Goal: Task Accomplishment & Management: Manage account settings

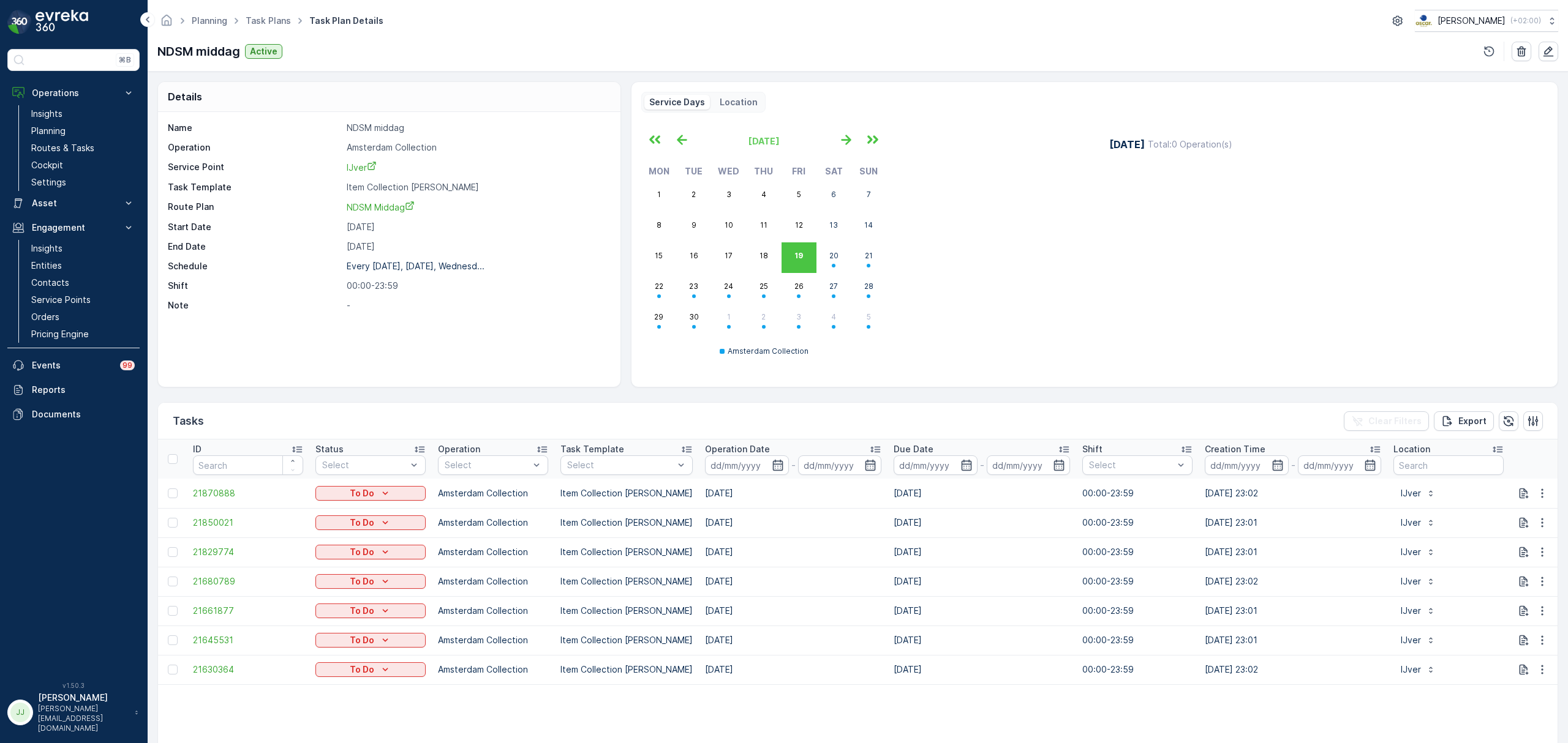
scroll to position [70, 0]
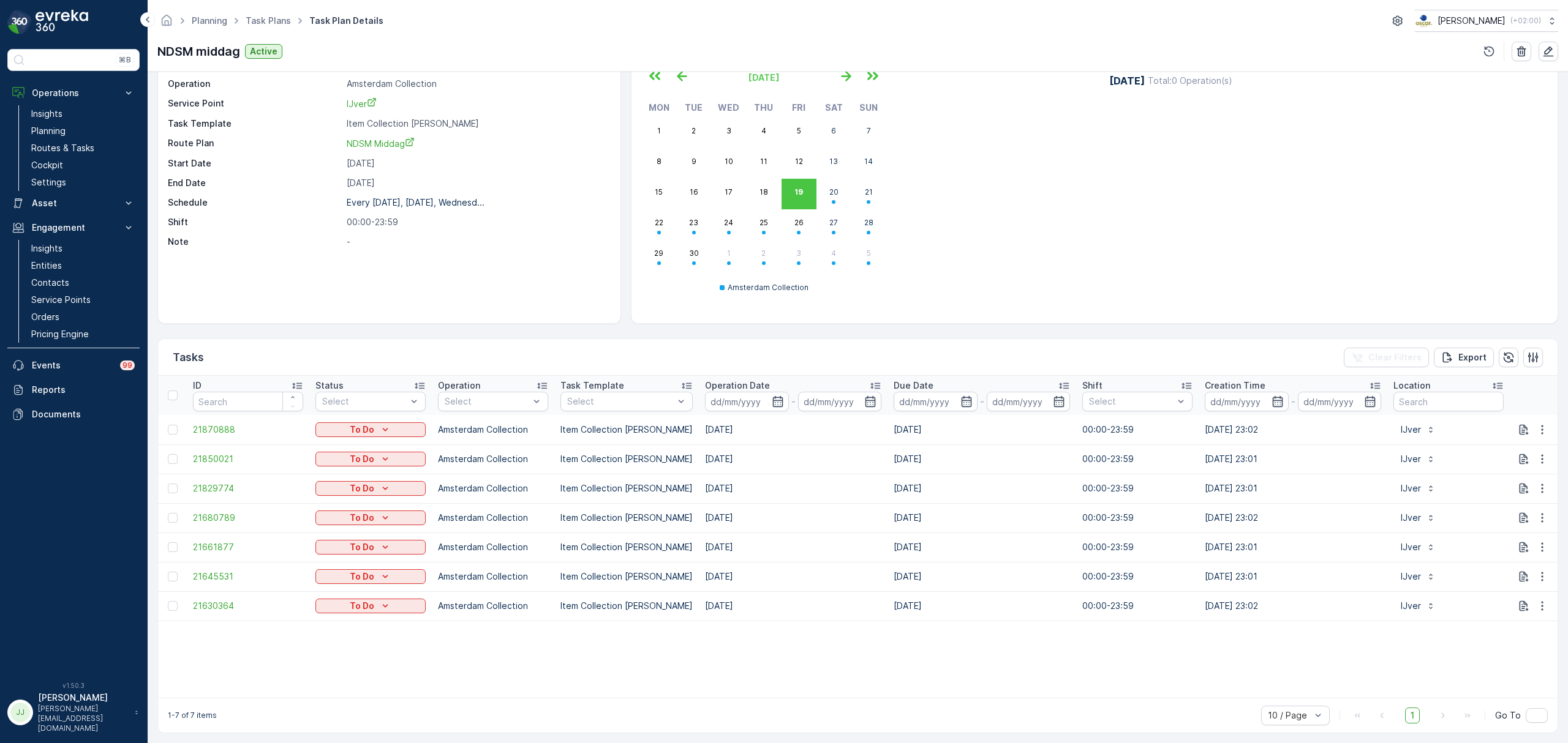
drag, startPoint x: 67, startPoint y: 131, endPoint x: 357, endPoint y: 146, distance: 290.4
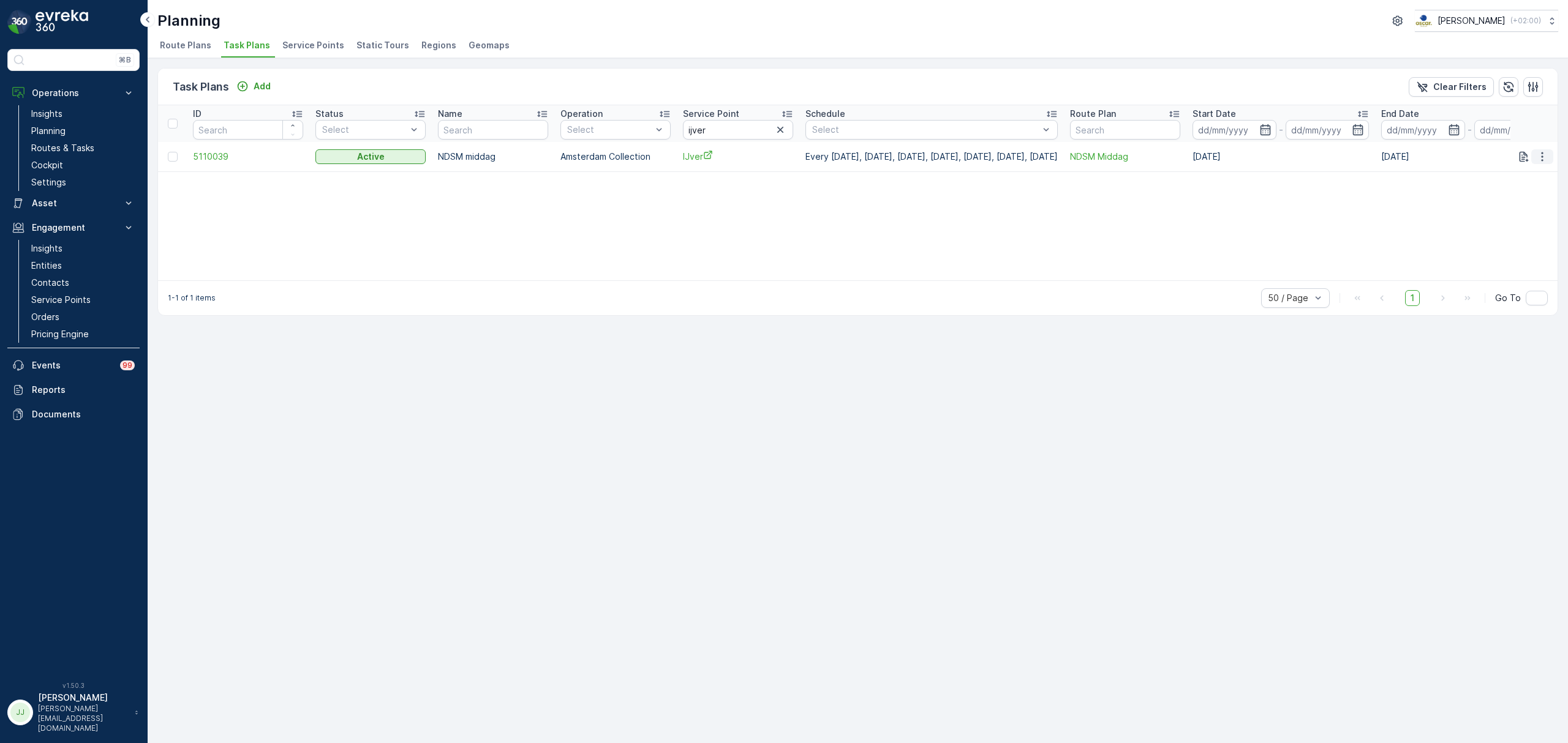
click at [1541, 159] on icon "button" at bounding box center [1542, 156] width 12 height 12
drag, startPoint x: 748, startPoint y: 128, endPoint x: 622, endPoint y: 131, distance: 126.0
click at [622, 131] on tr "ID Status Select Name Operation Select Service Point ijver Schedule Select Rout…" at bounding box center [884, 124] width 1454 height 37
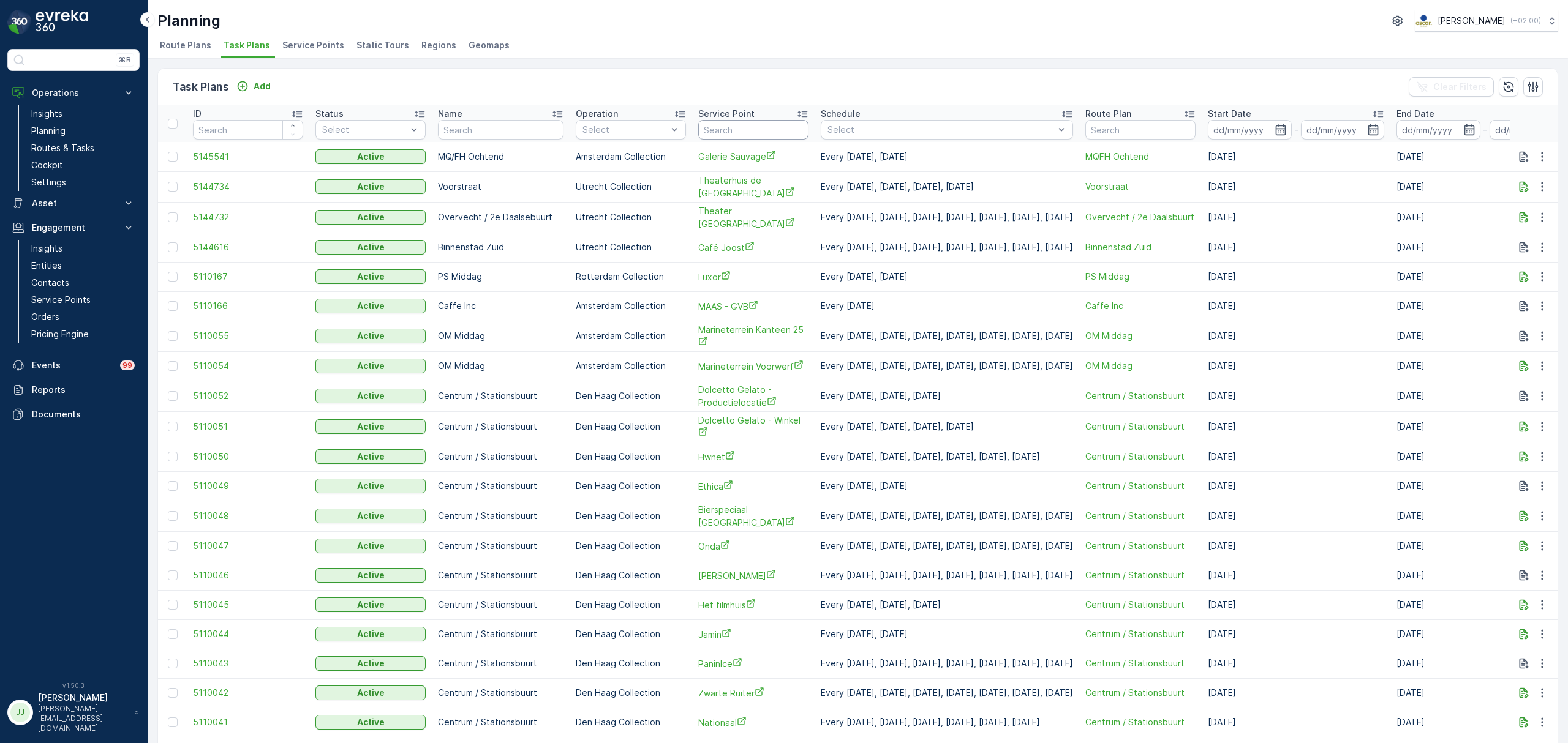
click at [723, 126] on input "text" at bounding box center [754, 129] width 110 height 20
type input "con"
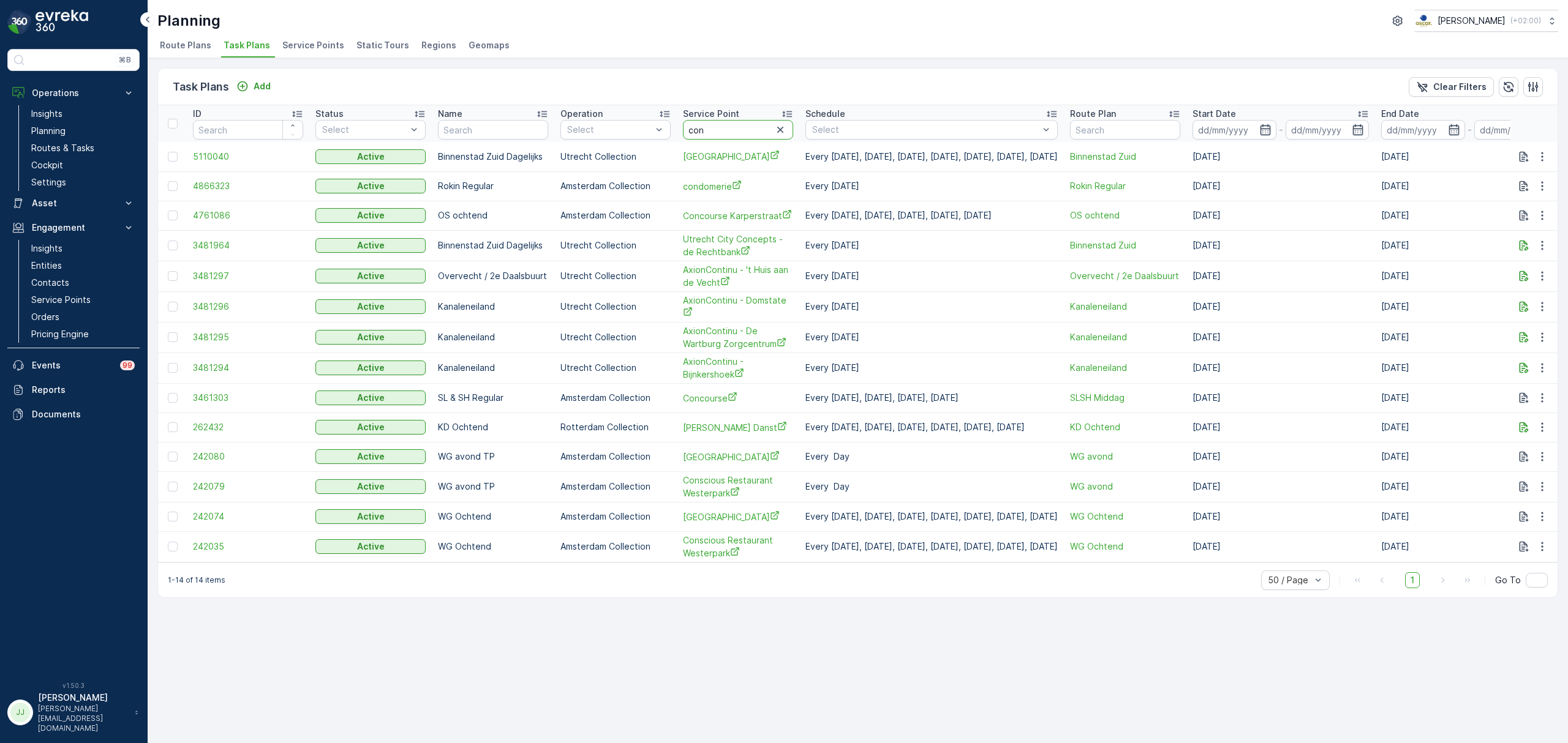
click at [723, 126] on input "con" at bounding box center [738, 129] width 110 height 20
click at [91, 153] on p "Routes & Tasks" at bounding box center [63, 148] width 63 height 12
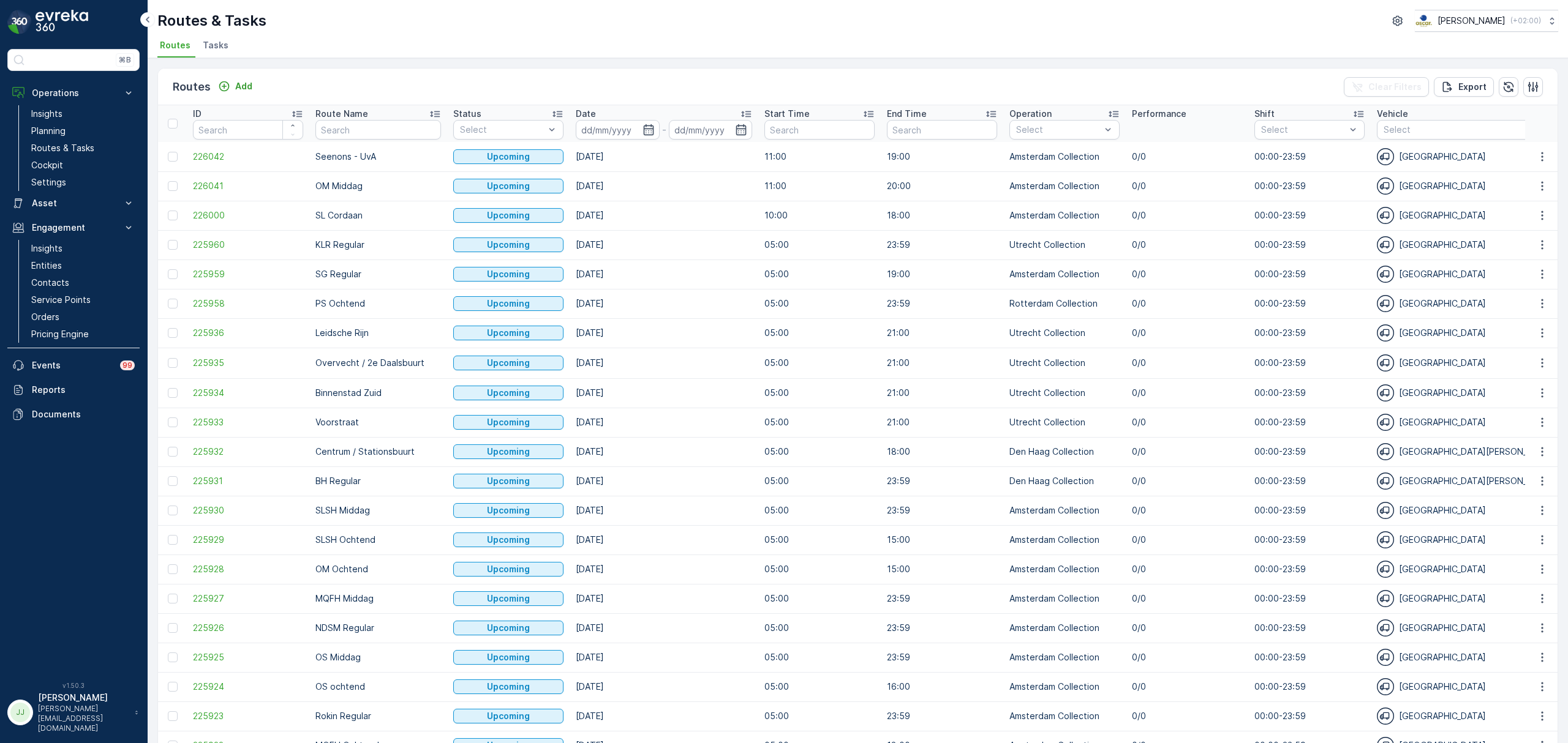
click at [219, 45] on span "Tasks" at bounding box center [216, 46] width 26 height 12
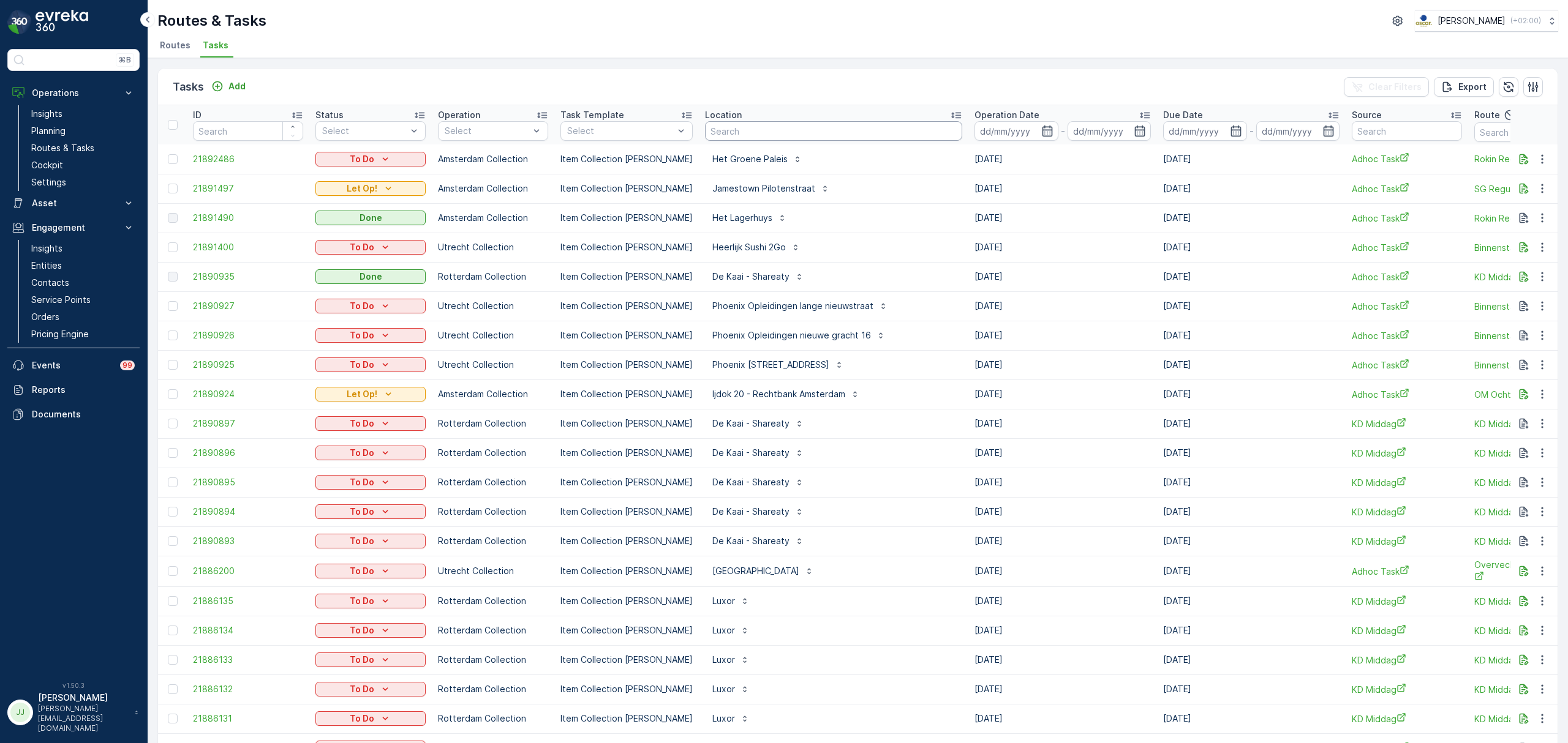
click at [711, 131] on input "text" at bounding box center [833, 131] width 257 height 20
type input "consc"
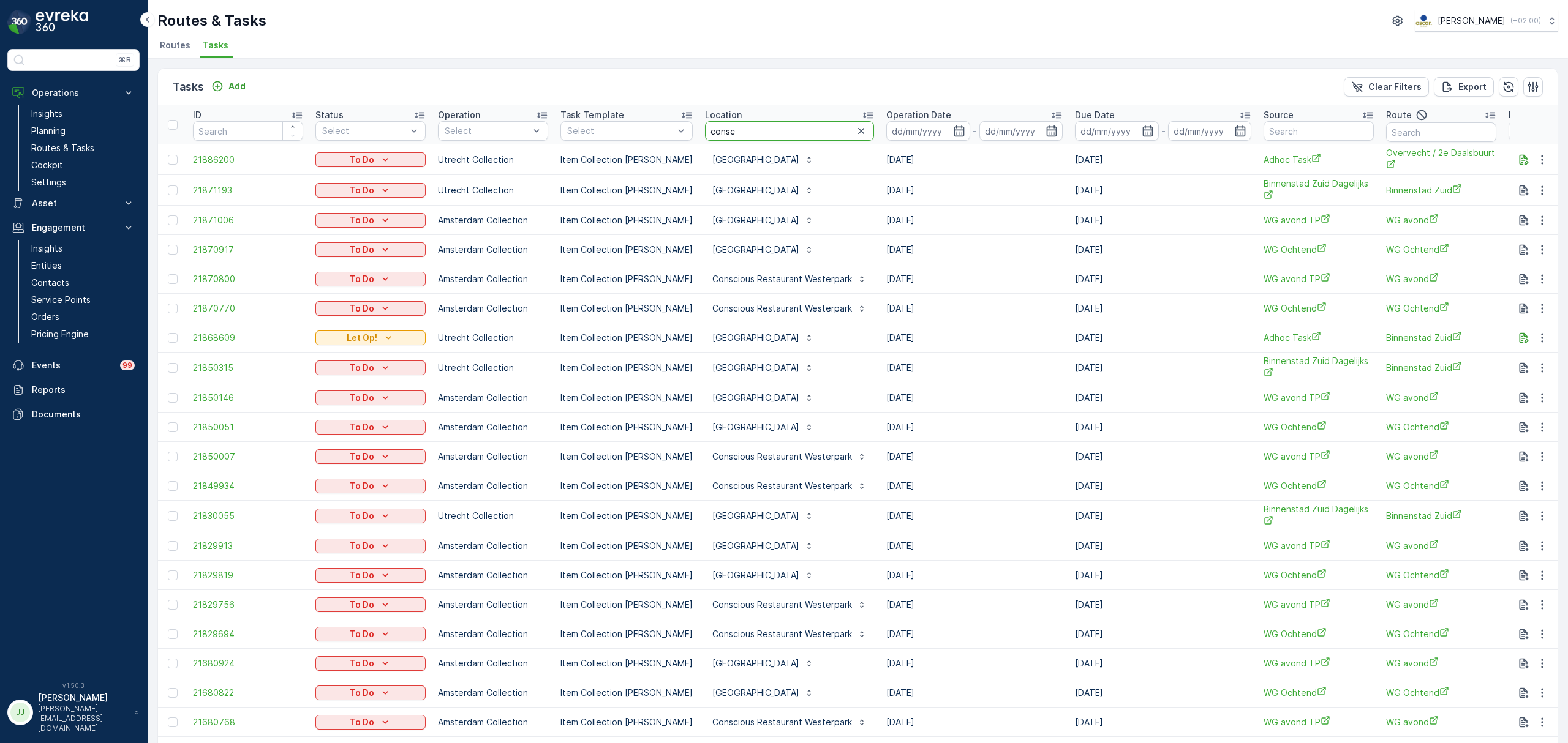
click at [750, 131] on input "consc" at bounding box center [789, 131] width 169 height 20
type input "conscious hotel"
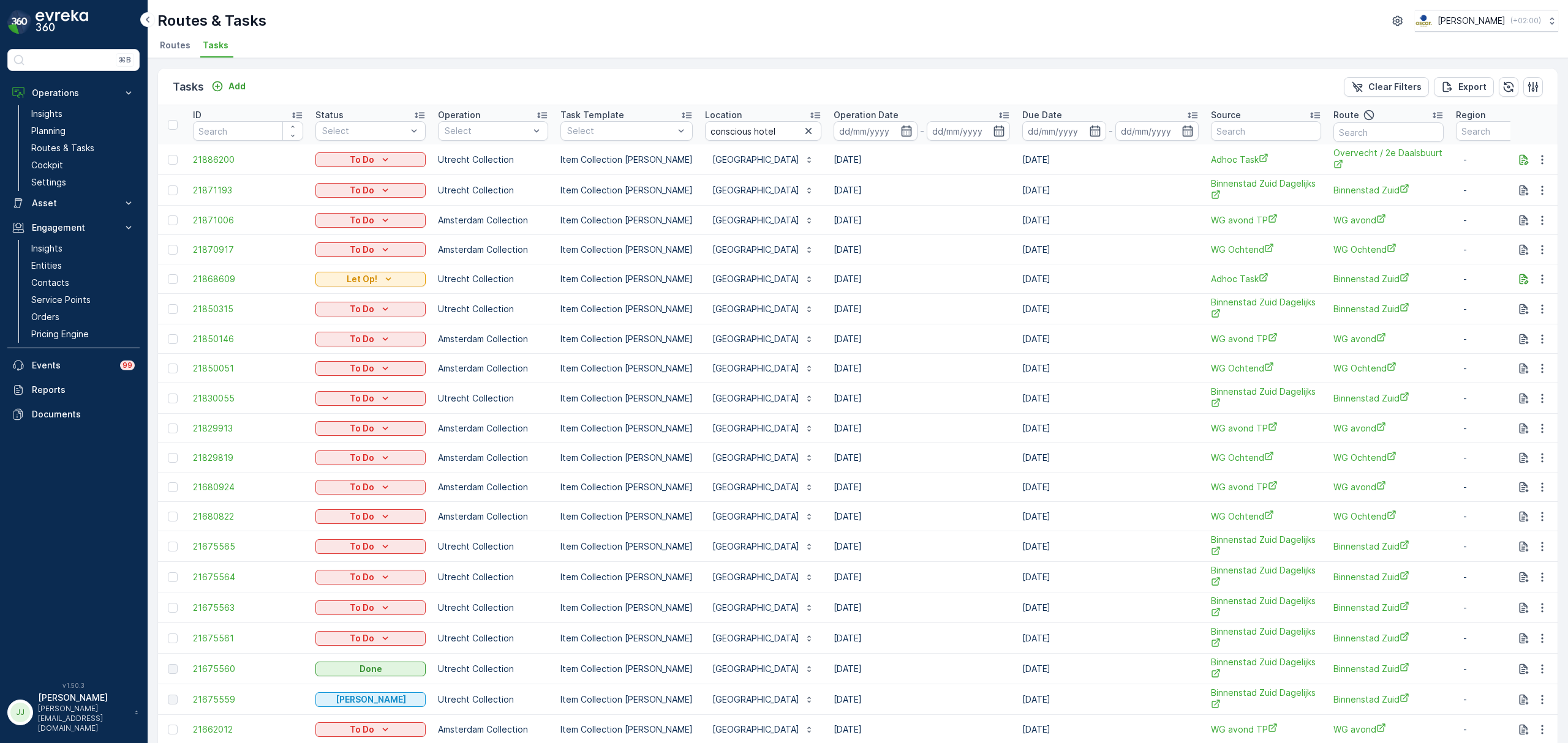
click at [778, 132] on input "conscious hotel" at bounding box center [763, 131] width 116 height 20
type input "conscious hotel utrecht"
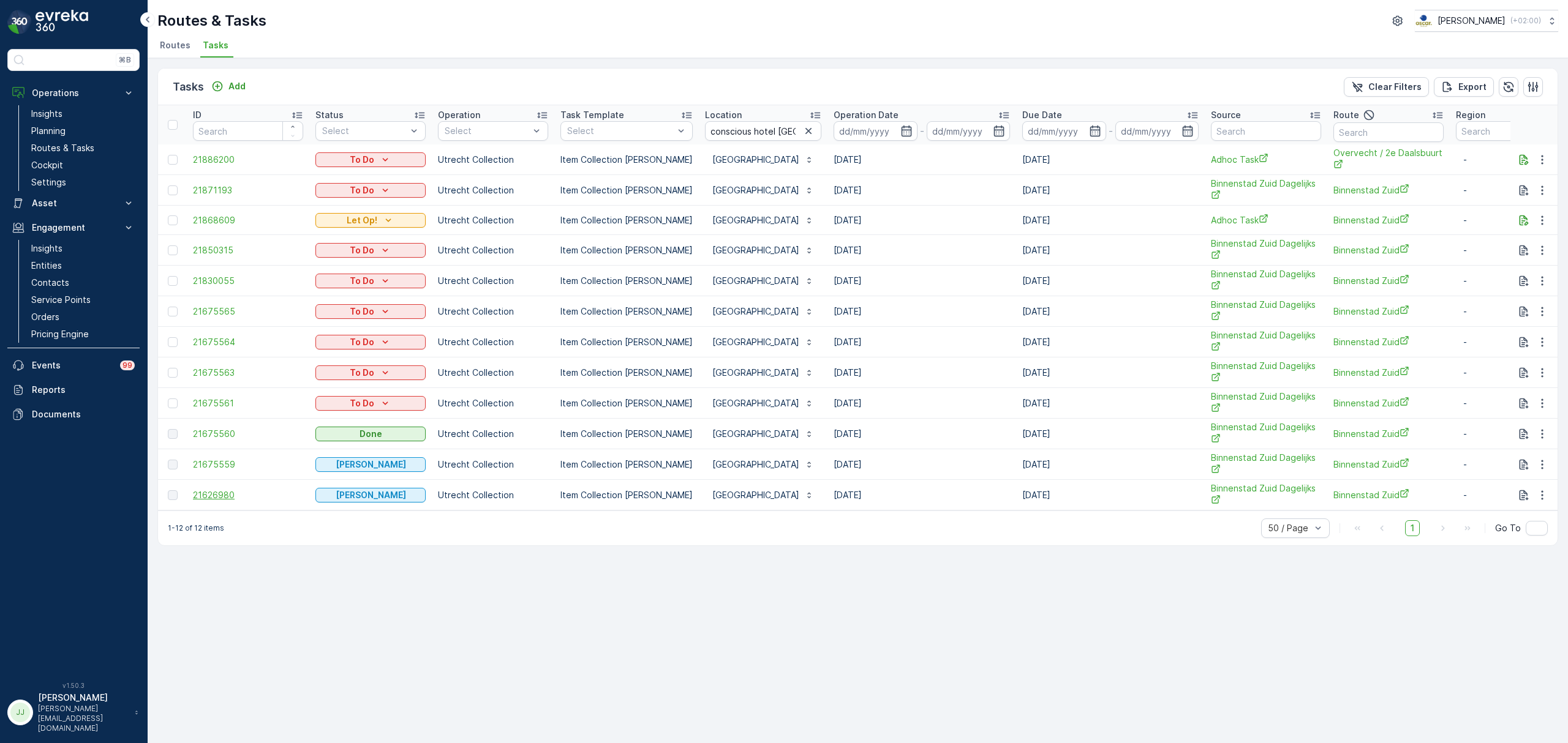
click at [197, 501] on span "21626980" at bounding box center [248, 495] width 110 height 12
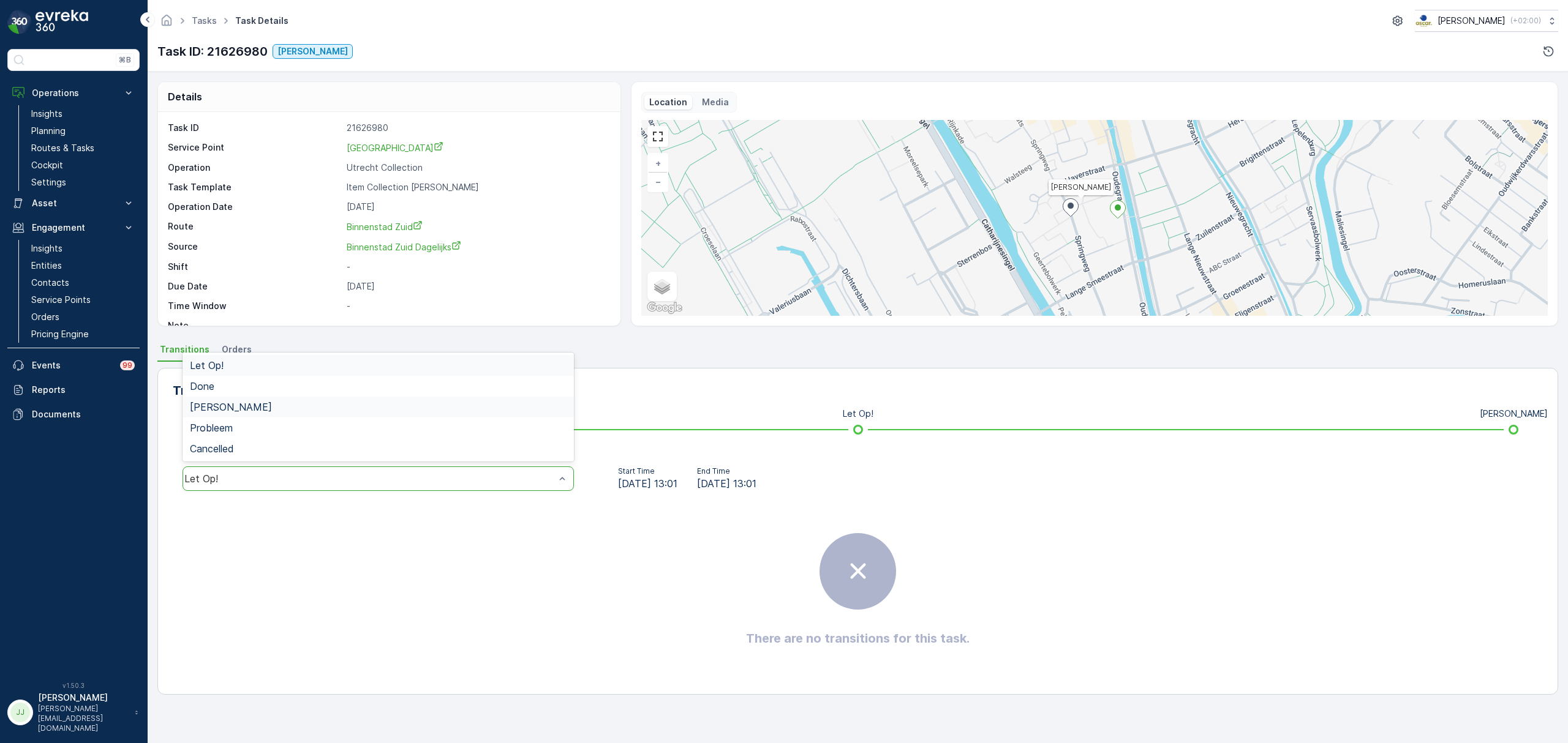
click at [284, 408] on div "[PERSON_NAME]" at bounding box center [378, 407] width 377 height 11
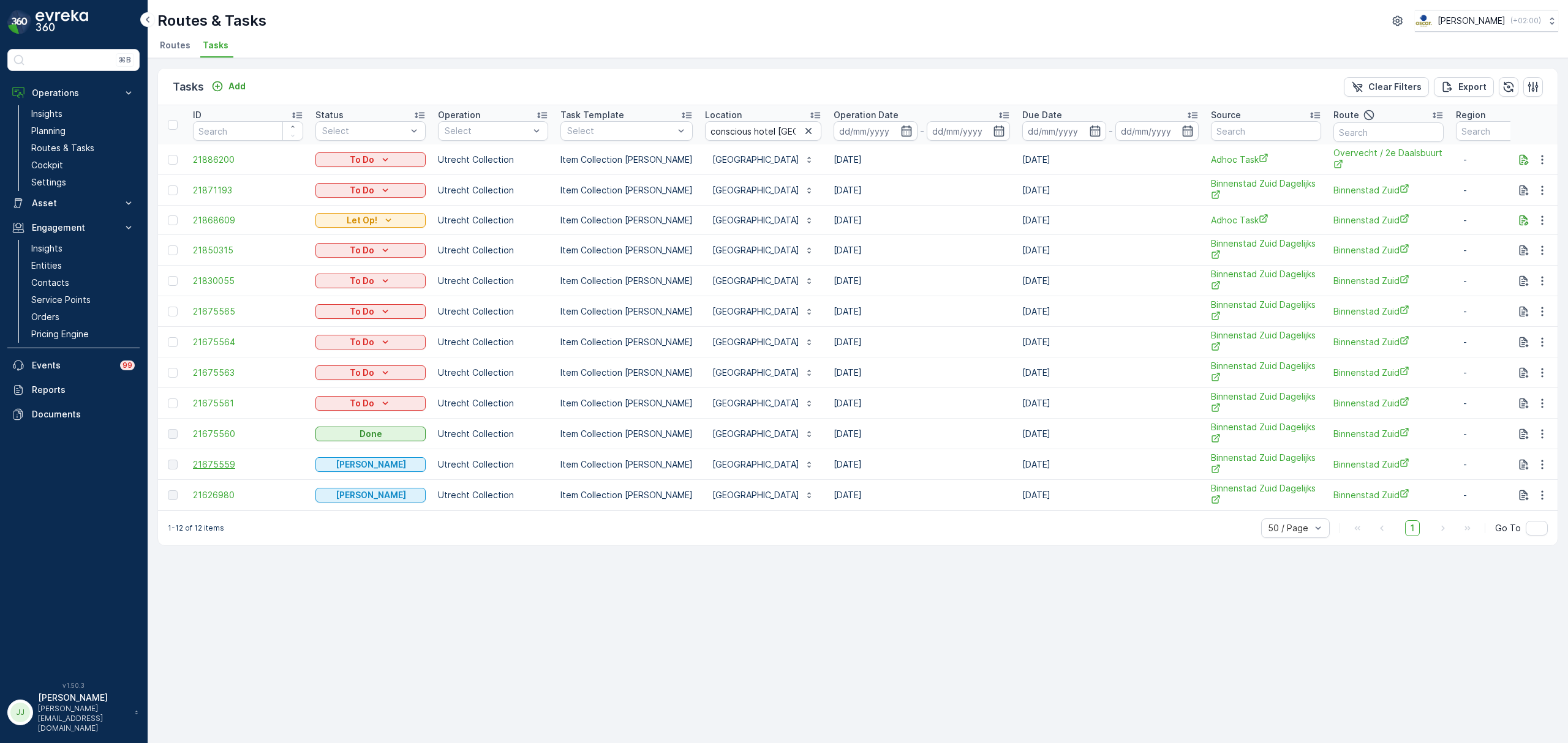
click at [223, 470] on span "21675559" at bounding box center [248, 465] width 110 height 12
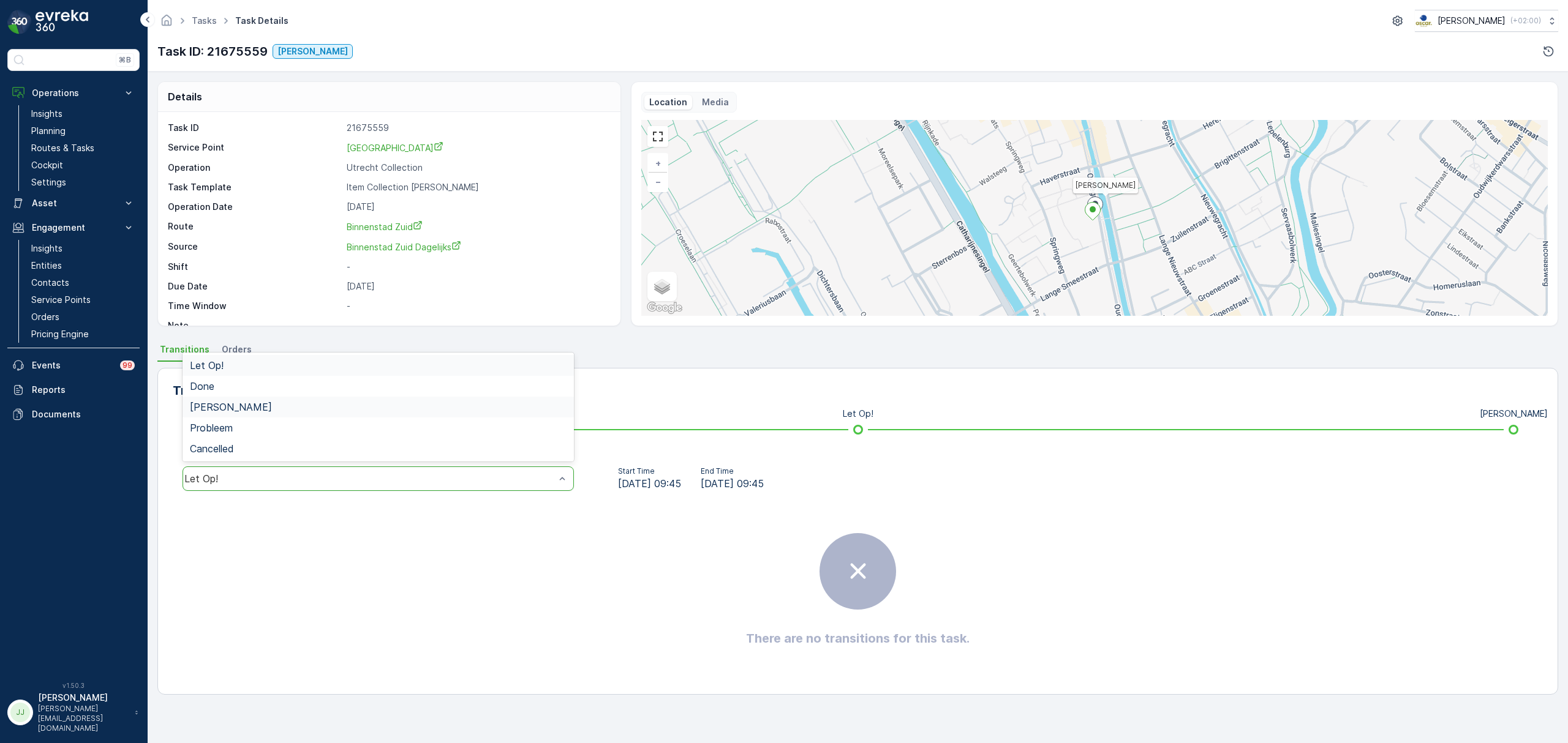
click at [253, 406] on div "[PERSON_NAME]" at bounding box center [378, 407] width 377 height 11
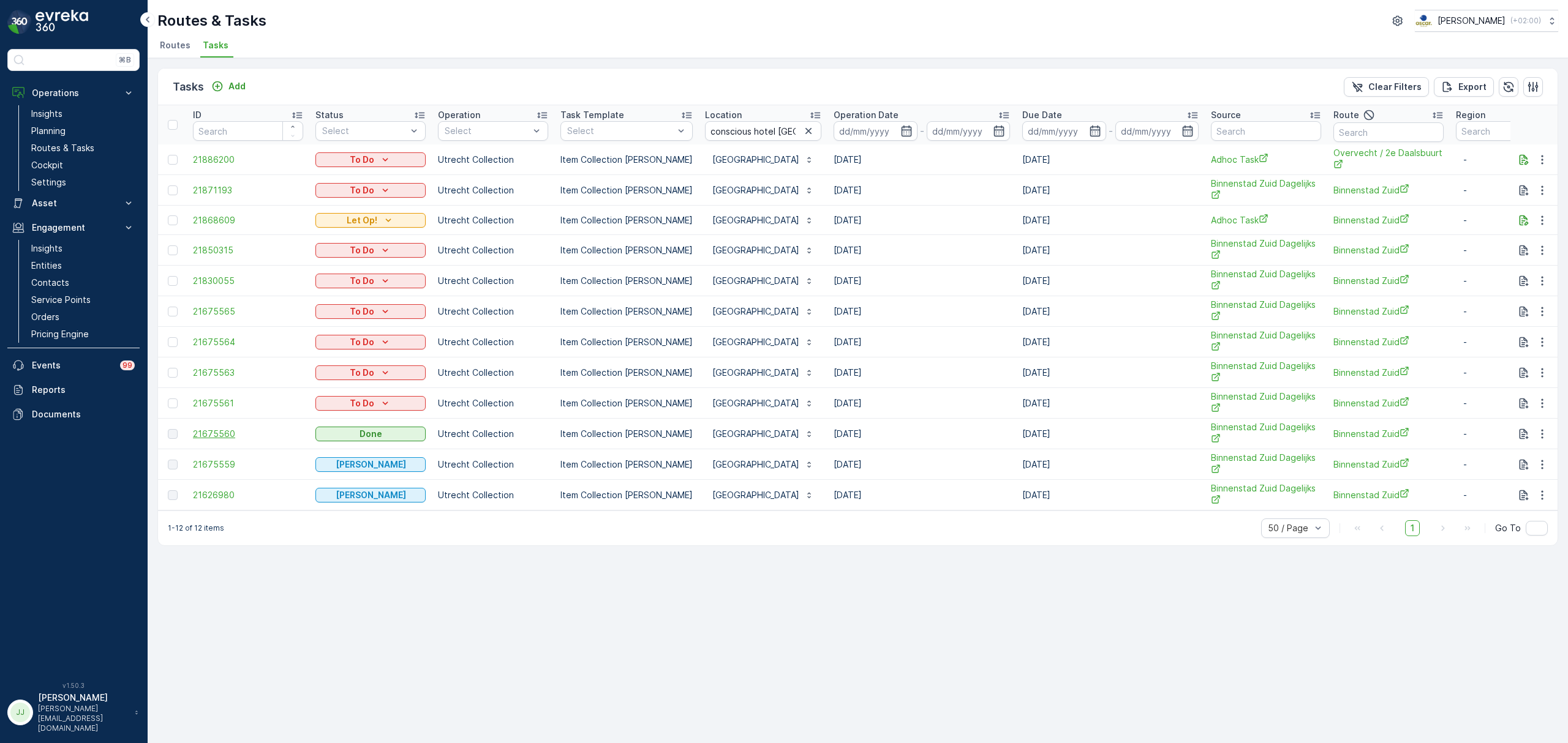
click at [218, 440] on span "21675560" at bounding box center [248, 434] width 110 height 12
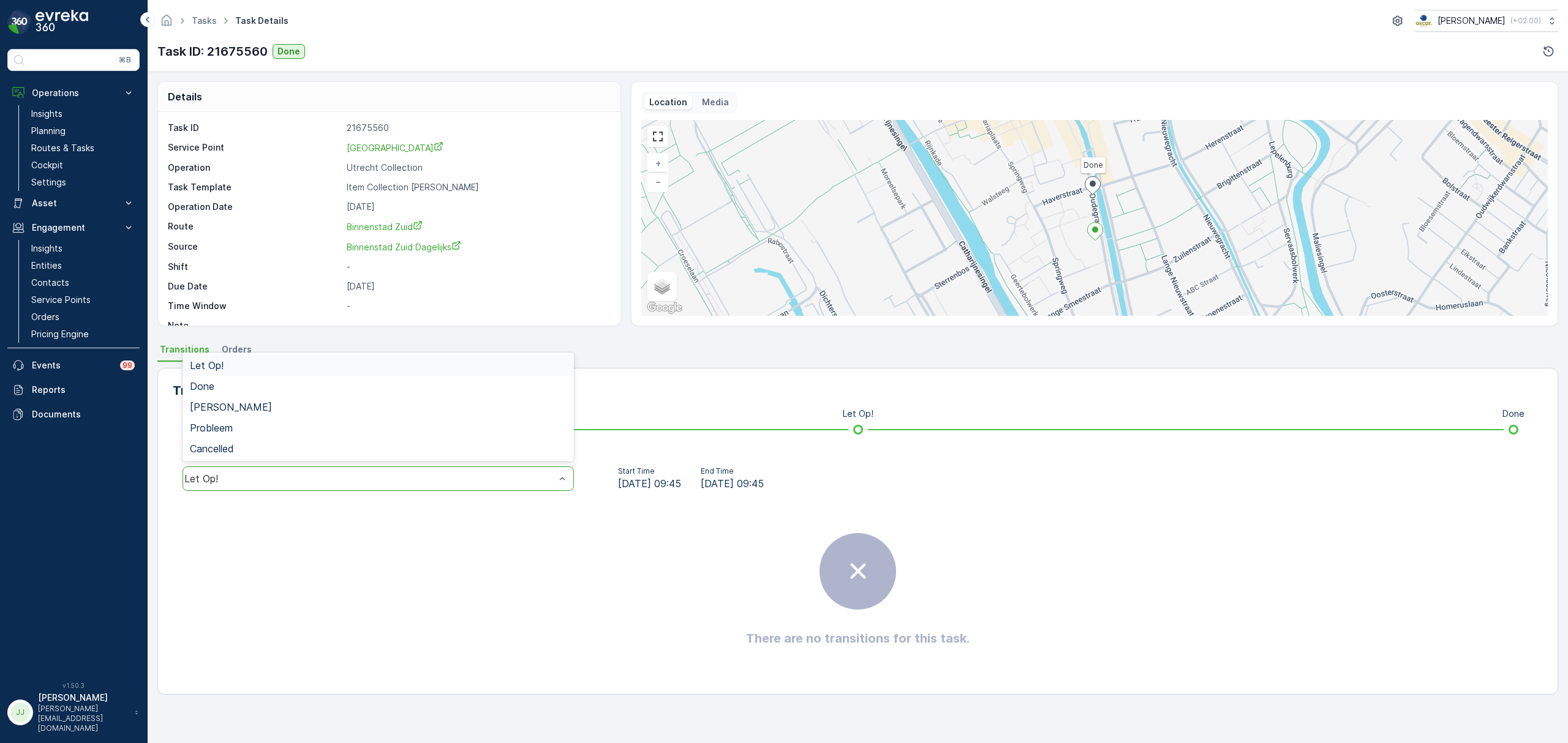
click at [293, 489] on div "Let Op!" at bounding box center [378, 479] width 391 height 24
click at [226, 386] on div "Done" at bounding box center [378, 386] width 377 height 11
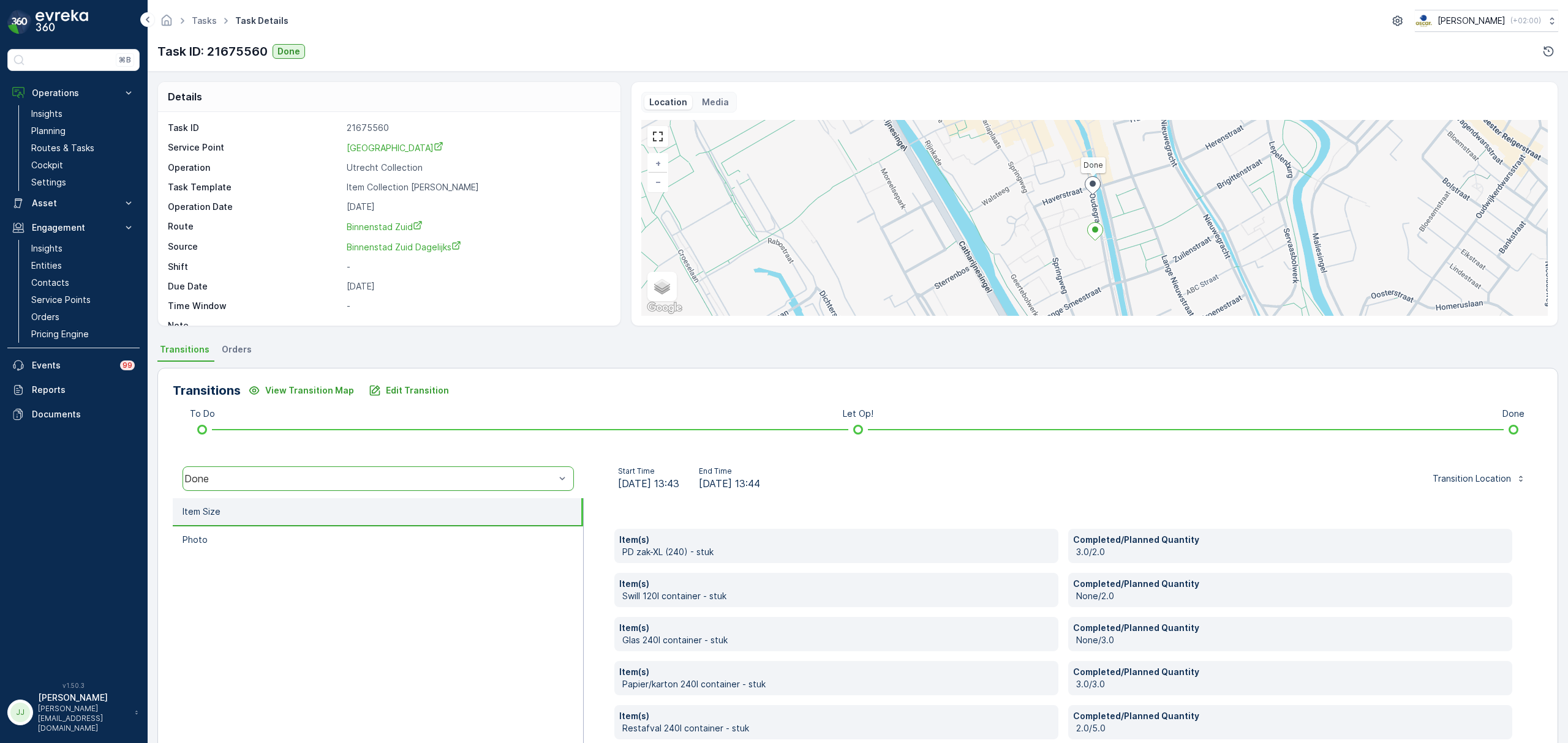
scroll to position [65, 0]
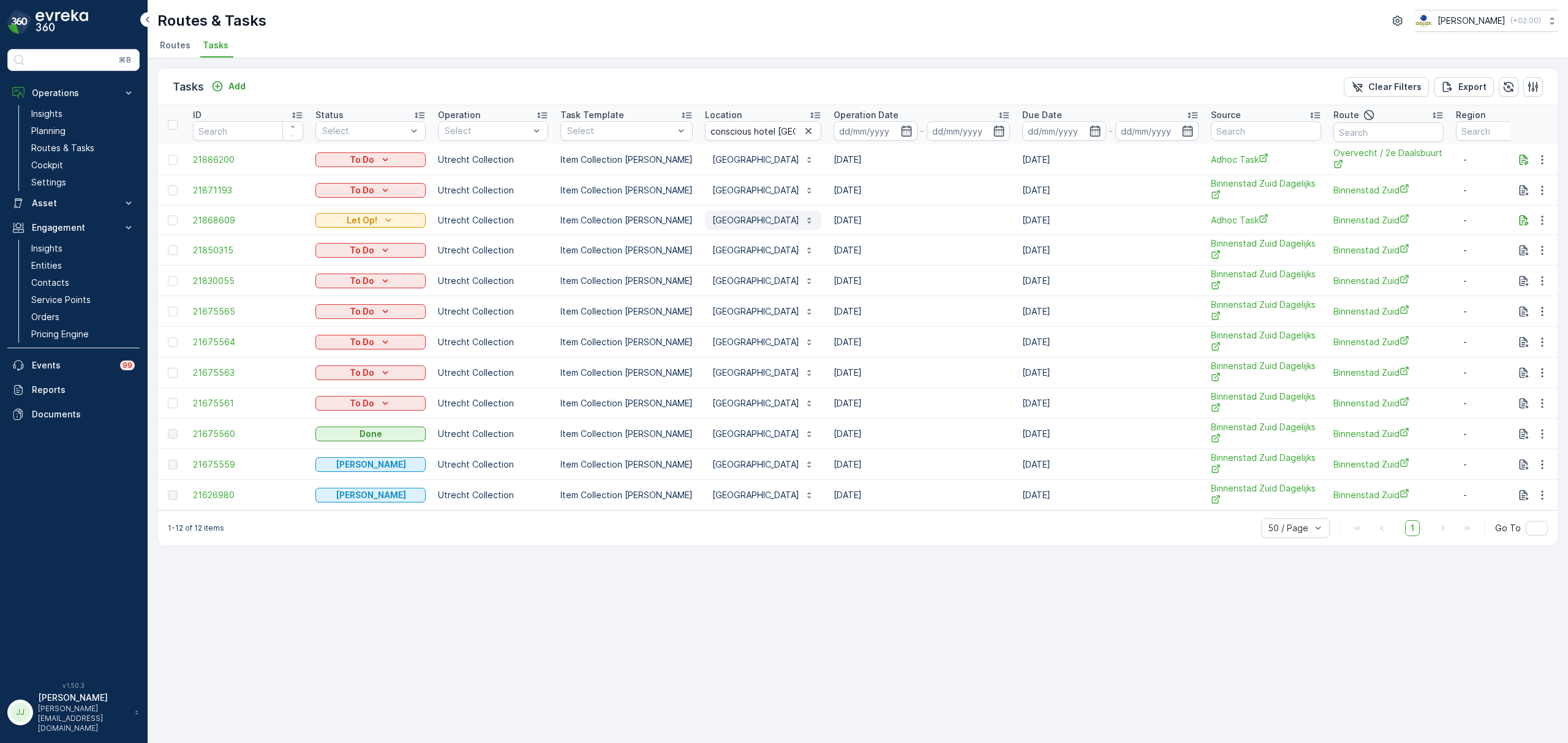
drag, startPoint x: 824, startPoint y: 412, endPoint x: 814, endPoint y: 219, distance: 193.3
click at [814, 219] on tbody "21886200 To Do Utrecht Collection Item Collection Oscar Regulier Conscious Hote…" at bounding box center [1106, 327] width 1895 height 366
click at [902, 407] on td "[DATE]" at bounding box center [921, 403] width 189 height 31
drag, startPoint x: 902, startPoint y: 407, endPoint x: 942, endPoint y: 410, distance: 40.1
click at [942, 410] on td "[DATE]" at bounding box center [921, 403] width 189 height 31
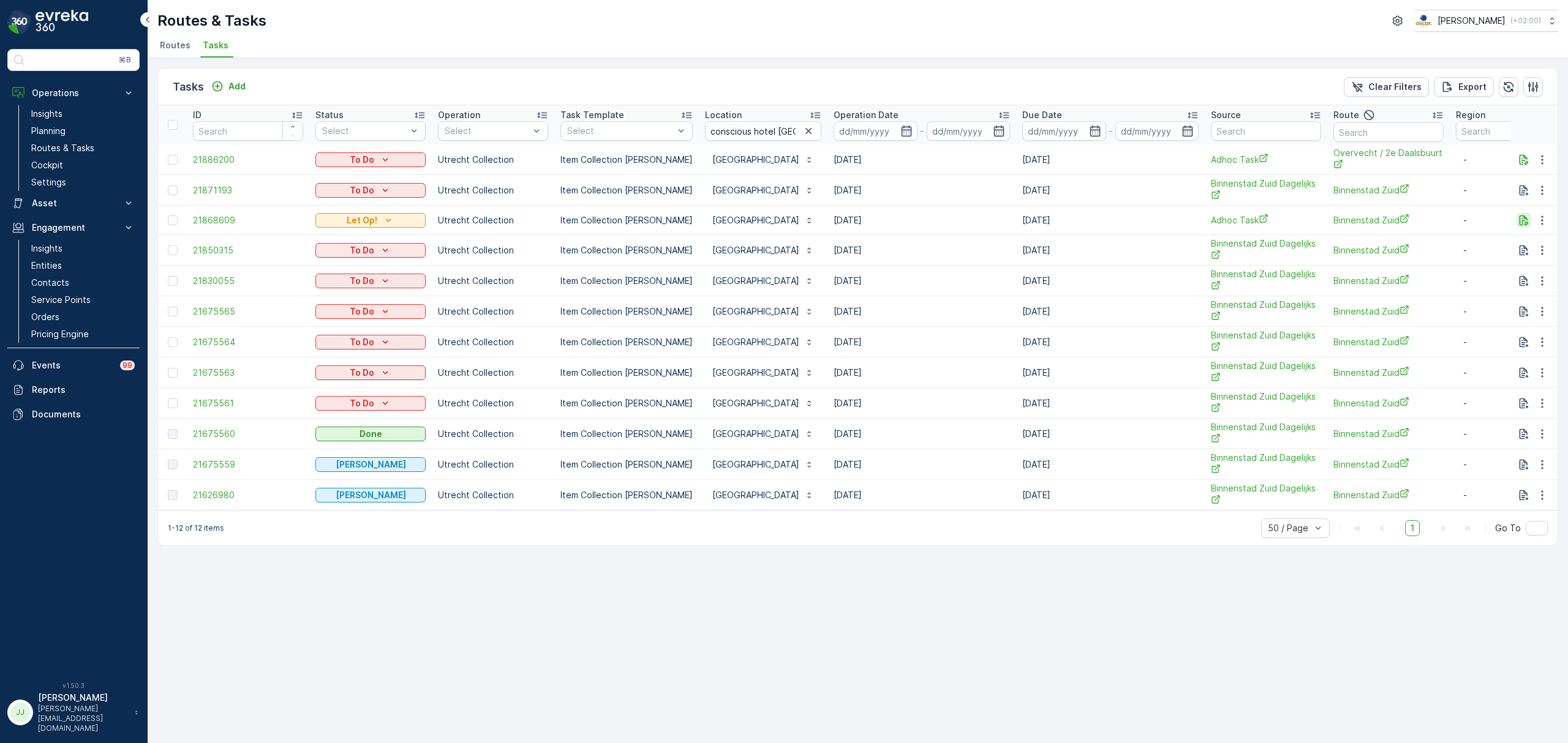
click at [1522, 225] on icon "button" at bounding box center [1524, 220] width 9 height 10
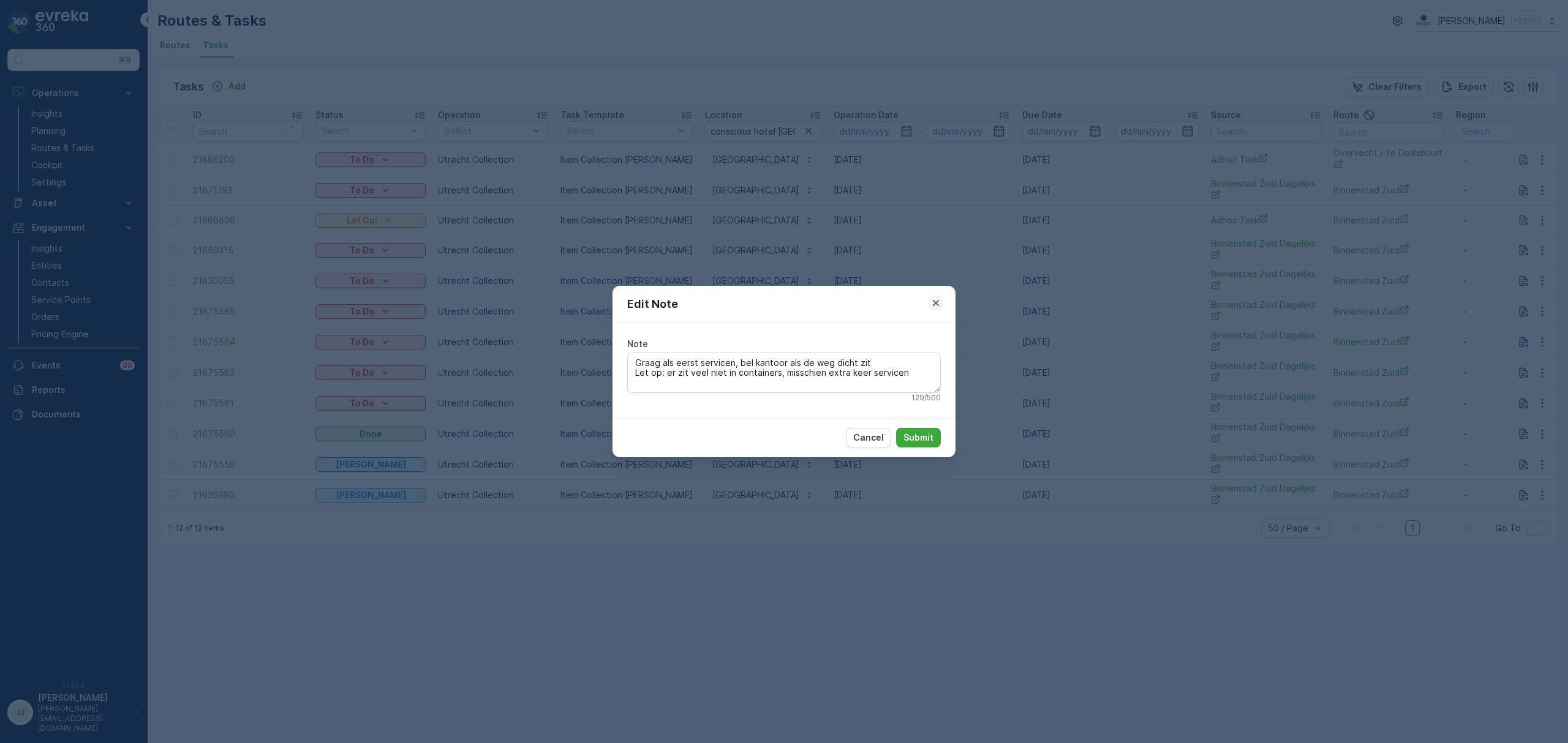
click at [940, 300] on icon "button" at bounding box center [936, 303] width 12 height 12
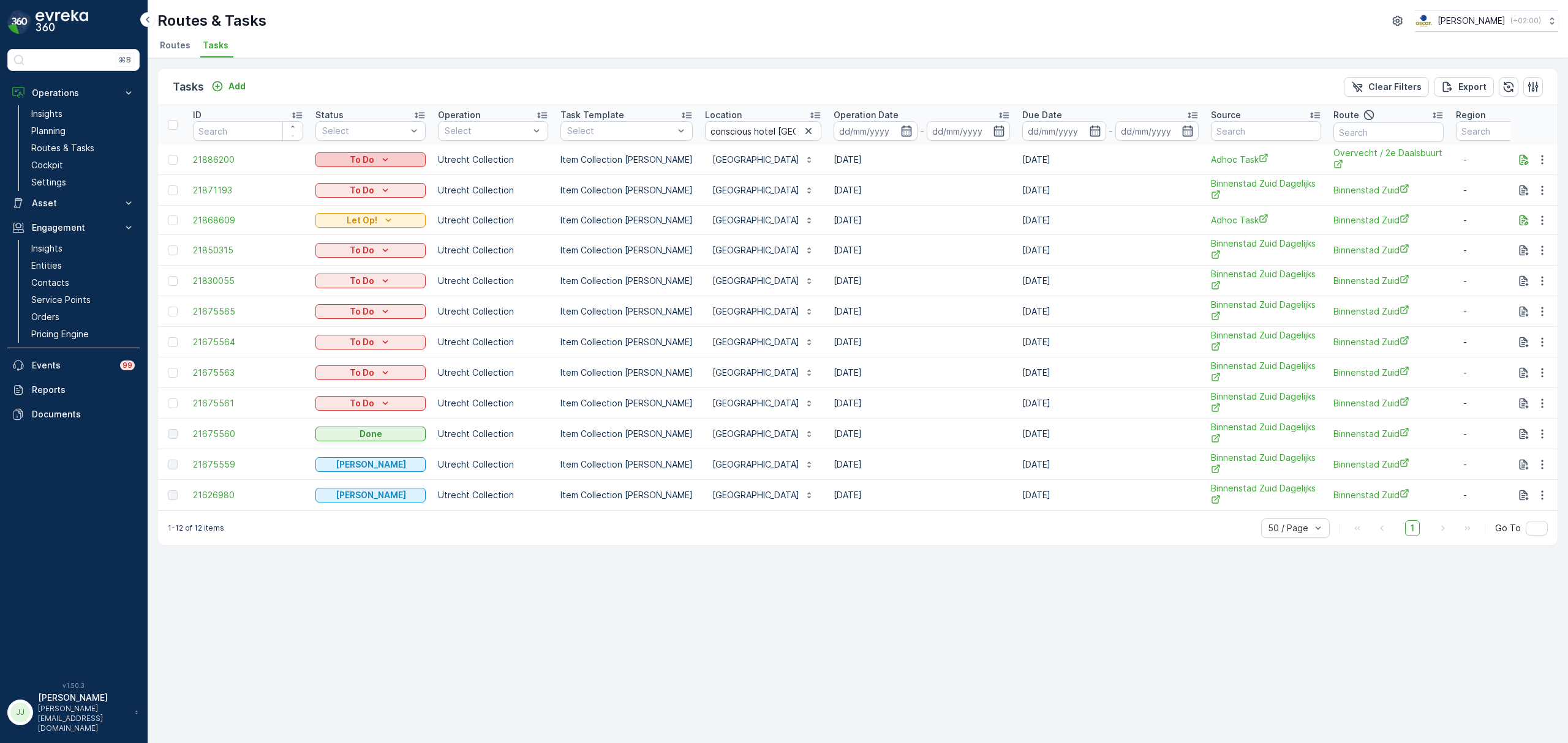
click at [376, 164] on div "To Do" at bounding box center [371, 160] width 101 height 12
click at [353, 211] on div "Let Op!" at bounding box center [357, 212] width 78 height 17
drag, startPoint x: 937, startPoint y: 496, endPoint x: 914, endPoint y: 489, distance: 24.0
click at [914, 489] on td "[DATE]" at bounding box center [921, 495] width 189 height 31
click at [225, 437] on span "21675560" at bounding box center [248, 434] width 110 height 12
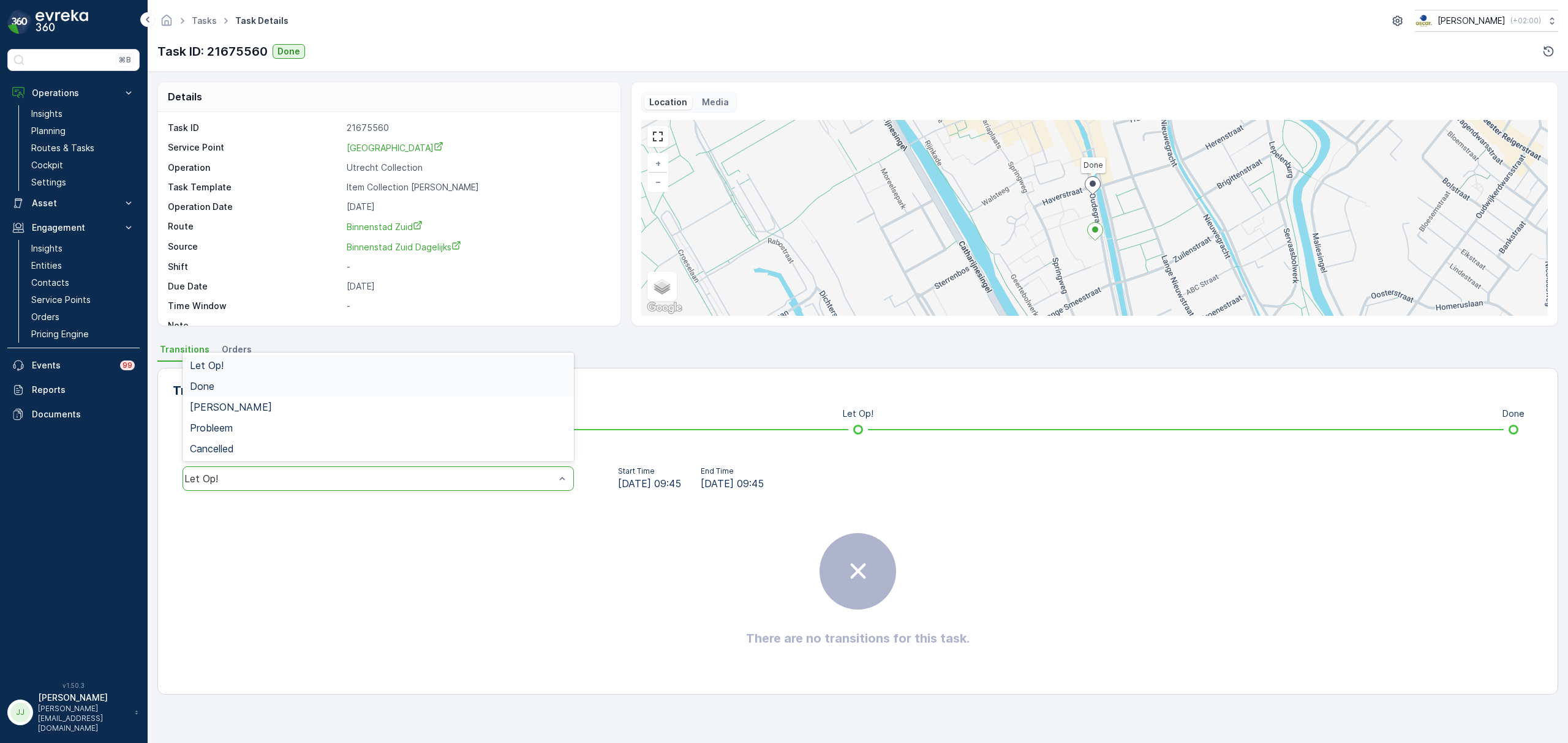
click at [231, 393] on div "Done" at bounding box center [378, 386] width 391 height 21
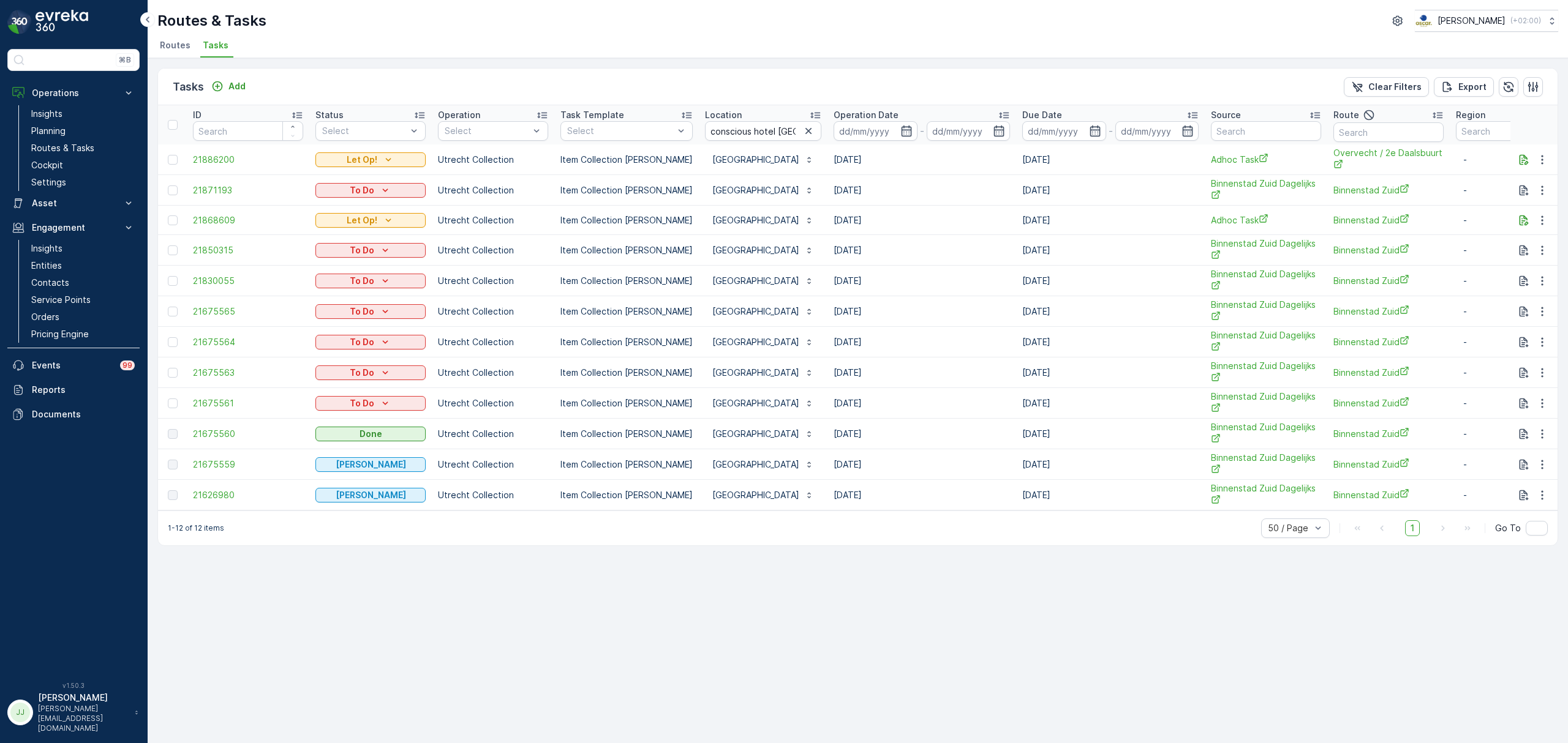
drag, startPoint x: 895, startPoint y: 433, endPoint x: 865, endPoint y: 495, distance: 68.9
click at [865, 495] on tbody "21886200 Let Op! Utrecht Collection Item Collection Oscar Regulier Conscious Ho…" at bounding box center [1106, 327] width 1895 height 366
click at [516, 405] on p "Utrecht Collection" at bounding box center [493, 403] width 110 height 12
drag, startPoint x: 919, startPoint y: 402, endPoint x: 285, endPoint y: 406, distance: 634.0
click at [285, 406] on tr "21675561 To Do Utrecht Collection Item Collection Oscar Regulier Conscious Hote…" at bounding box center [1106, 403] width 1895 height 31
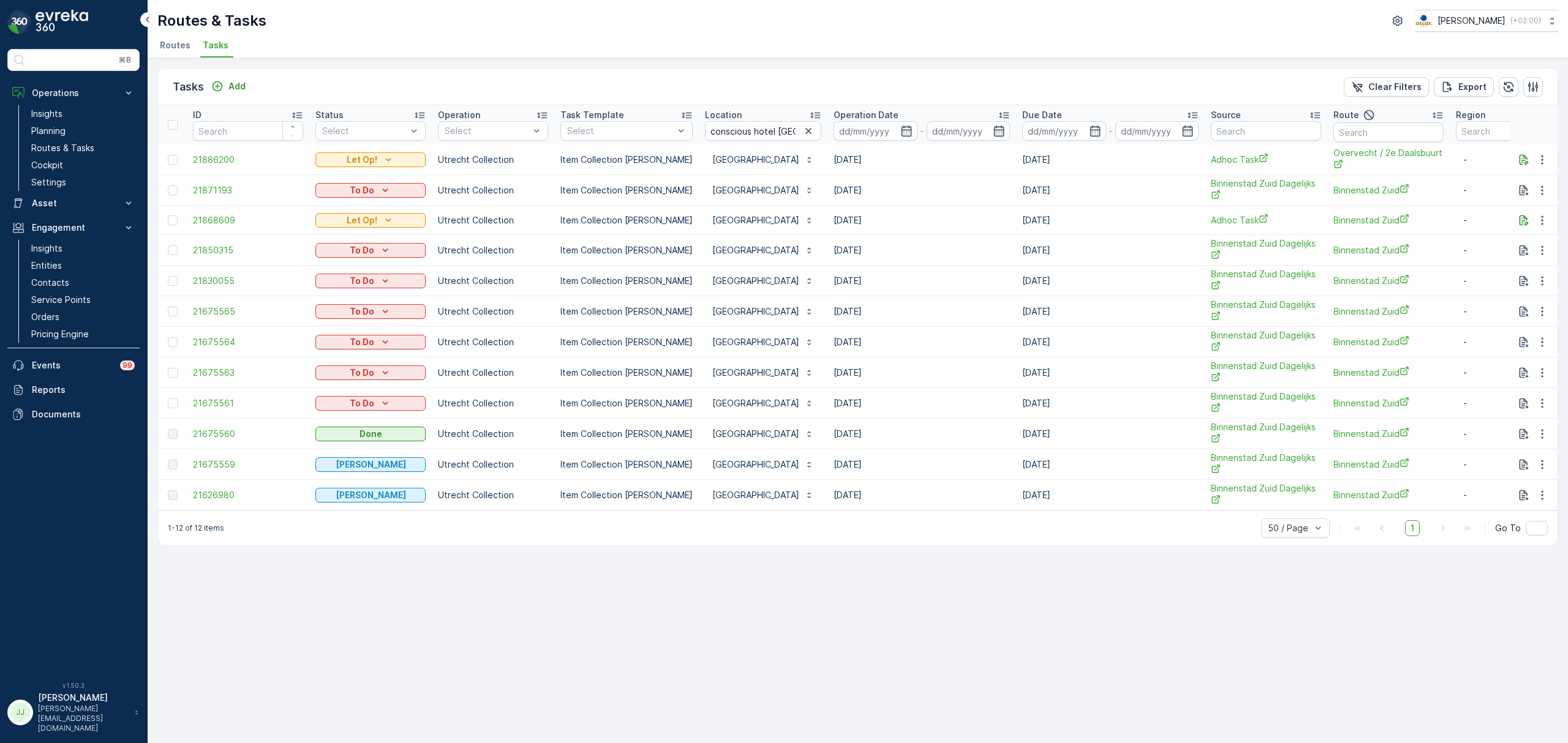
click at [780, 559] on div "Tasks Add Clear Filters Export ID Status Select Operation Select Task Template …" at bounding box center [858, 400] width 1420 height 685
click at [165, 46] on span "Routes" at bounding box center [175, 46] width 31 height 12
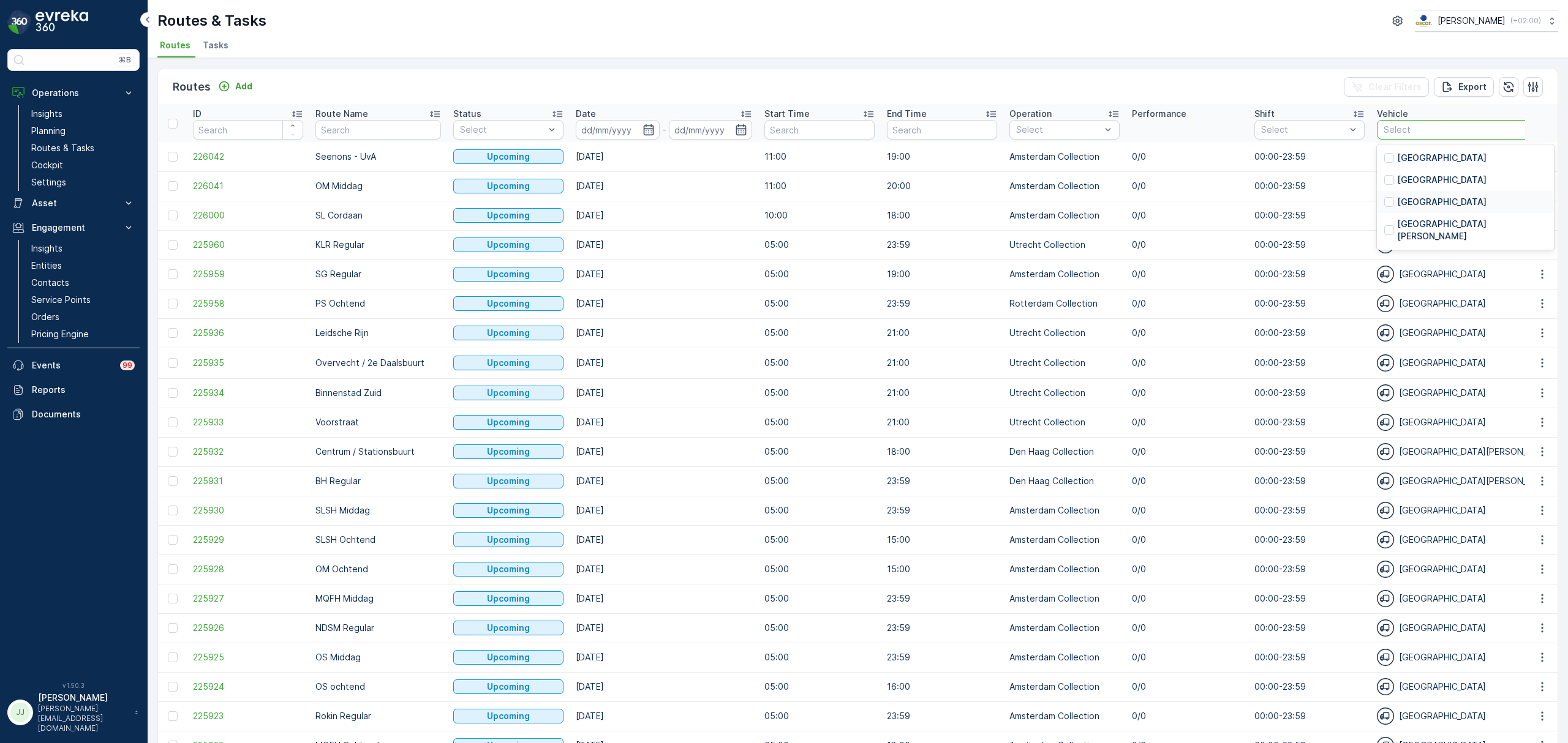
click at [1410, 204] on p "[GEOGRAPHIC_DATA]" at bounding box center [1441, 202] width 89 height 12
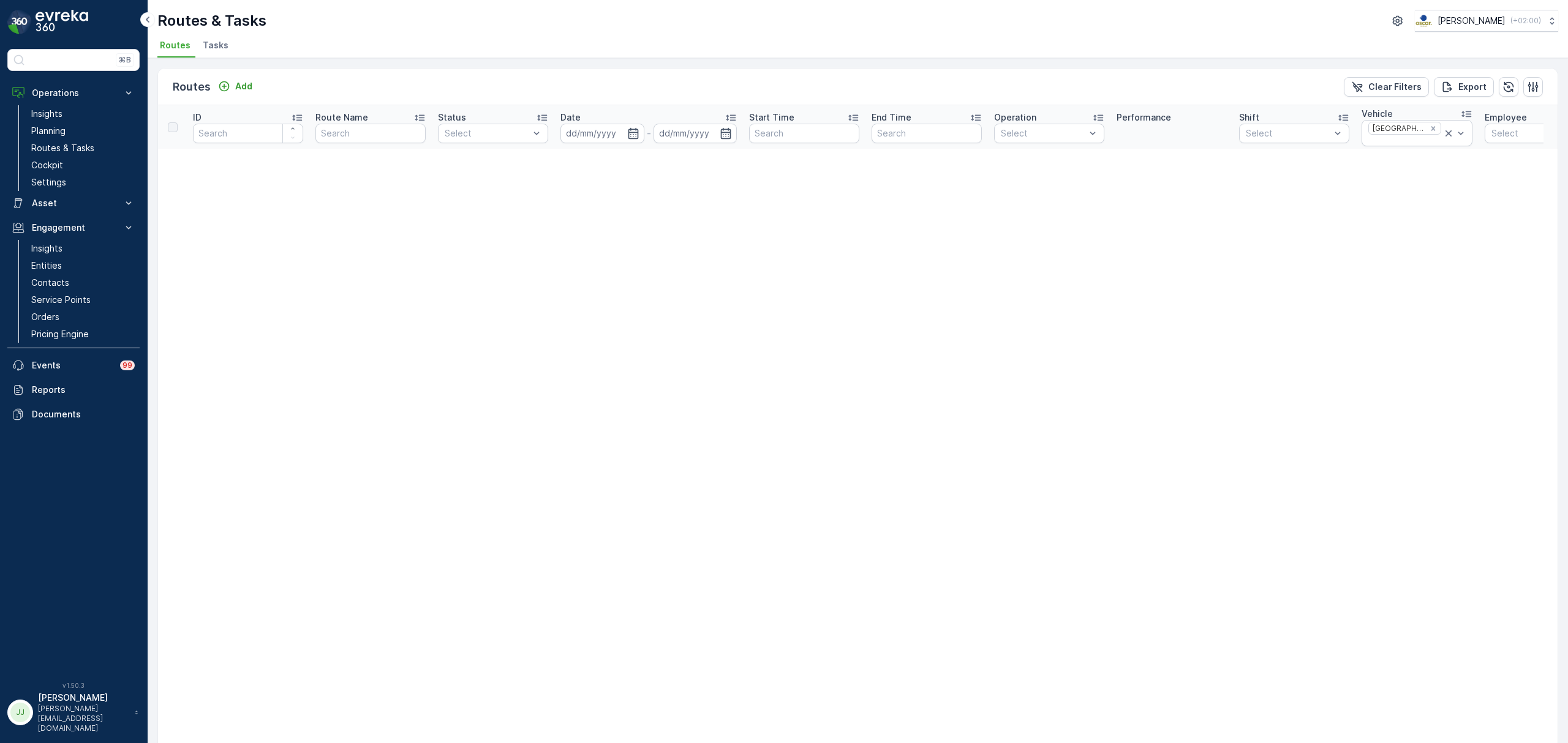
click at [550, 130] on th "Status Select" at bounding box center [493, 127] width 123 height 44
click at [543, 130] on div "Select" at bounding box center [493, 133] width 110 height 20
click at [512, 182] on p "Undispatched" at bounding box center [487, 184] width 59 height 12
click at [524, 135] on icon at bounding box center [524, 133] width 6 height 6
click at [1429, 131] on icon "Remove Utrecht" at bounding box center [1433, 129] width 9 height 9
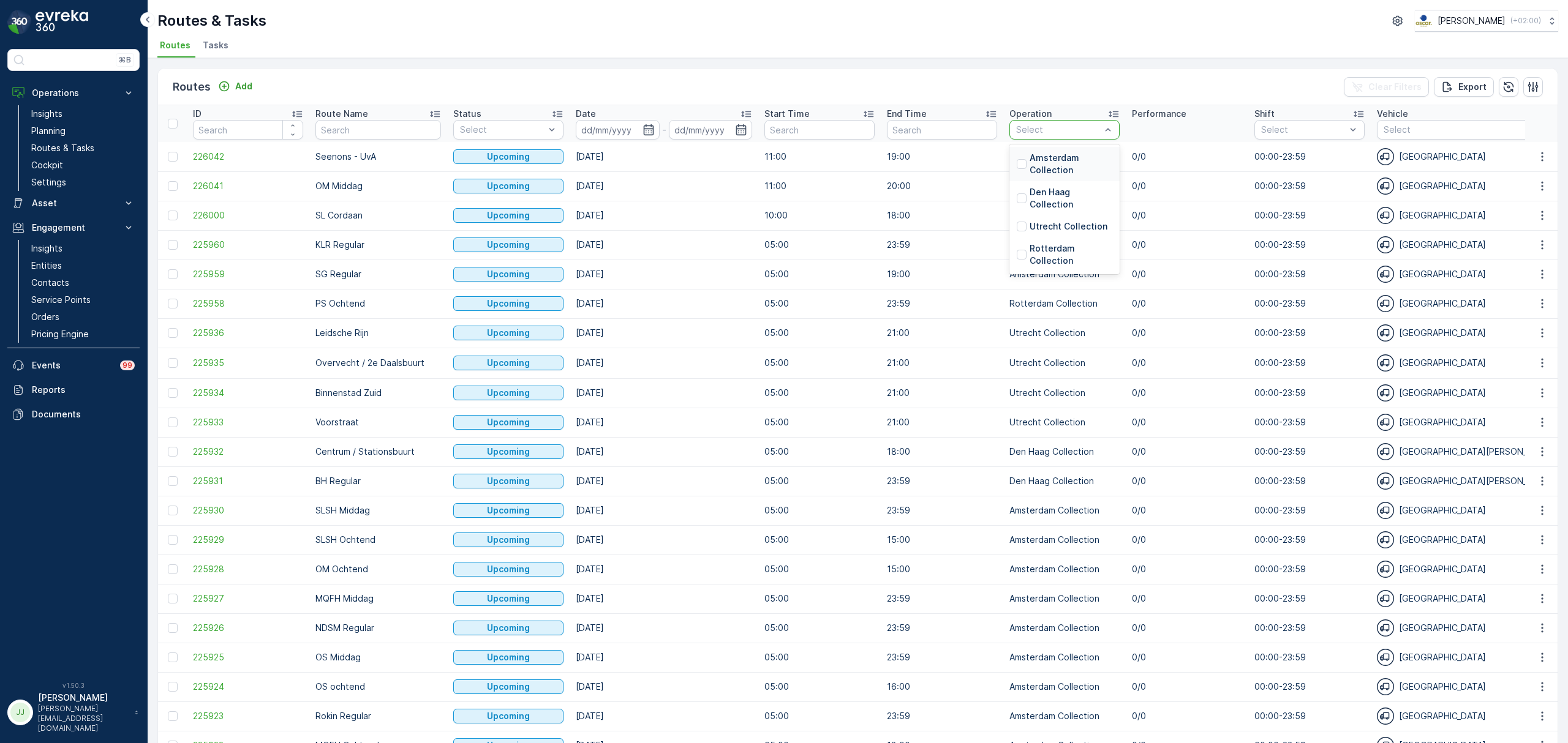
click at [1102, 121] on div at bounding box center [1108, 129] width 12 height 18
click at [1053, 229] on p "Utrecht Collection" at bounding box center [1068, 227] width 78 height 12
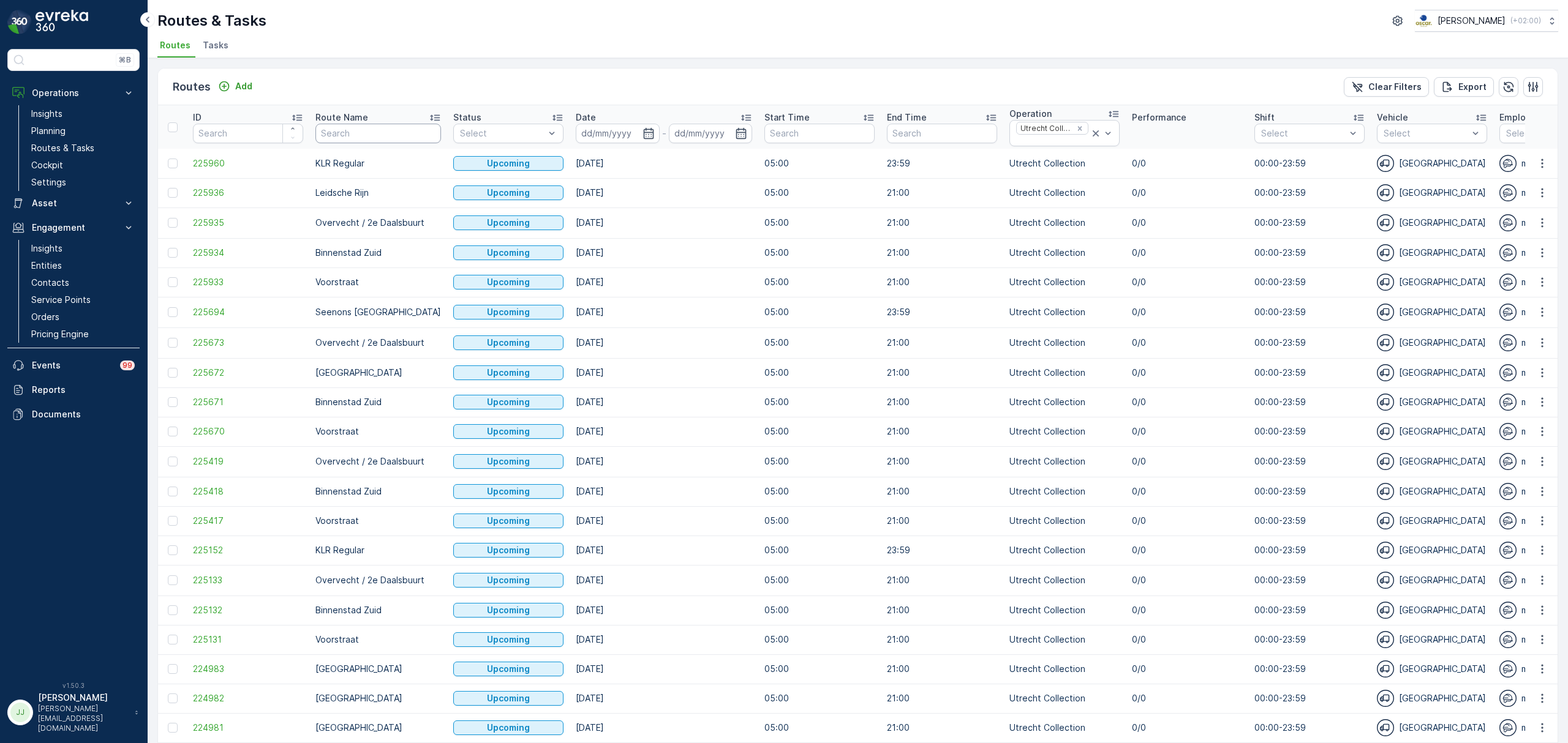
click at [354, 135] on input "text" at bounding box center [378, 133] width 125 height 20
click at [643, 132] on icon "button" at bounding box center [649, 133] width 12 height 12
click at [784, 255] on div "19" at bounding box center [780, 258] width 20 height 20
type input "[DATE]"
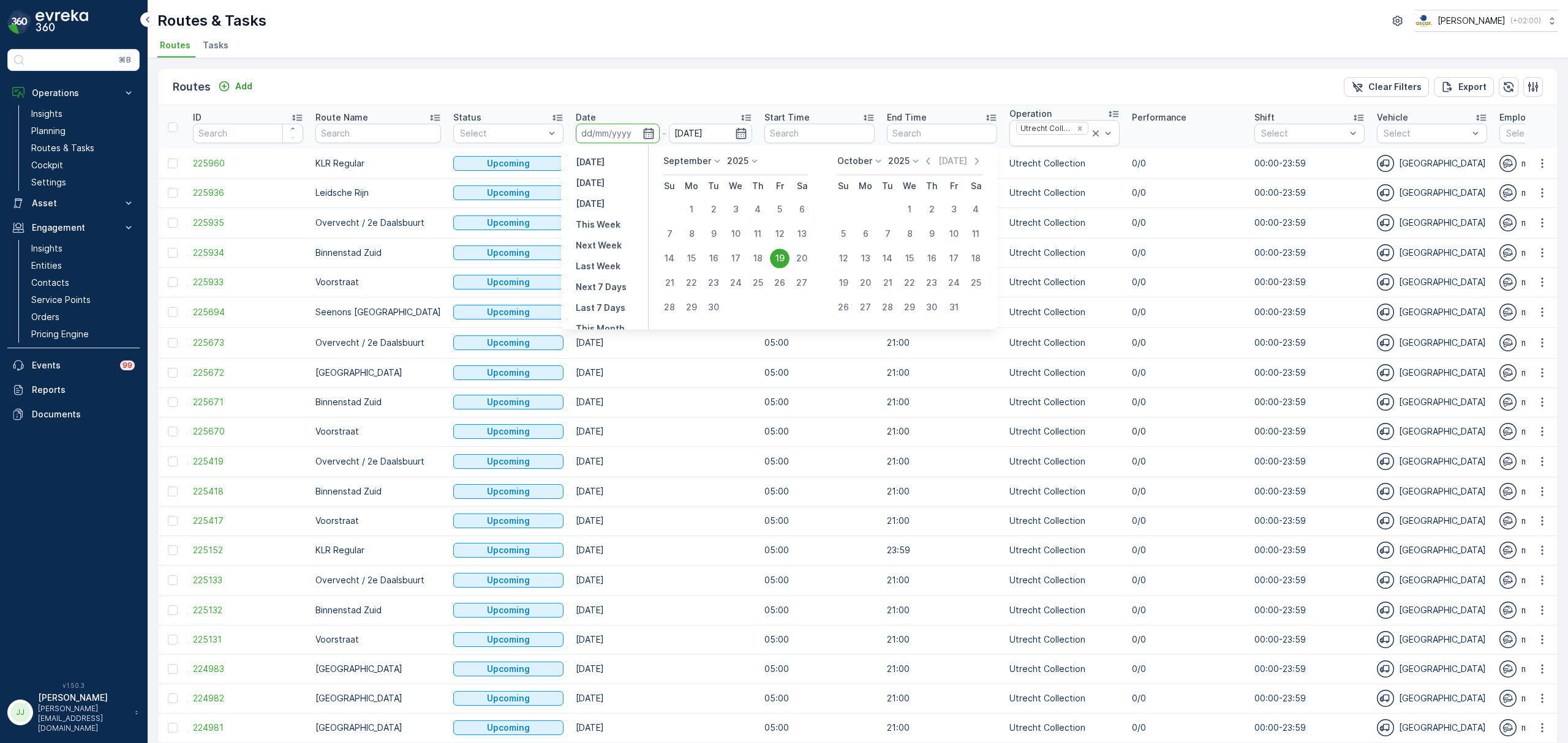
click at [783, 255] on div "19" at bounding box center [780, 258] width 20 height 20
type input "[DATE]"
click at [783, 255] on div "19" at bounding box center [780, 258] width 20 height 20
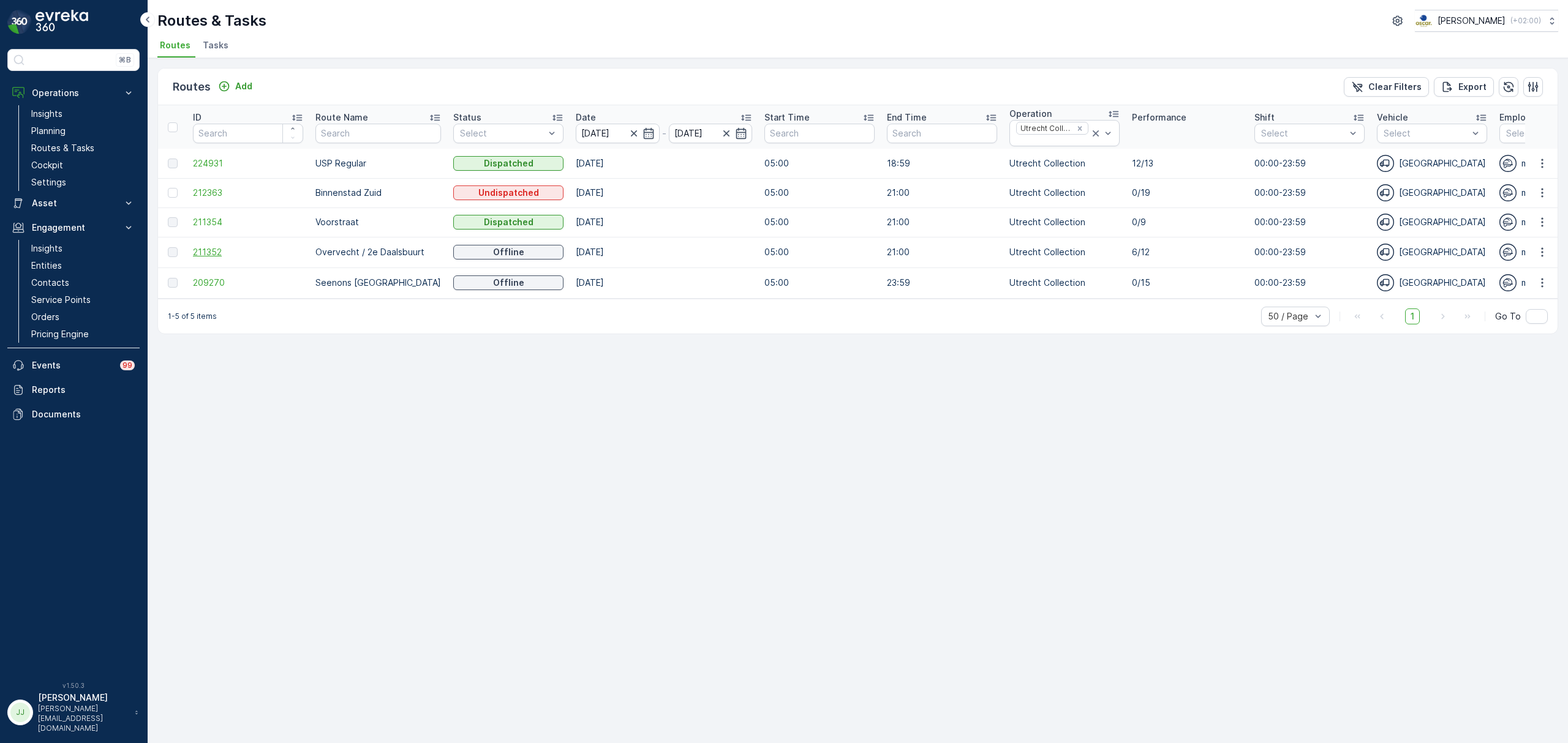
click at [214, 251] on span "211352" at bounding box center [248, 252] width 110 height 12
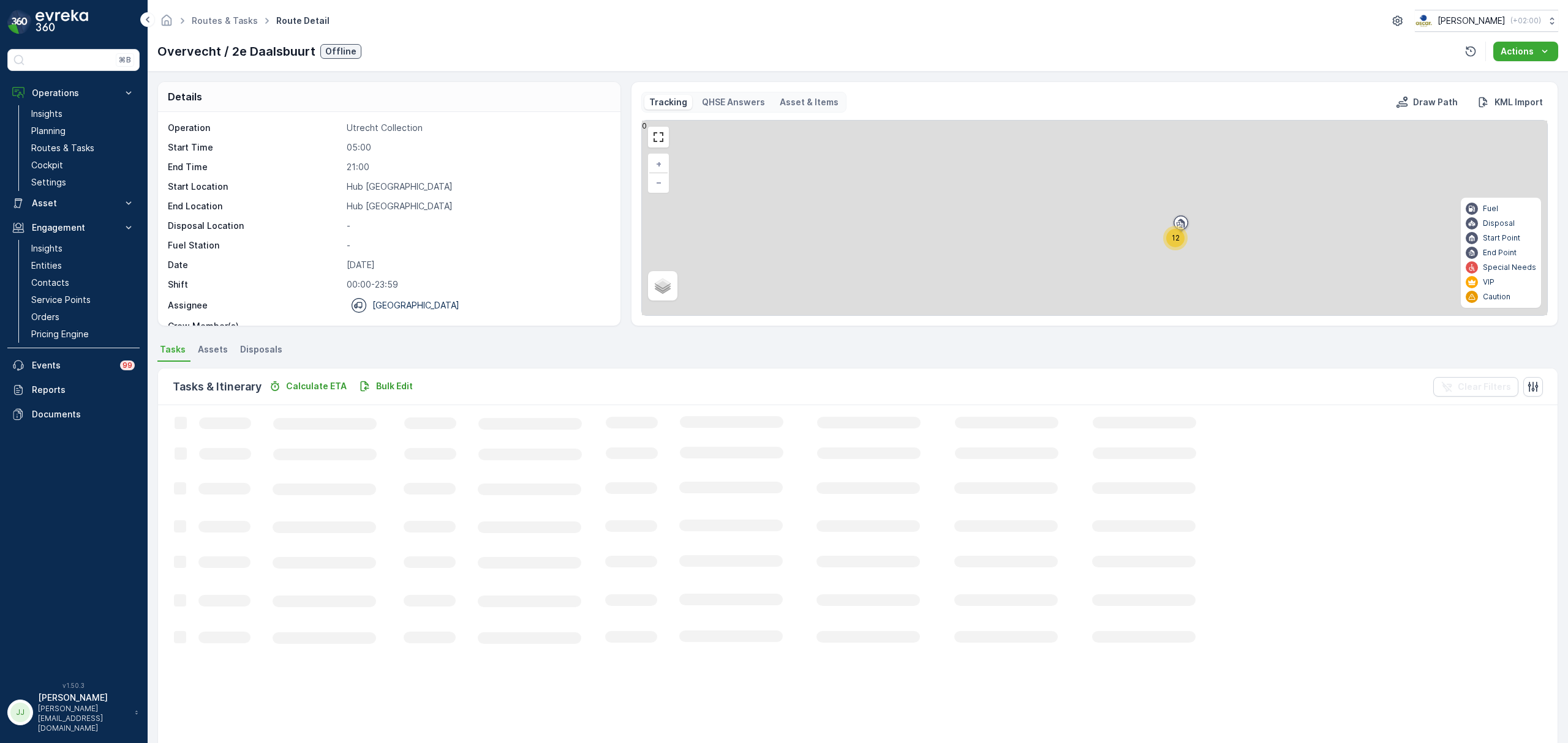
scroll to position [82, 0]
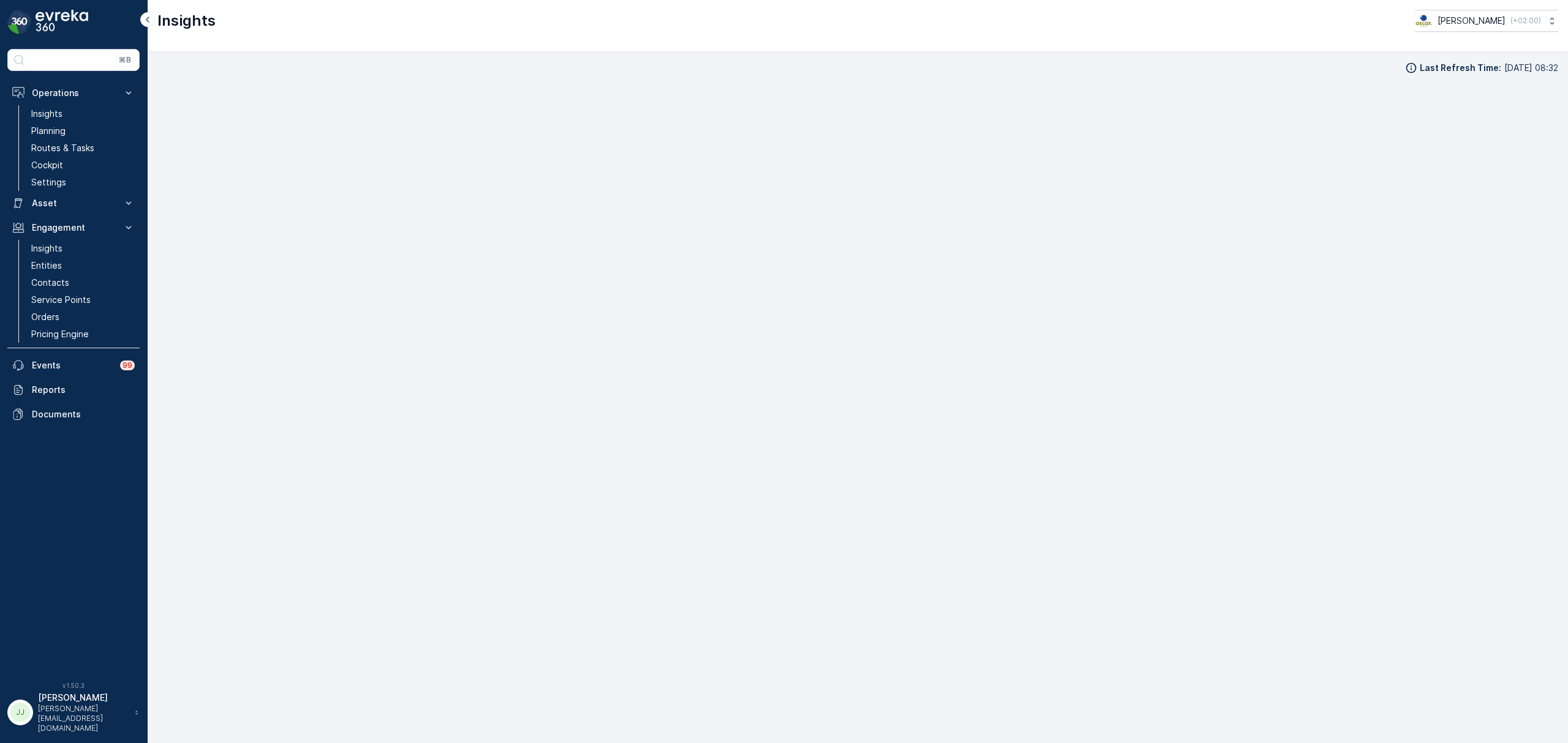
scroll to position [15, 0]
click at [94, 135] on link "Planning" at bounding box center [83, 131] width 113 height 17
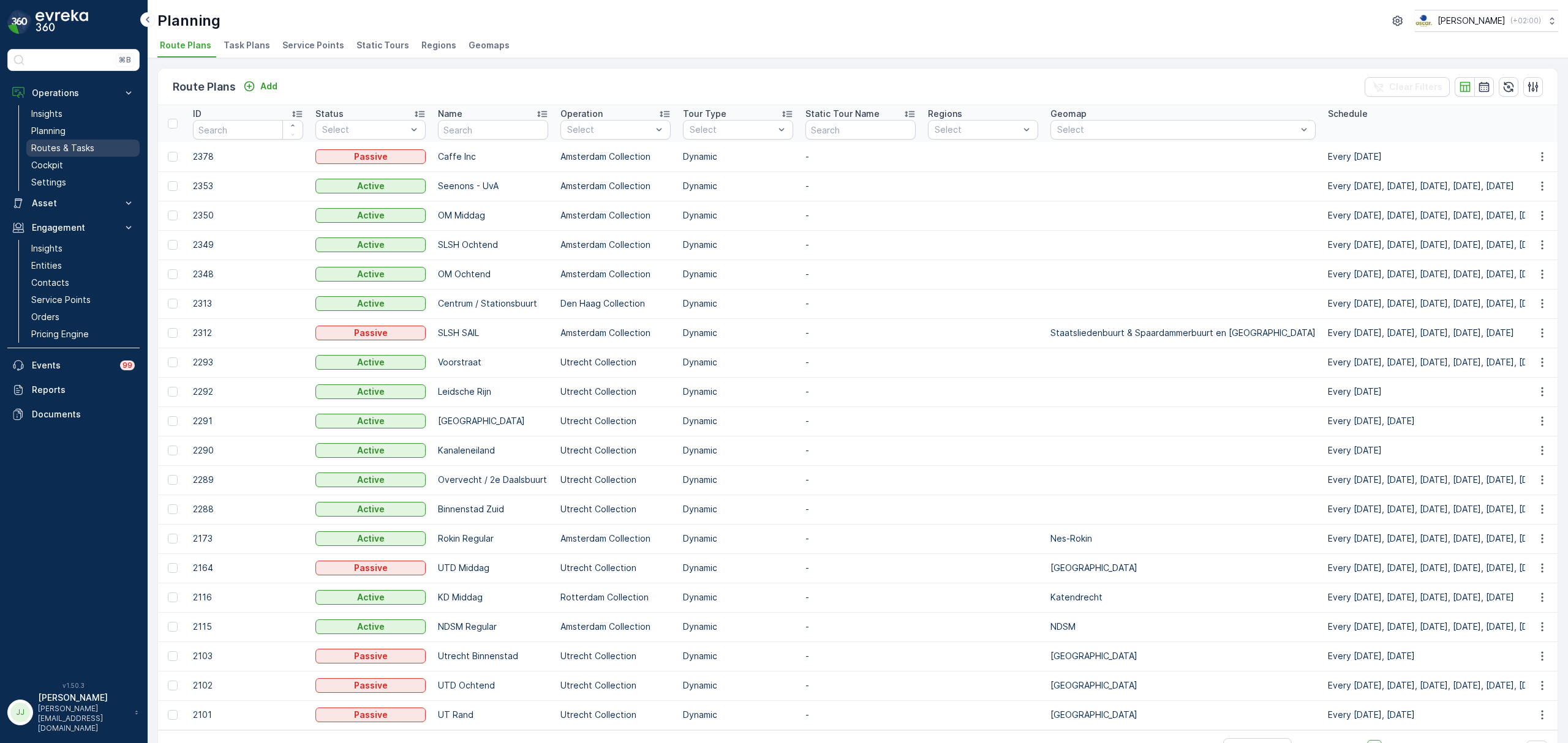
click at [84, 150] on p "Routes & Tasks" at bounding box center [63, 148] width 63 height 12
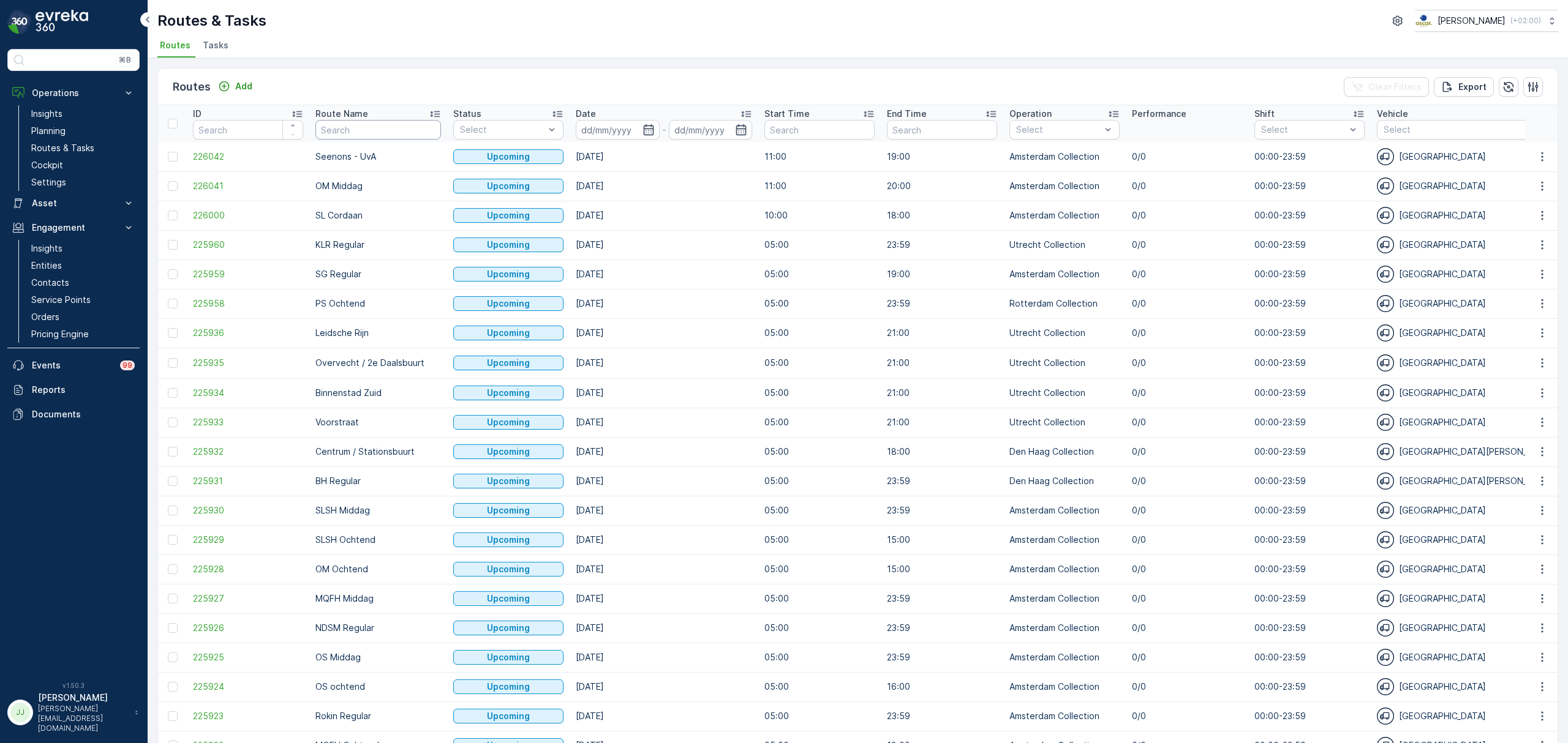
click at [383, 131] on input "text" at bounding box center [378, 129] width 125 height 20
click at [217, 52] on li "Tasks" at bounding box center [217, 47] width 33 height 21
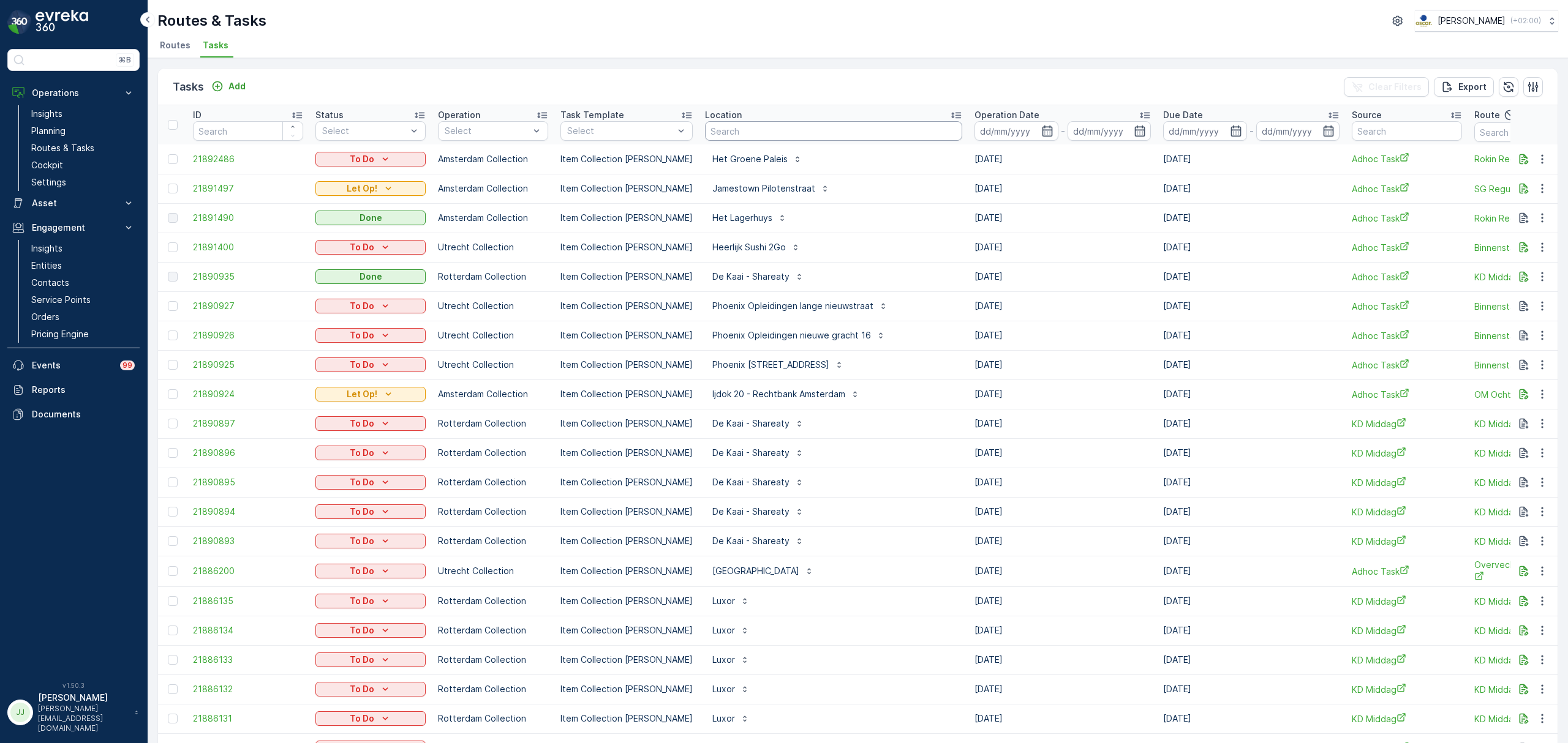
click at [733, 130] on input "text" at bounding box center [833, 131] width 257 height 20
type input "marie"
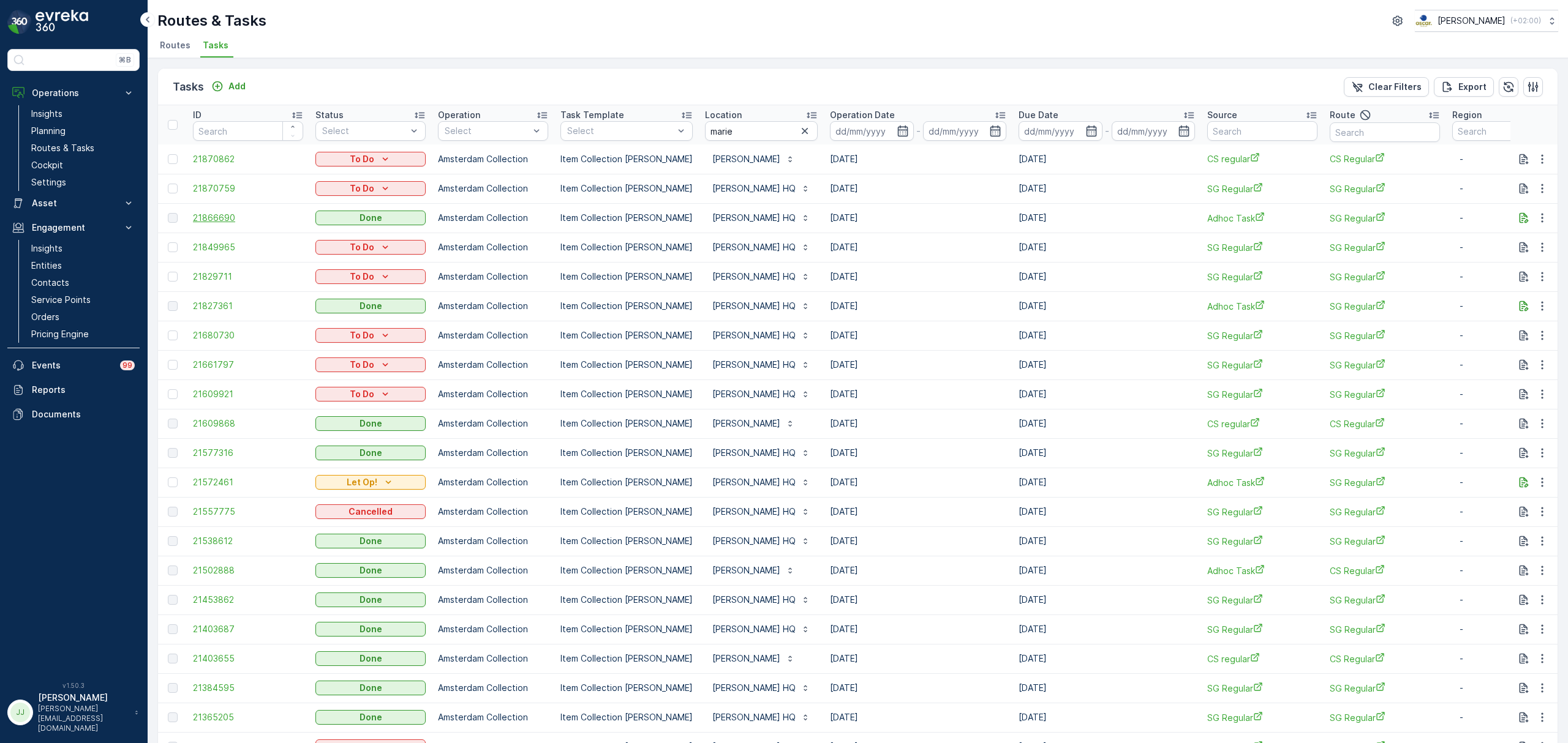
click at [236, 216] on span "21866690" at bounding box center [248, 218] width 110 height 12
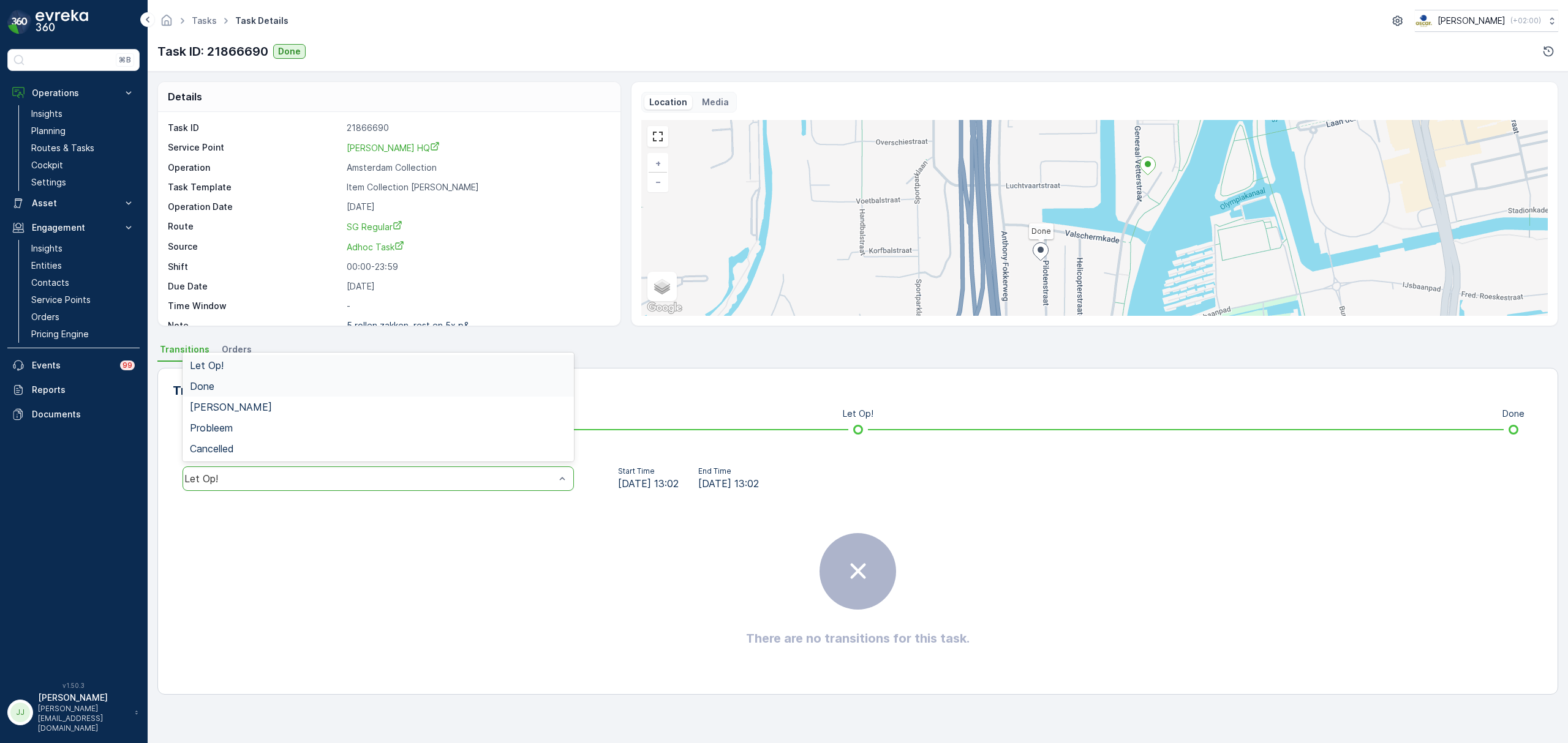
click at [293, 386] on div "Done" at bounding box center [378, 386] width 377 height 11
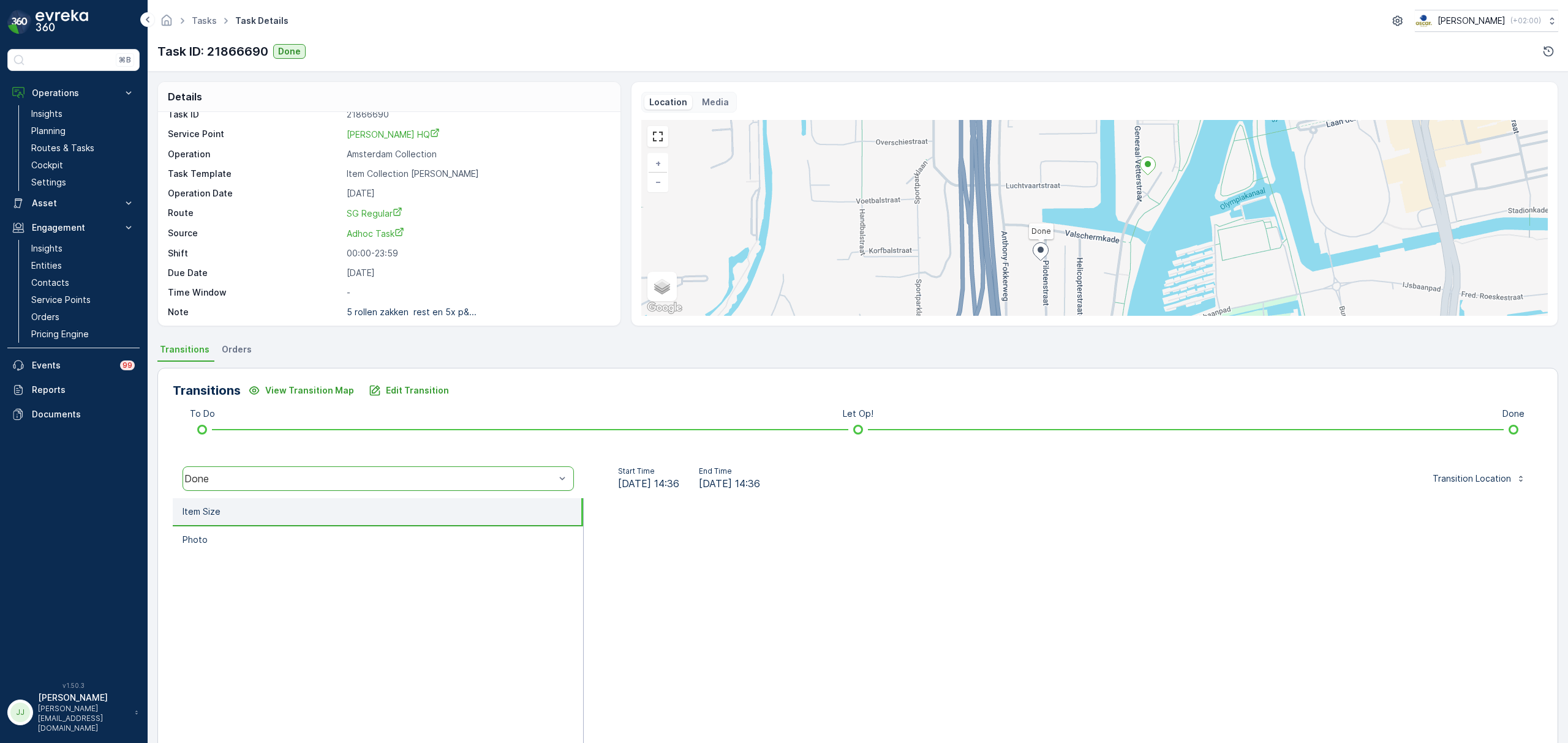
scroll to position [17, 0]
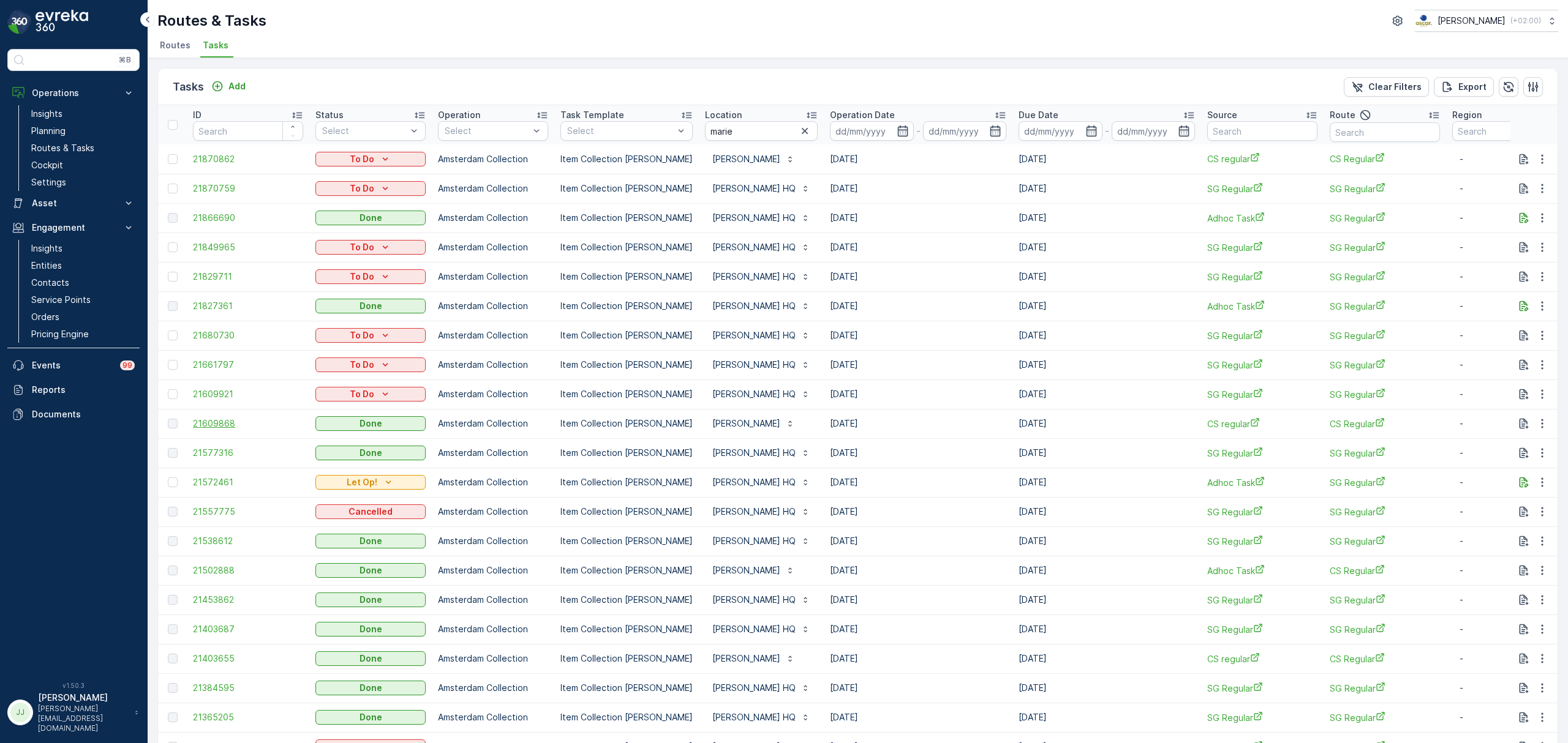
click at [218, 423] on span "21609868" at bounding box center [248, 424] width 110 height 12
drag, startPoint x: 729, startPoint y: 129, endPoint x: 657, endPoint y: 128, distance: 72.0
click at [657, 128] on tr "ID Status Select Operation Select Task Template Select Location marie Operation…" at bounding box center [1104, 125] width 1892 height 39
type input "binnen"
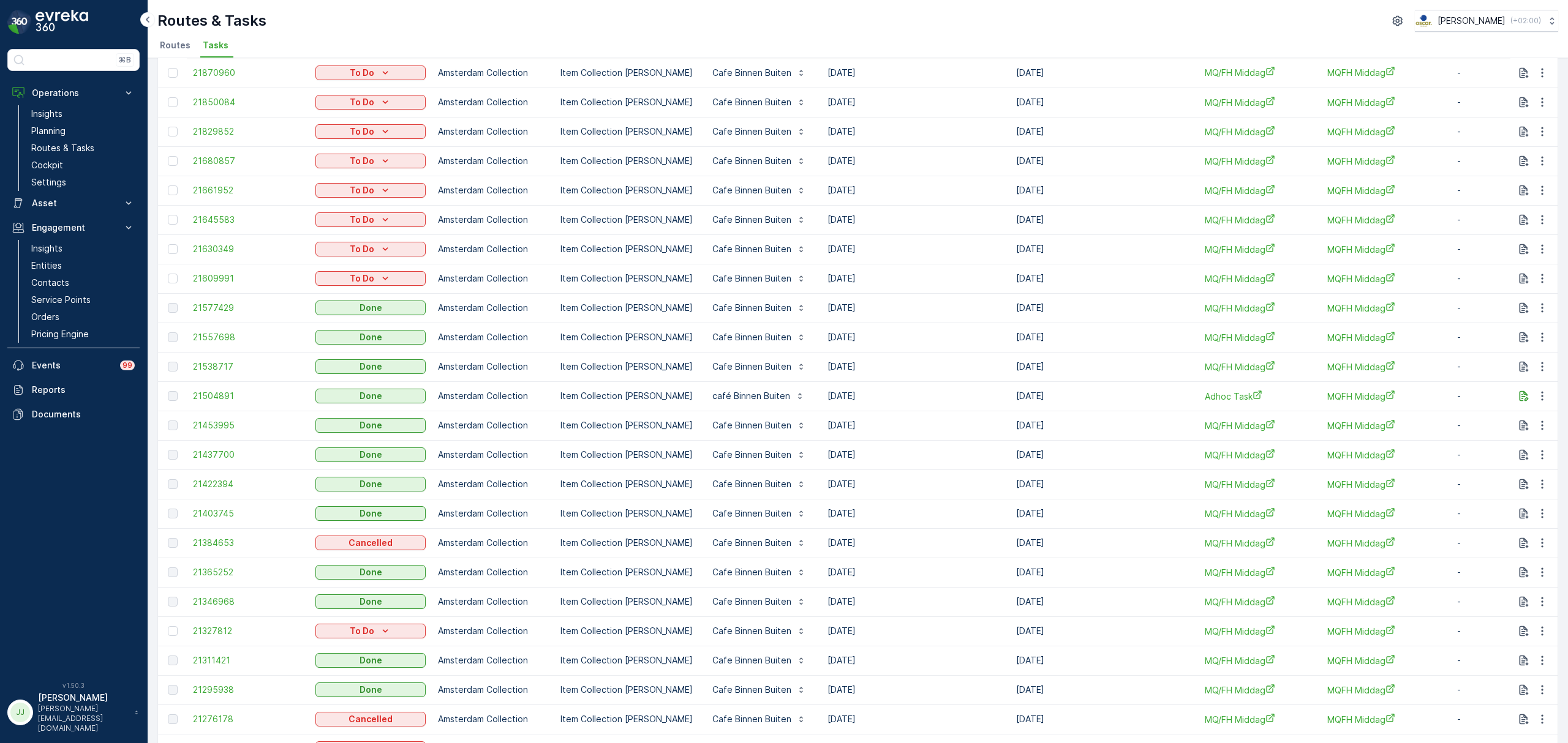
scroll to position [86, 0]
drag, startPoint x: 84, startPoint y: 147, endPoint x: 118, endPoint y: 122, distance: 42.2
click at [84, 147] on p "Routes & Tasks" at bounding box center [63, 148] width 63 height 12
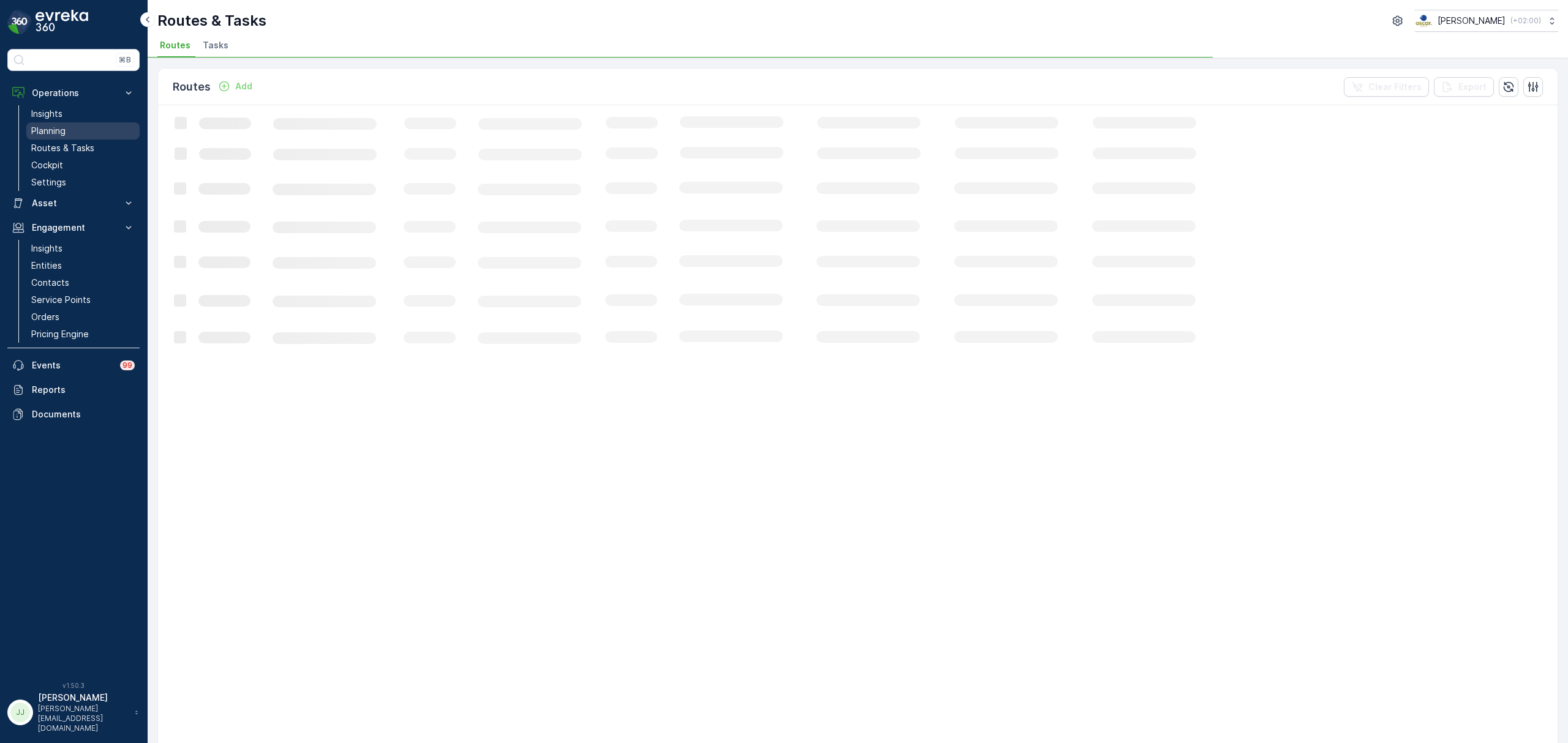
click at [89, 125] on link "Planning" at bounding box center [83, 131] width 113 height 17
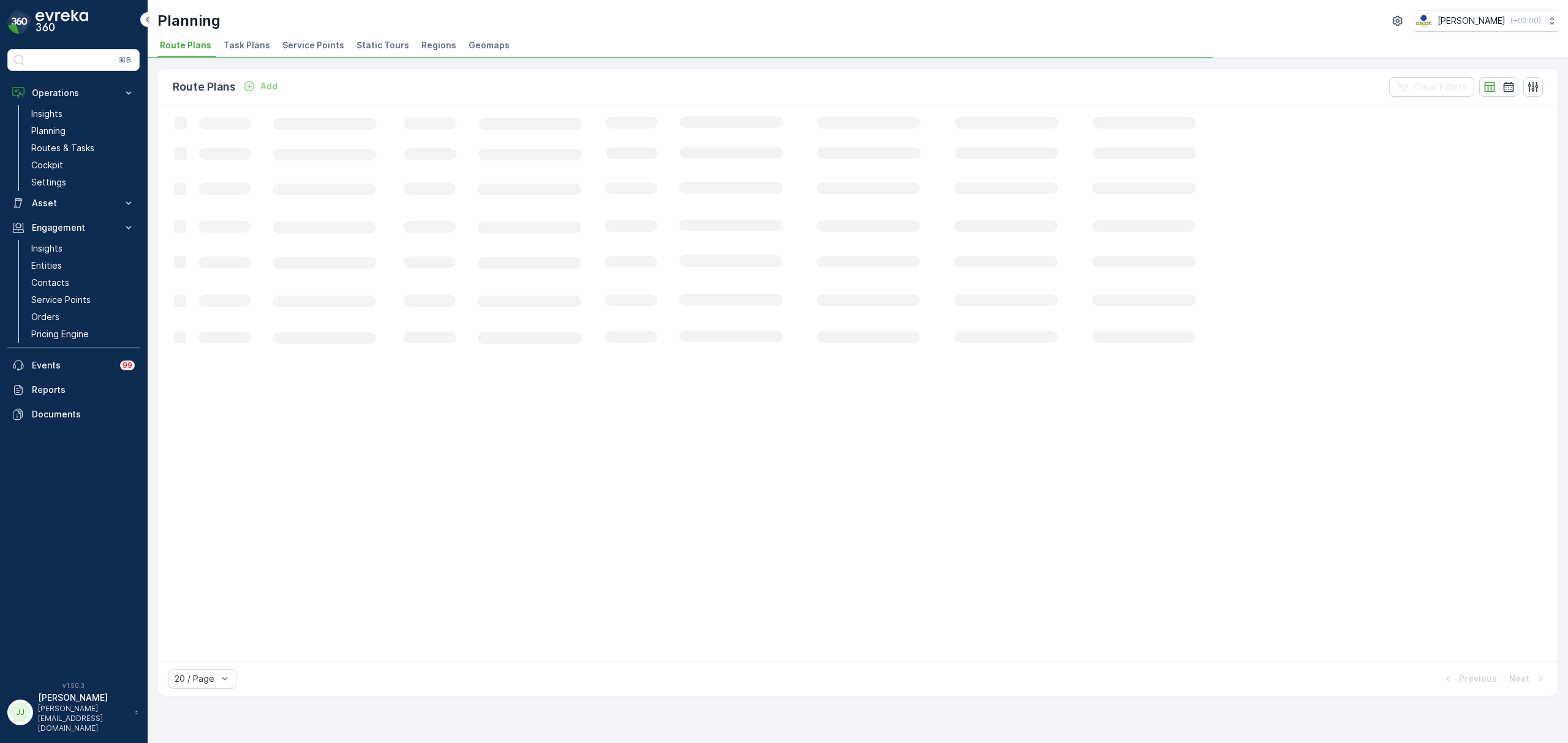
click at [238, 47] on span "Task Plans" at bounding box center [246, 46] width 46 height 12
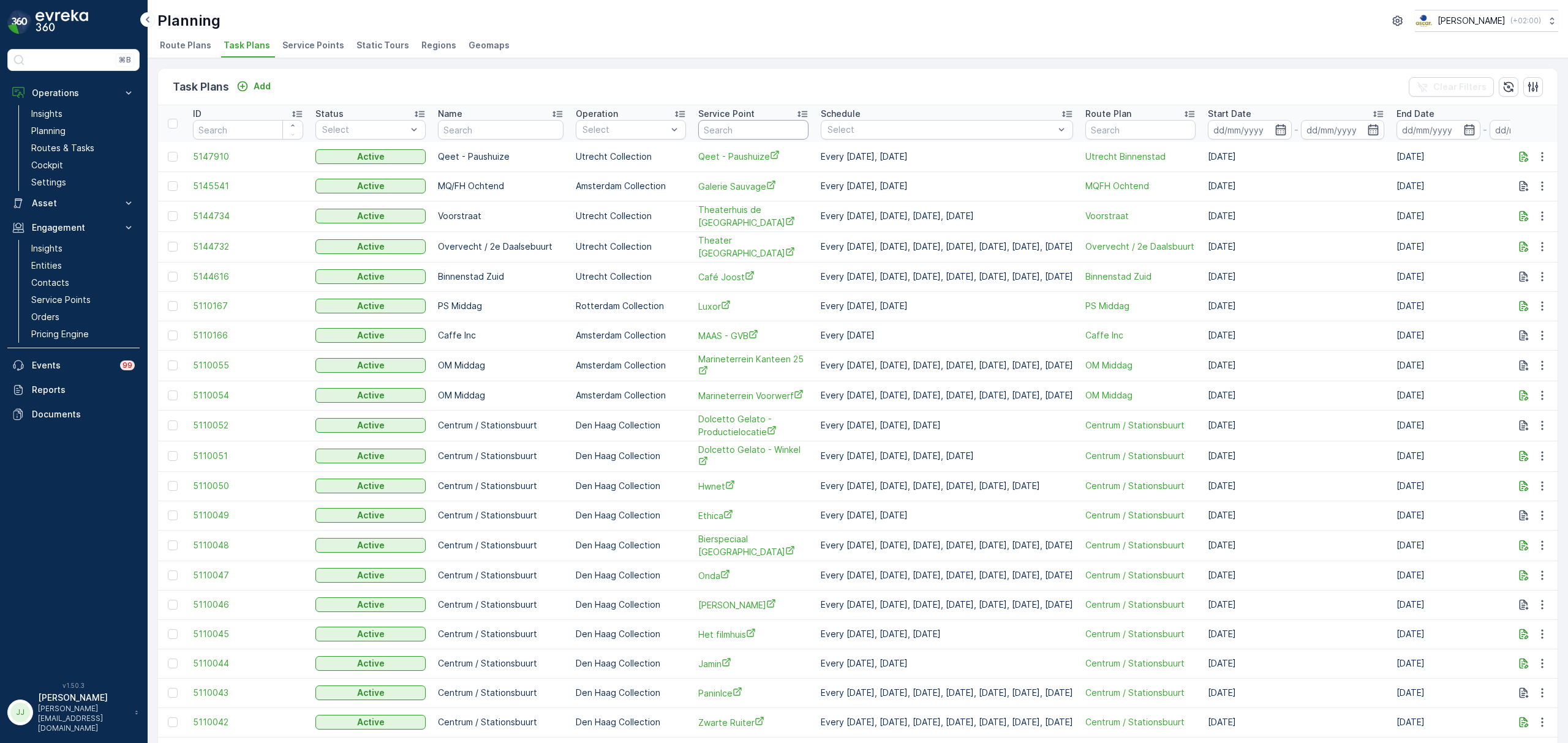
click at [726, 125] on input "text" at bounding box center [754, 129] width 110 height 20
type input "deli bird"
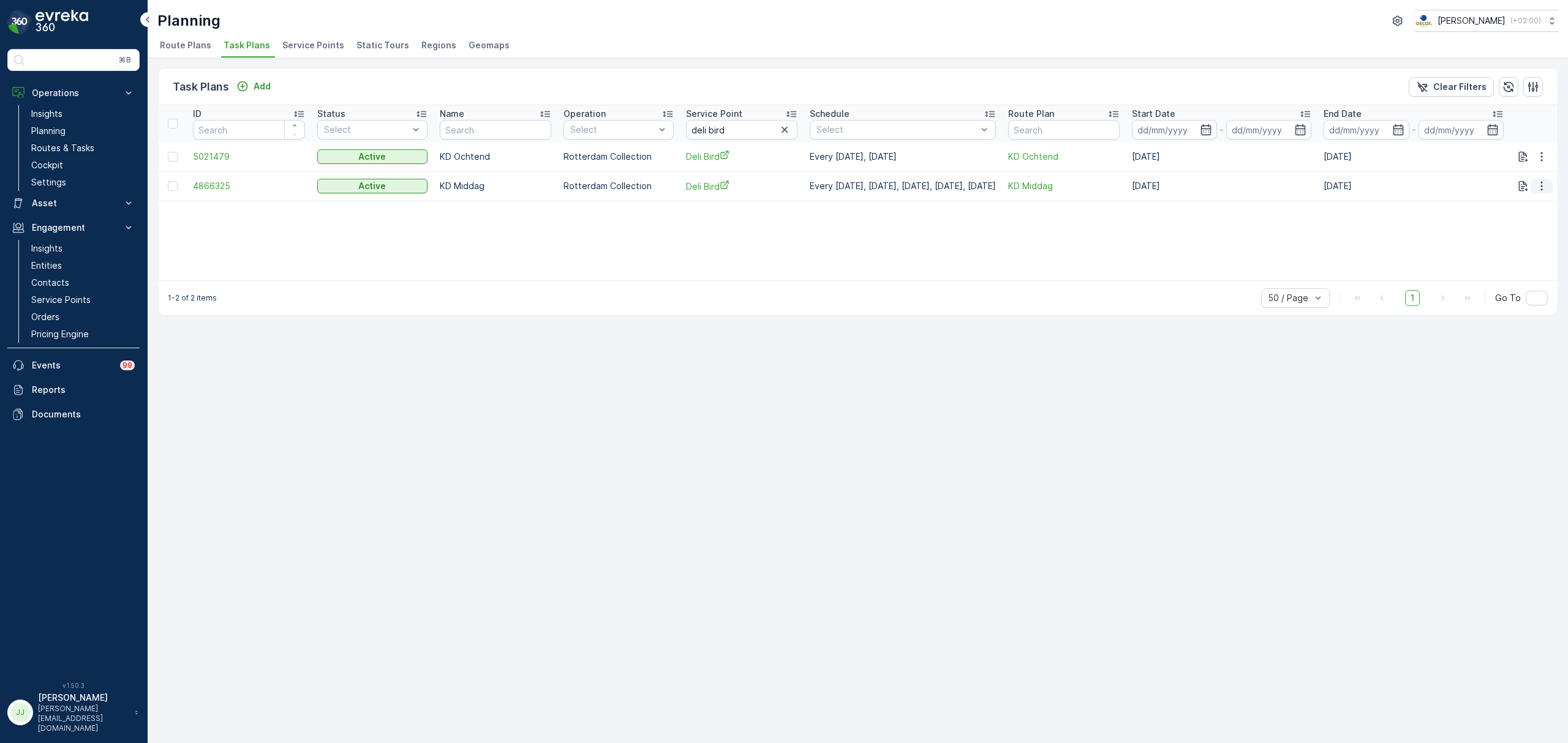
click at [1542, 186] on icon "button" at bounding box center [1541, 186] width 2 height 9
click at [1524, 222] on span "Edit Task Plan" at bounding box center [1521, 222] width 57 height 12
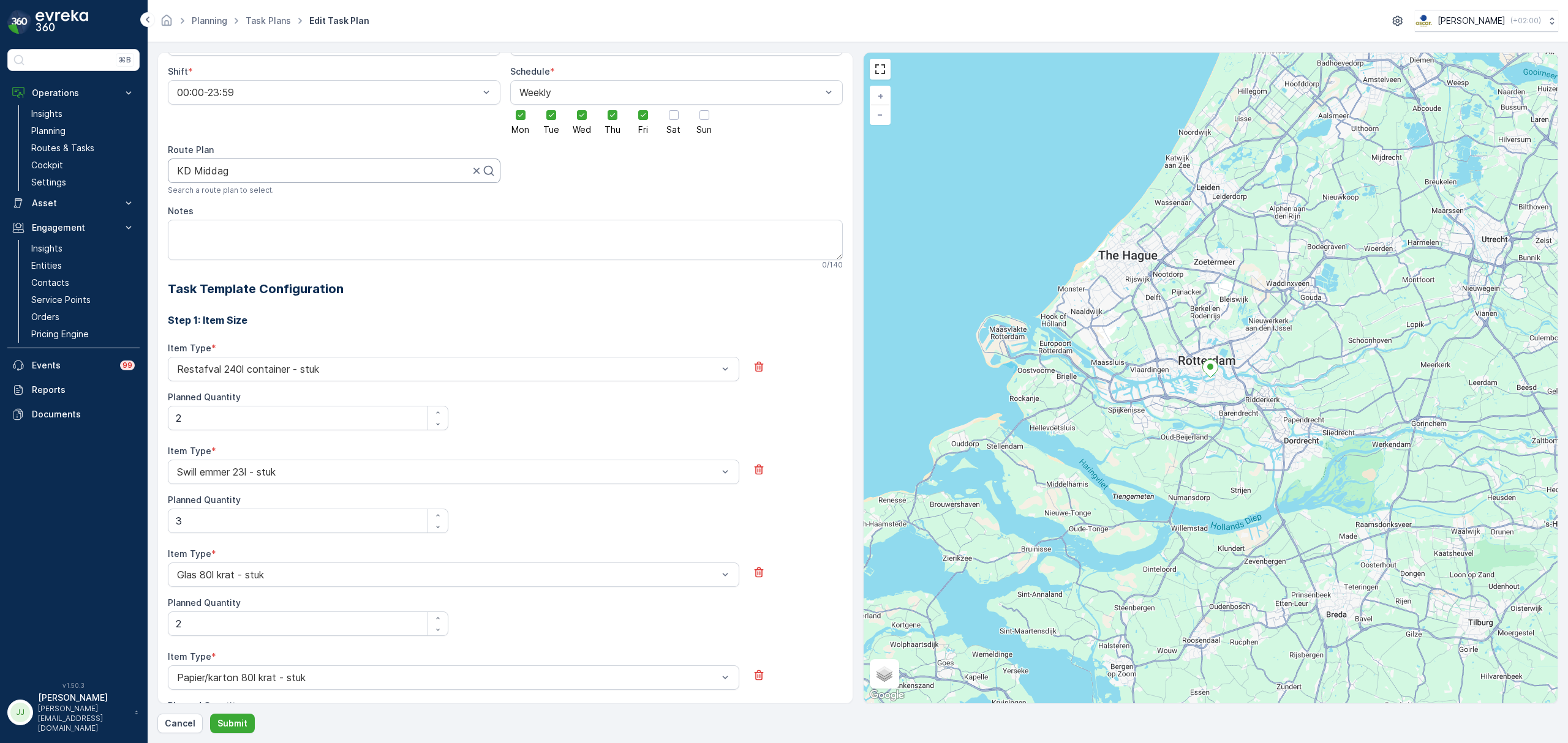
scroll to position [327, 0]
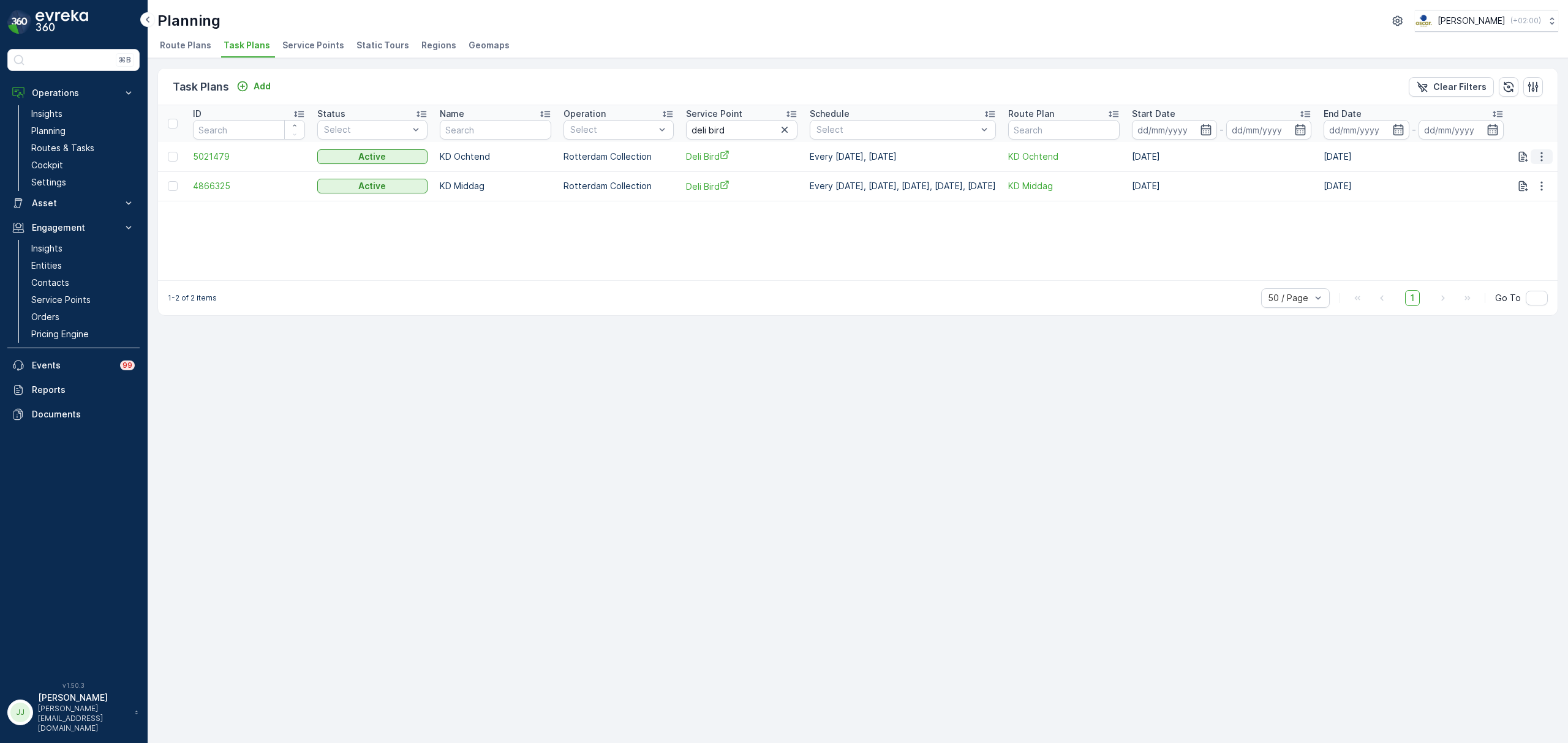
click at [1554, 152] on td at bounding box center [1534, 156] width 48 height 29
click at [1548, 154] on icon "button" at bounding box center [1541, 156] width 12 height 12
click at [1536, 188] on span "Edit Task Plan" at bounding box center [1521, 192] width 57 height 12
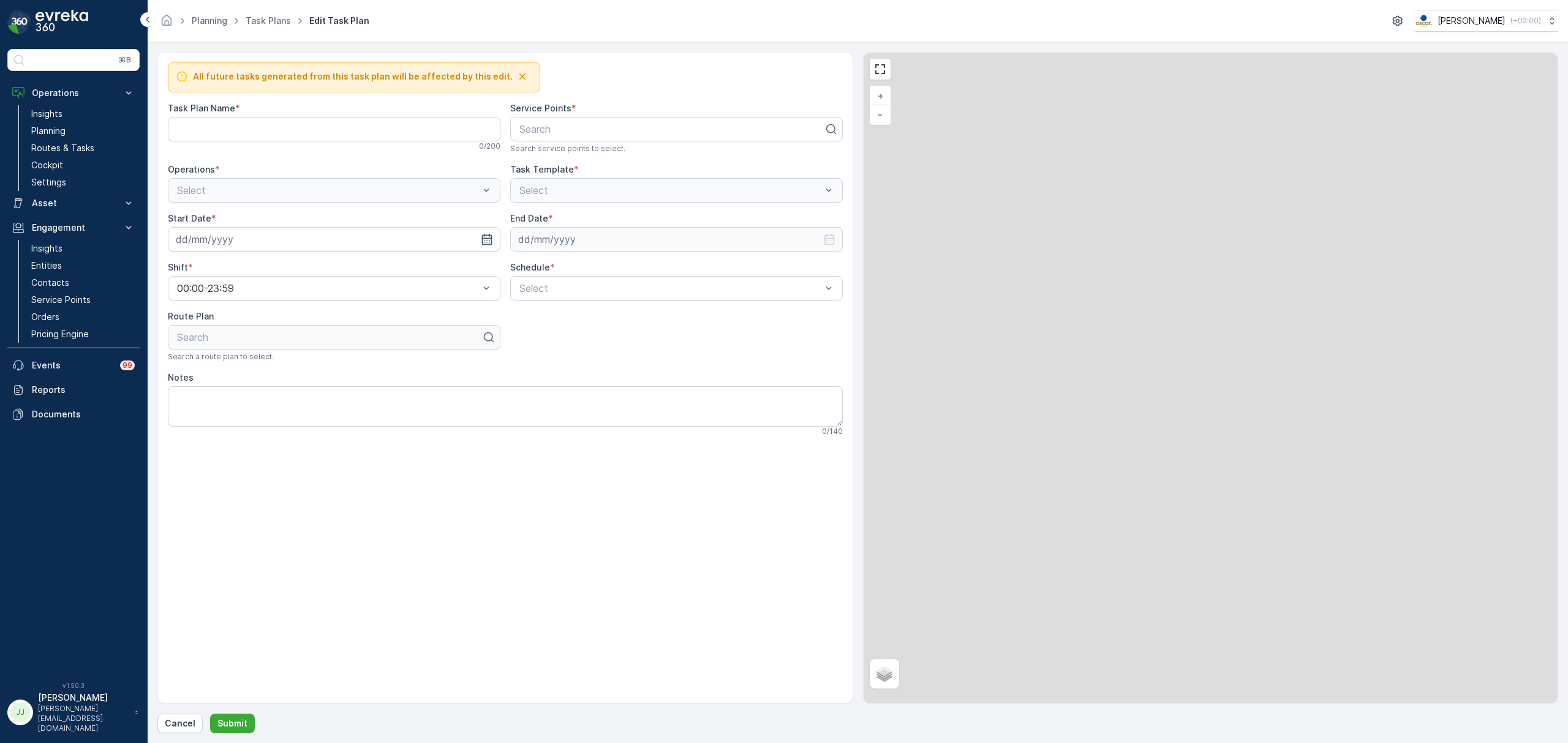
type Name "KD Ochtend"
type input "30.07.2025"
type input "14.10.2030"
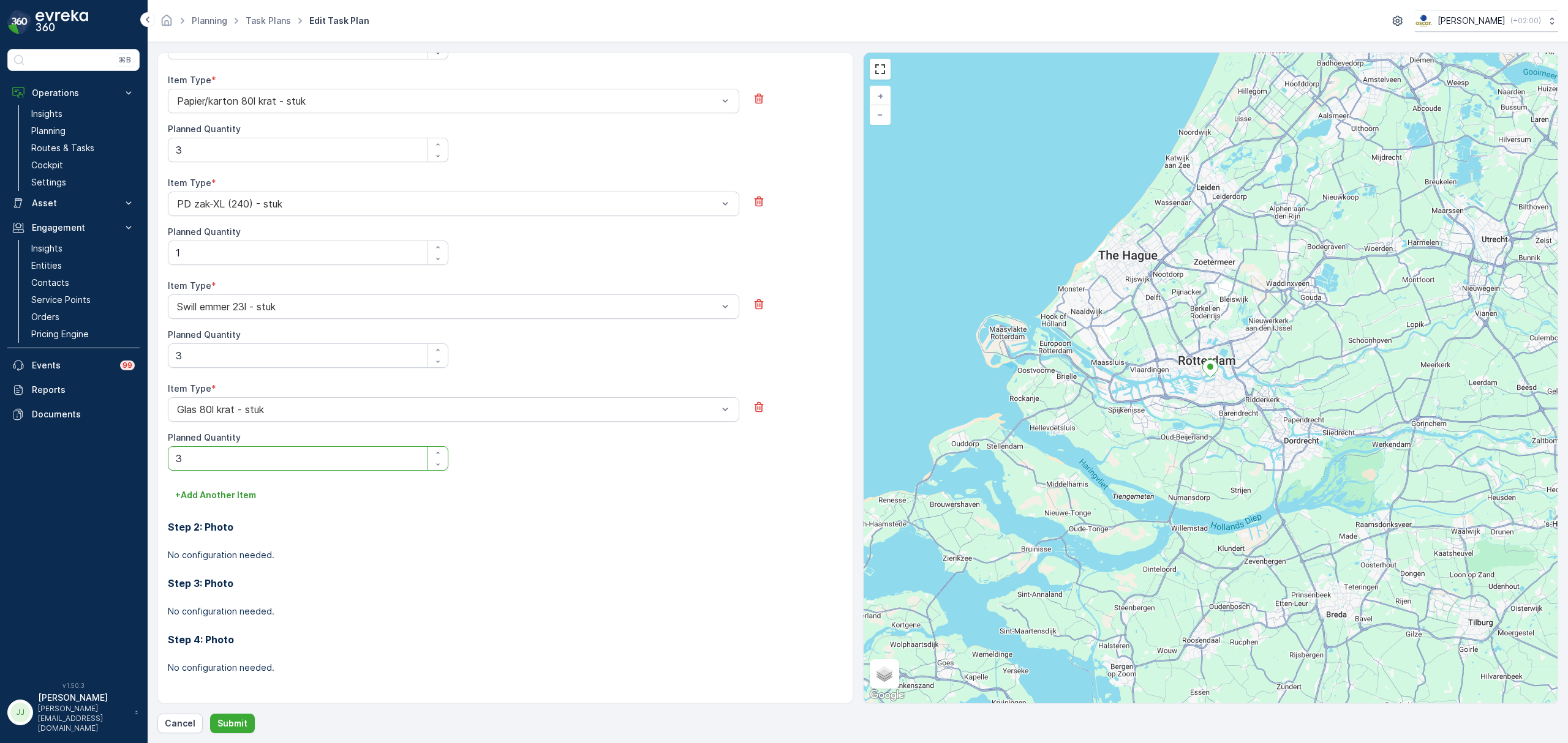
scroll to position [323, 0]
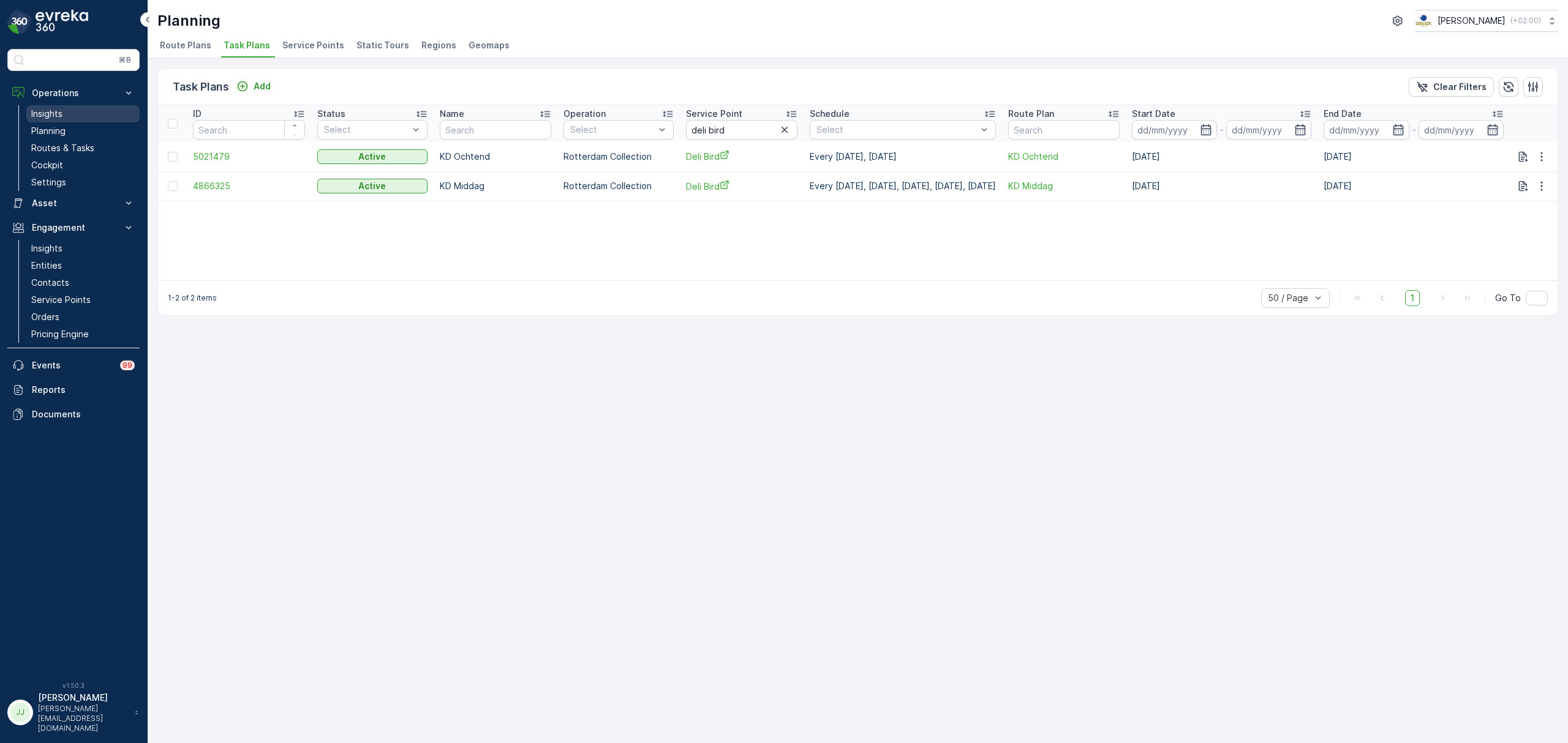
click at [63, 116] on link "Insights" at bounding box center [83, 114] width 113 height 17
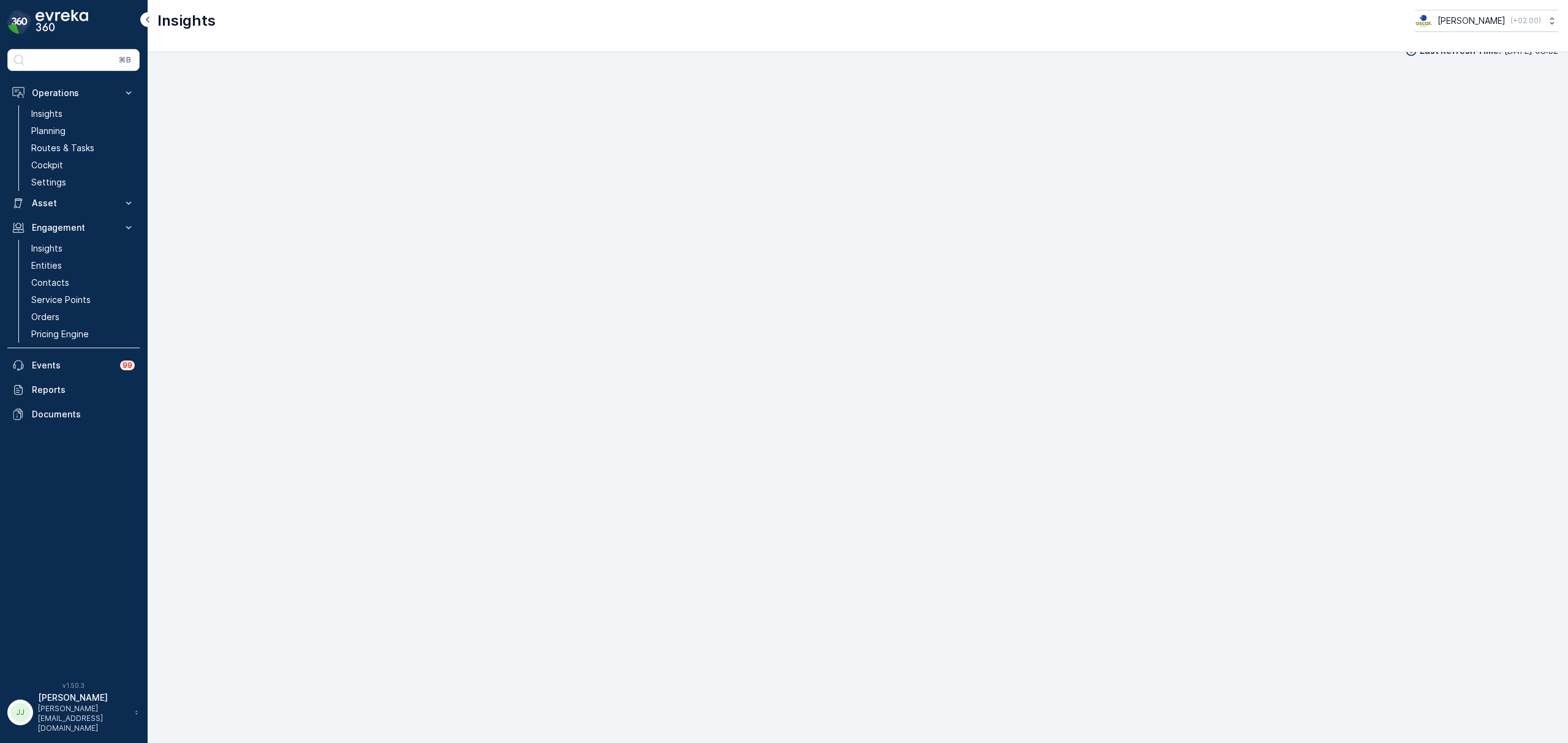
scroll to position [18, 0]
click at [65, 126] on p "Planning" at bounding box center [48, 131] width 34 height 12
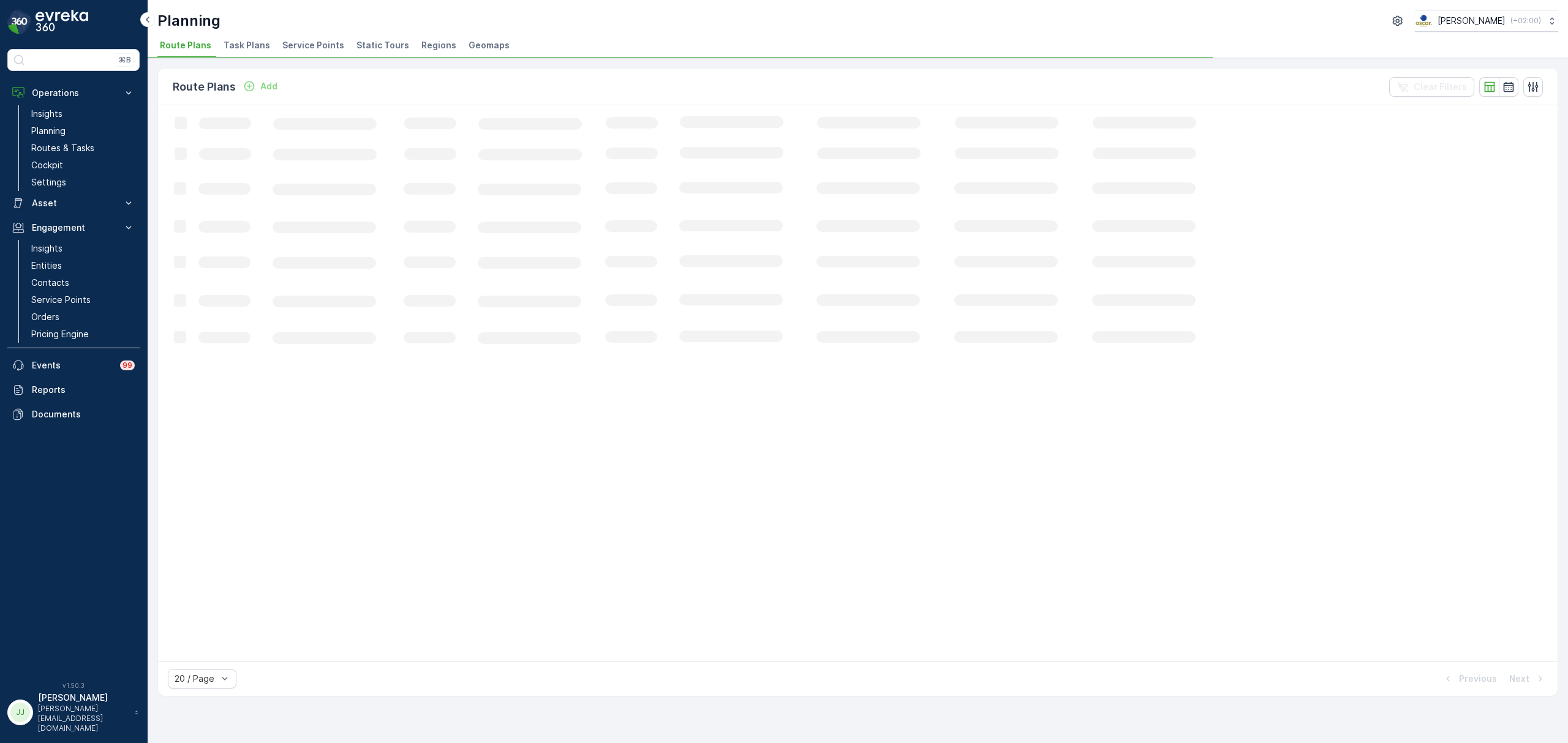
click at [233, 42] on span "Task Plans" at bounding box center [246, 46] width 46 height 12
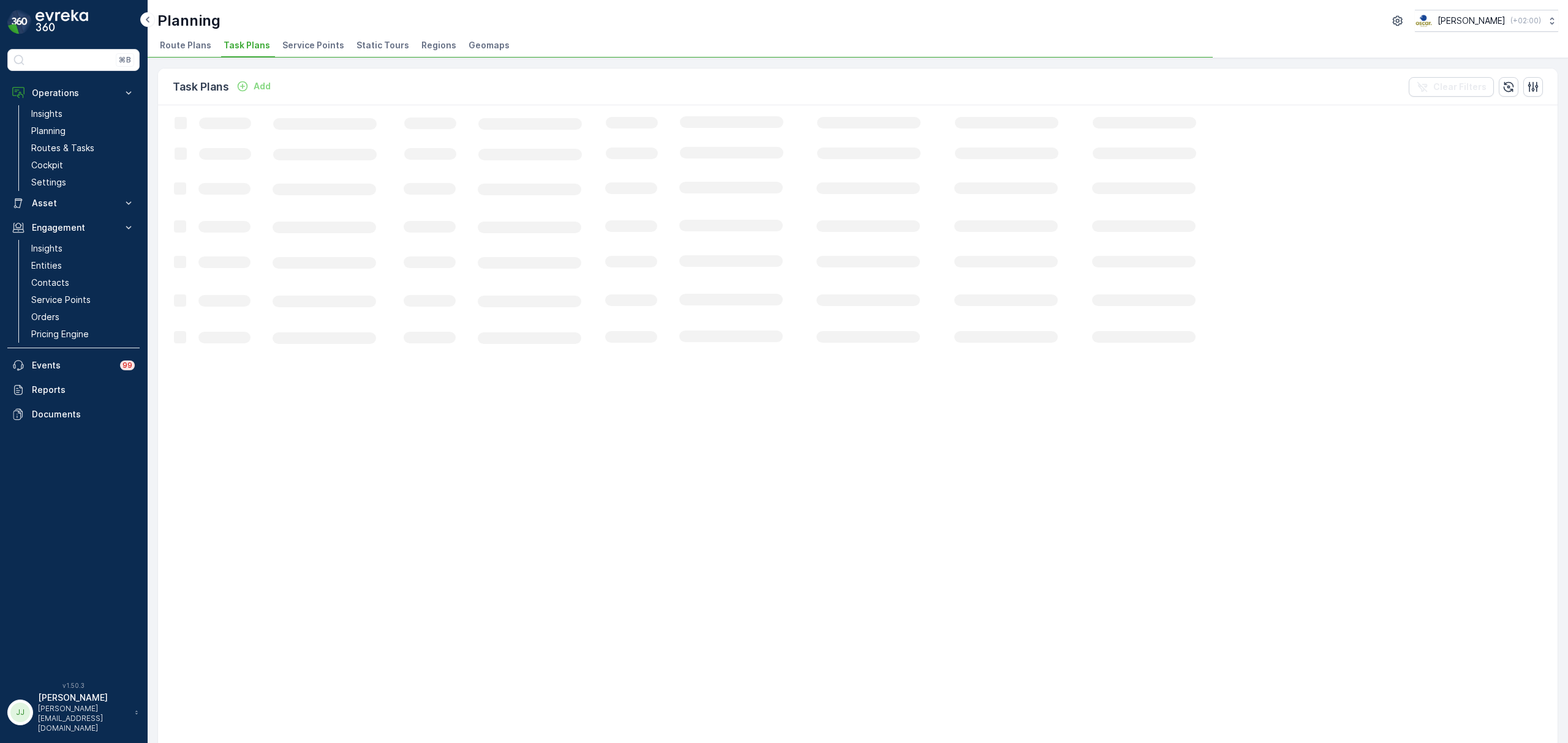
click at [321, 42] on span "Service Points" at bounding box center [313, 46] width 62 height 12
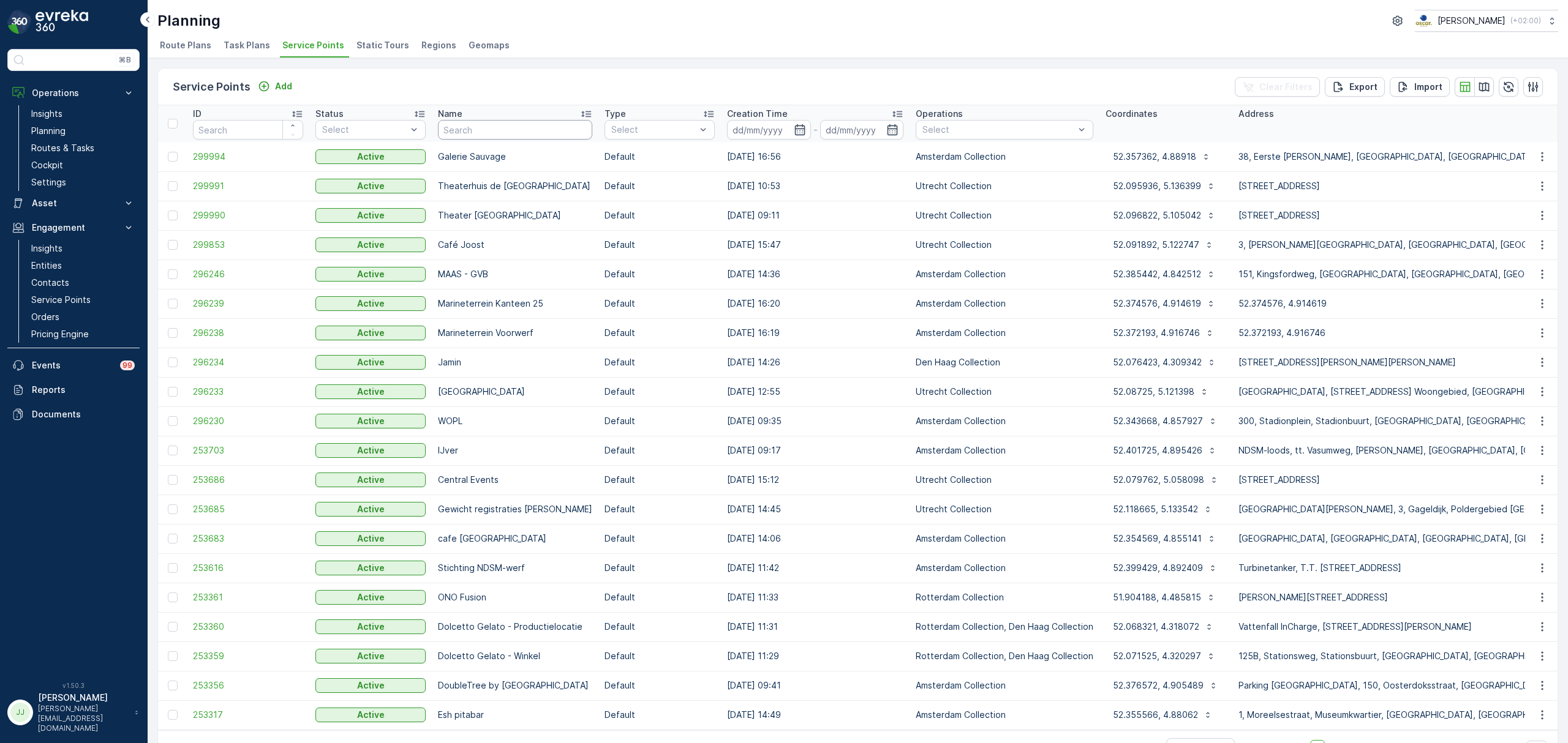
click at [513, 130] on input "text" at bounding box center [515, 129] width 155 height 20
type input "share"
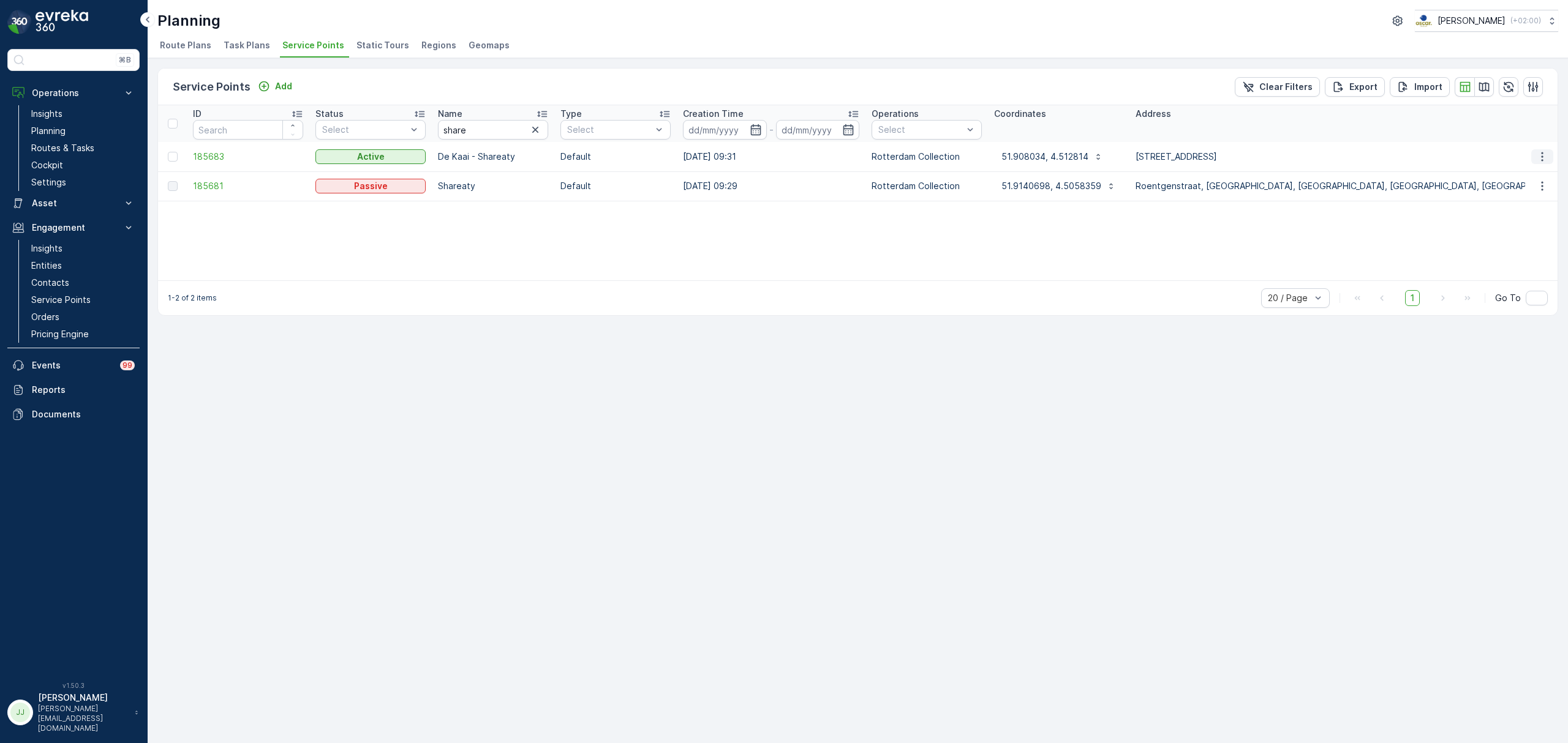
click at [1541, 150] on button "button" at bounding box center [1542, 157] width 22 height 15
click at [1516, 191] on span "Edit Service Point" at bounding box center [1507, 192] width 74 height 12
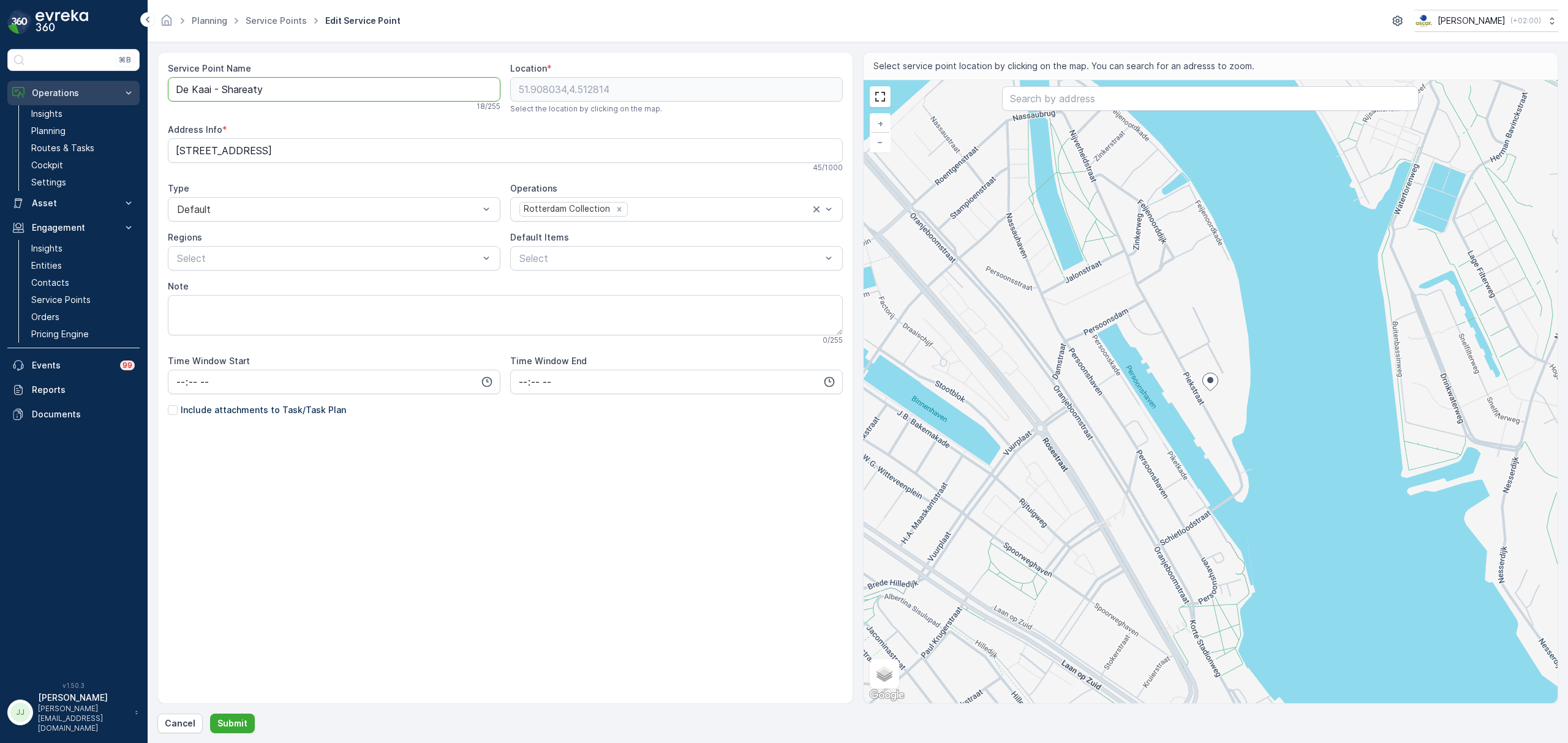
drag, startPoint x: 223, startPoint y: 89, endPoint x: 7, endPoint y: 94, distance: 216.1
click at [9, 94] on div "⌘B Operations Insights Planning Routes & Tasks Cockpit Settings Asset Assets En…" at bounding box center [784, 372] width 1568 height 743
type Name "Shareaty"
click at [217, 416] on p "Include attachments to Task/Task Plan" at bounding box center [263, 410] width 165 height 12
click at [168, 404] on input "Include attachments to Task/Task Plan" at bounding box center [168, 404] width 0 height 0
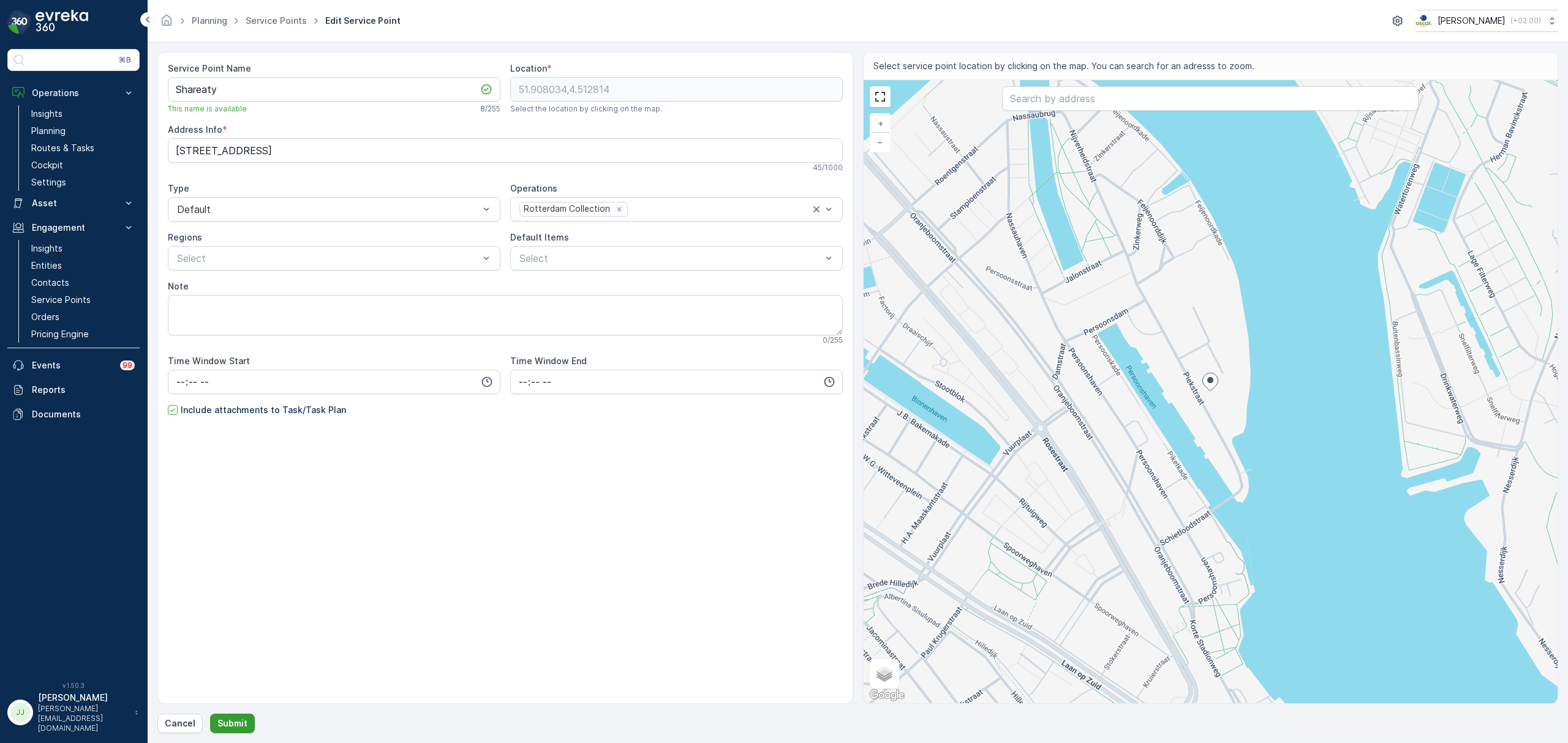
click at [231, 729] on p "Submit" at bounding box center [232, 723] width 30 height 12
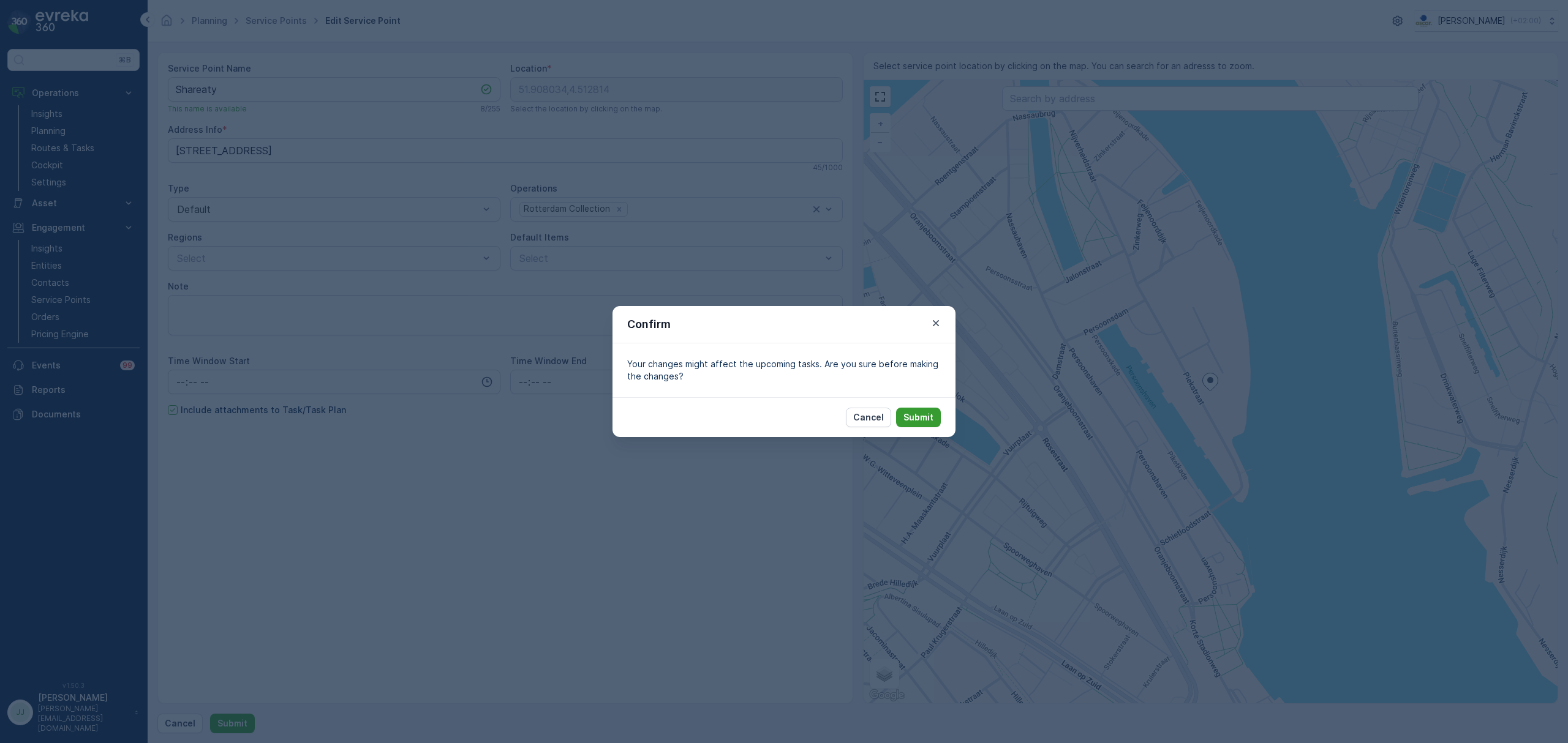
click at [925, 409] on button "Submit" at bounding box center [918, 417] width 45 height 20
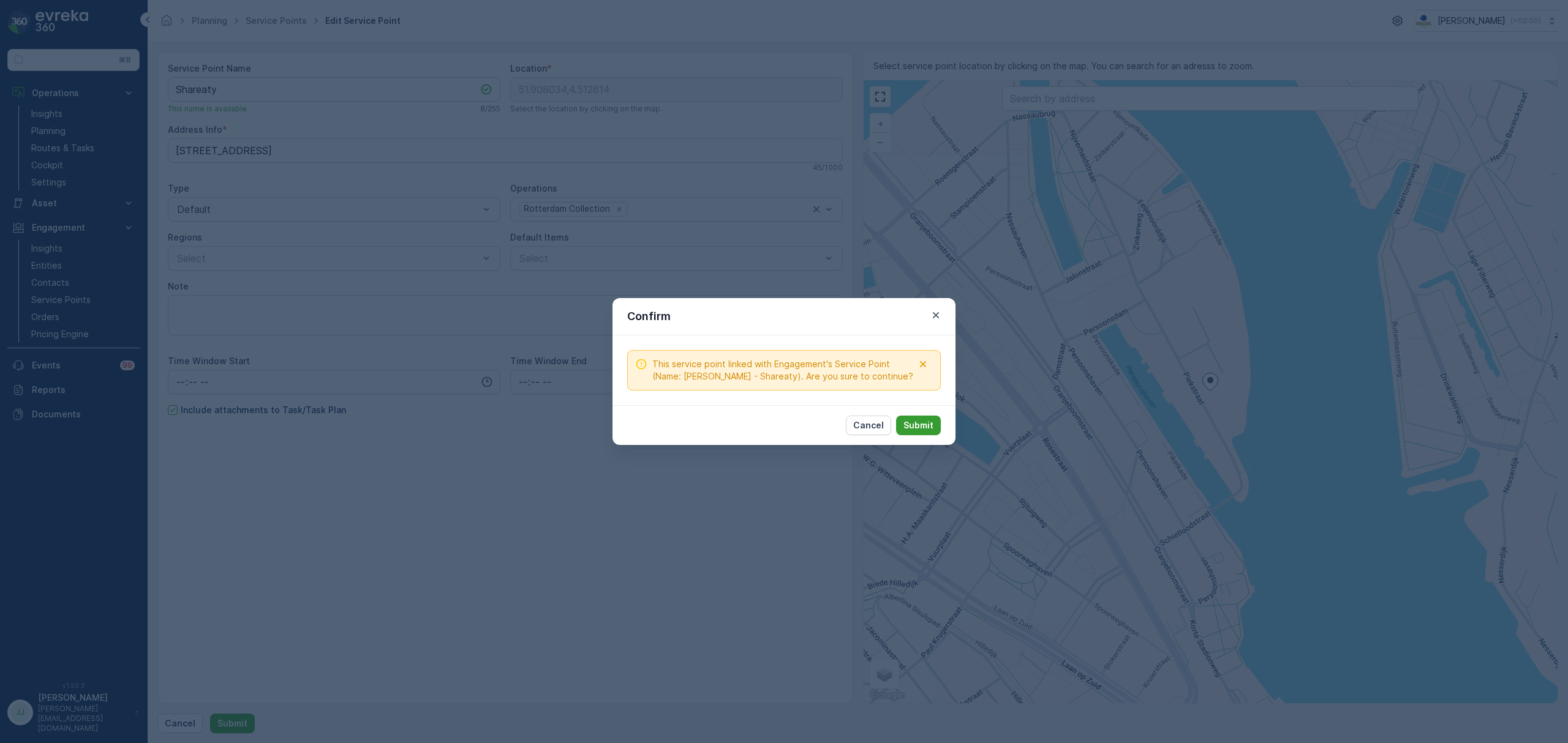
click at [931, 416] on button "Submit" at bounding box center [918, 425] width 45 height 20
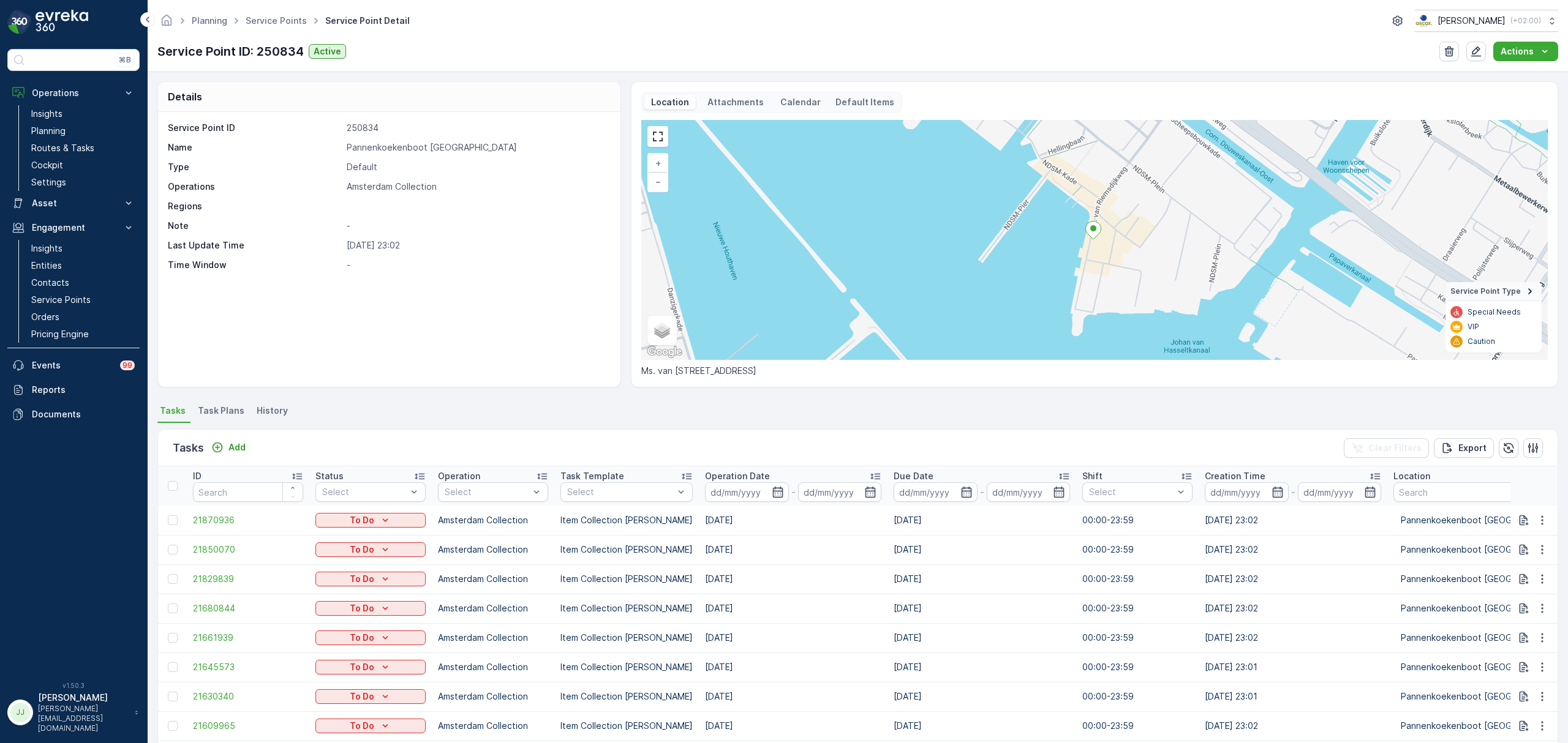
scroll to position [28, 0]
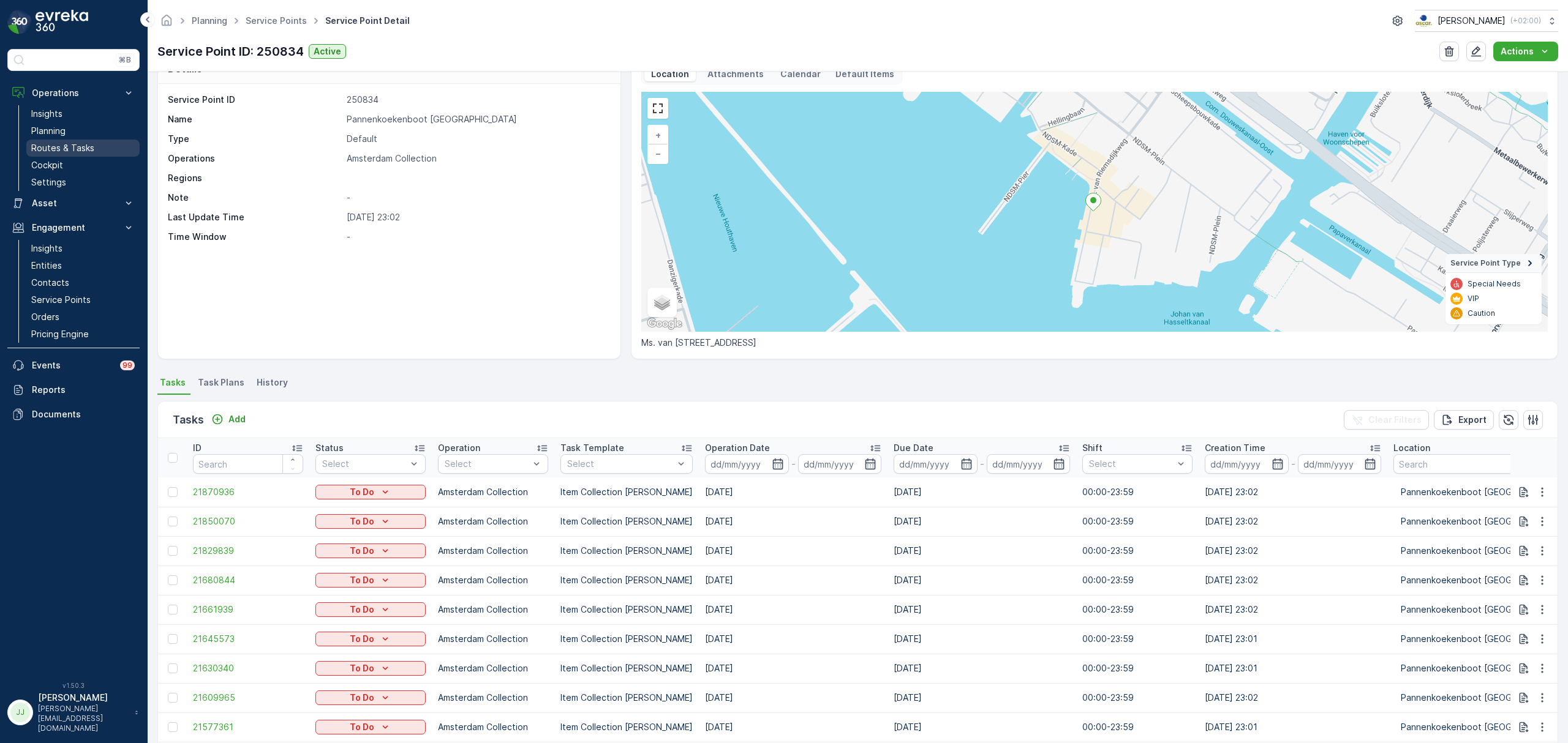
click at [95, 142] on link "Routes & Tasks" at bounding box center [83, 148] width 113 height 17
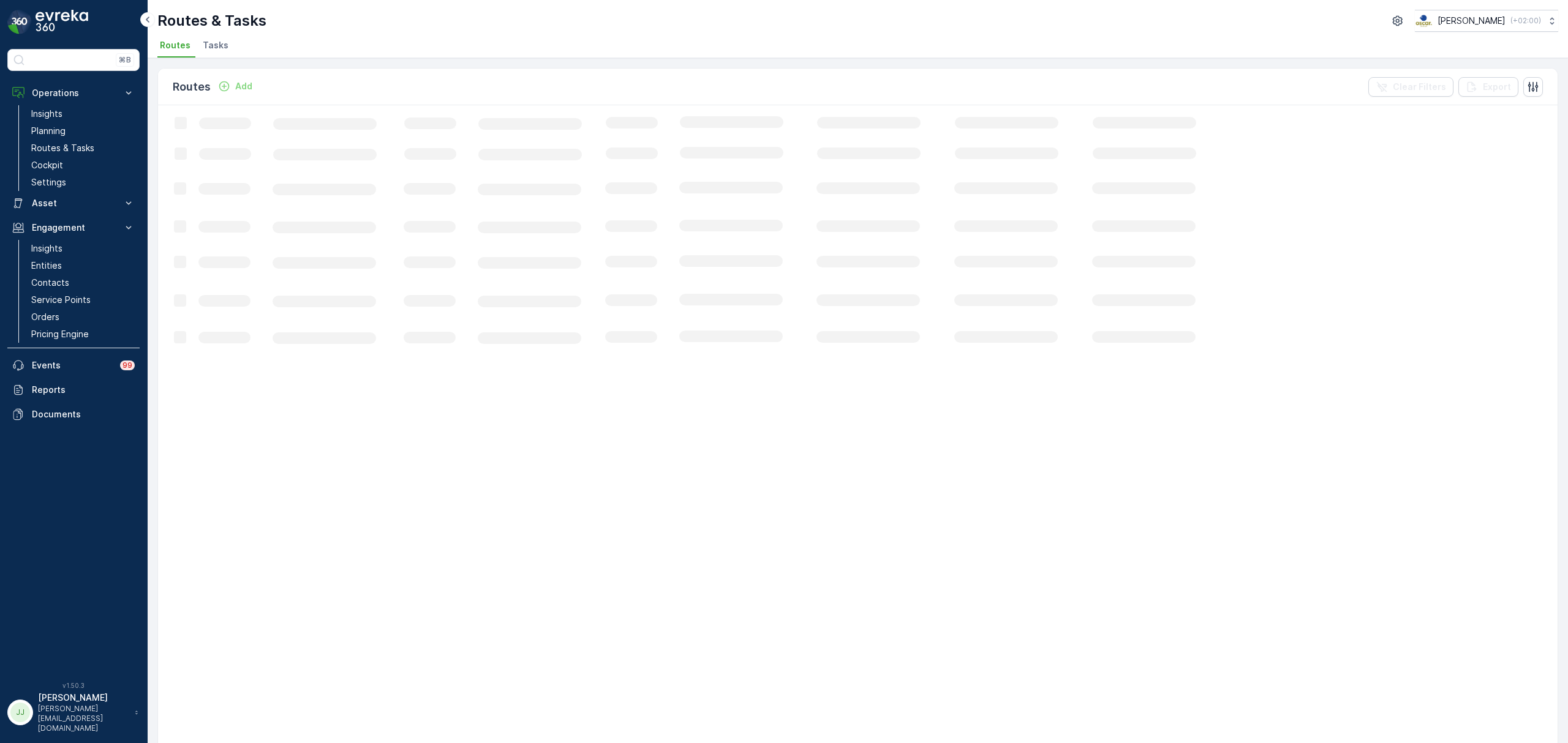
click at [204, 45] on span "Tasks" at bounding box center [216, 46] width 26 height 12
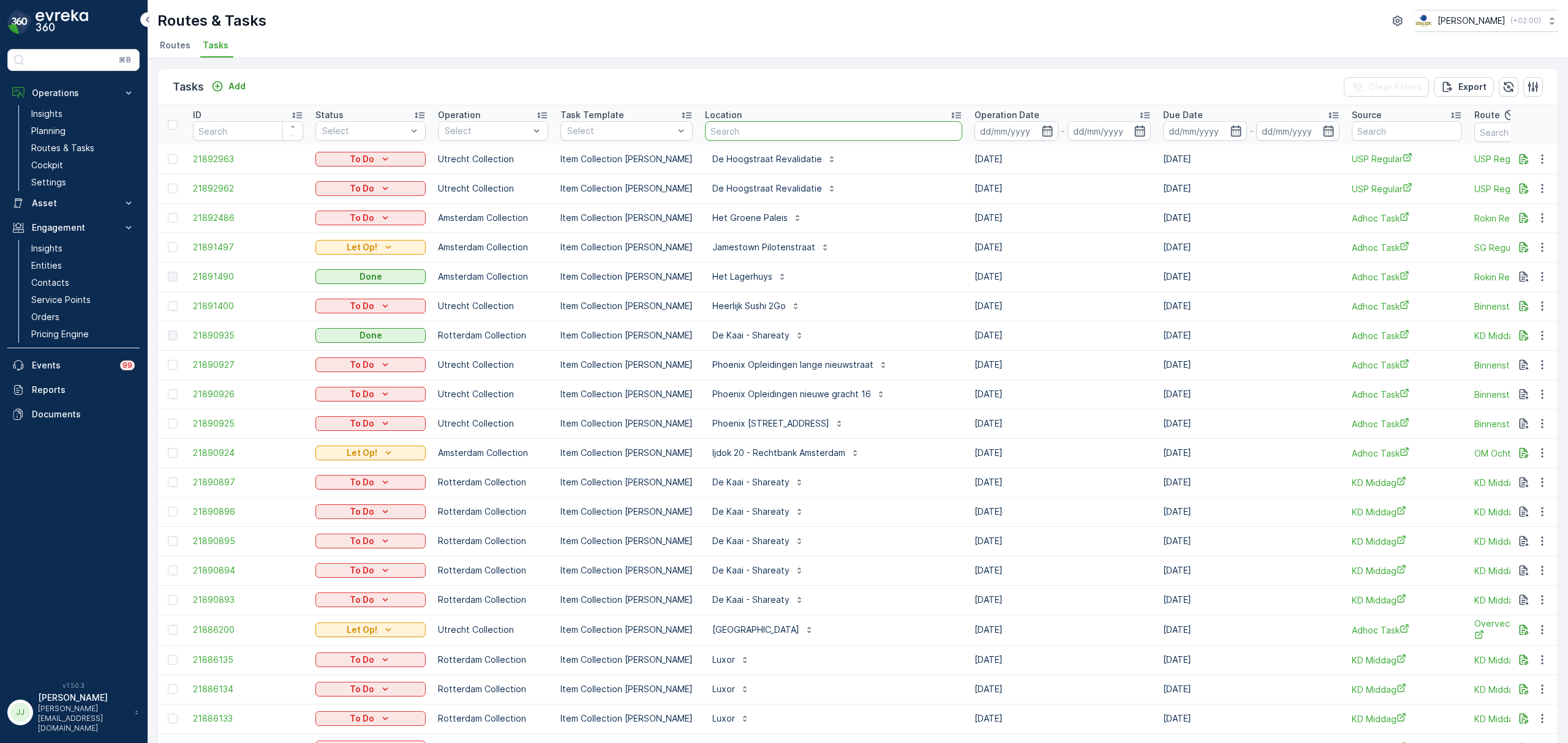
click at [806, 135] on input "text" at bounding box center [833, 131] width 257 height 20
click at [81, 148] on p "Routes & Tasks" at bounding box center [63, 148] width 63 height 12
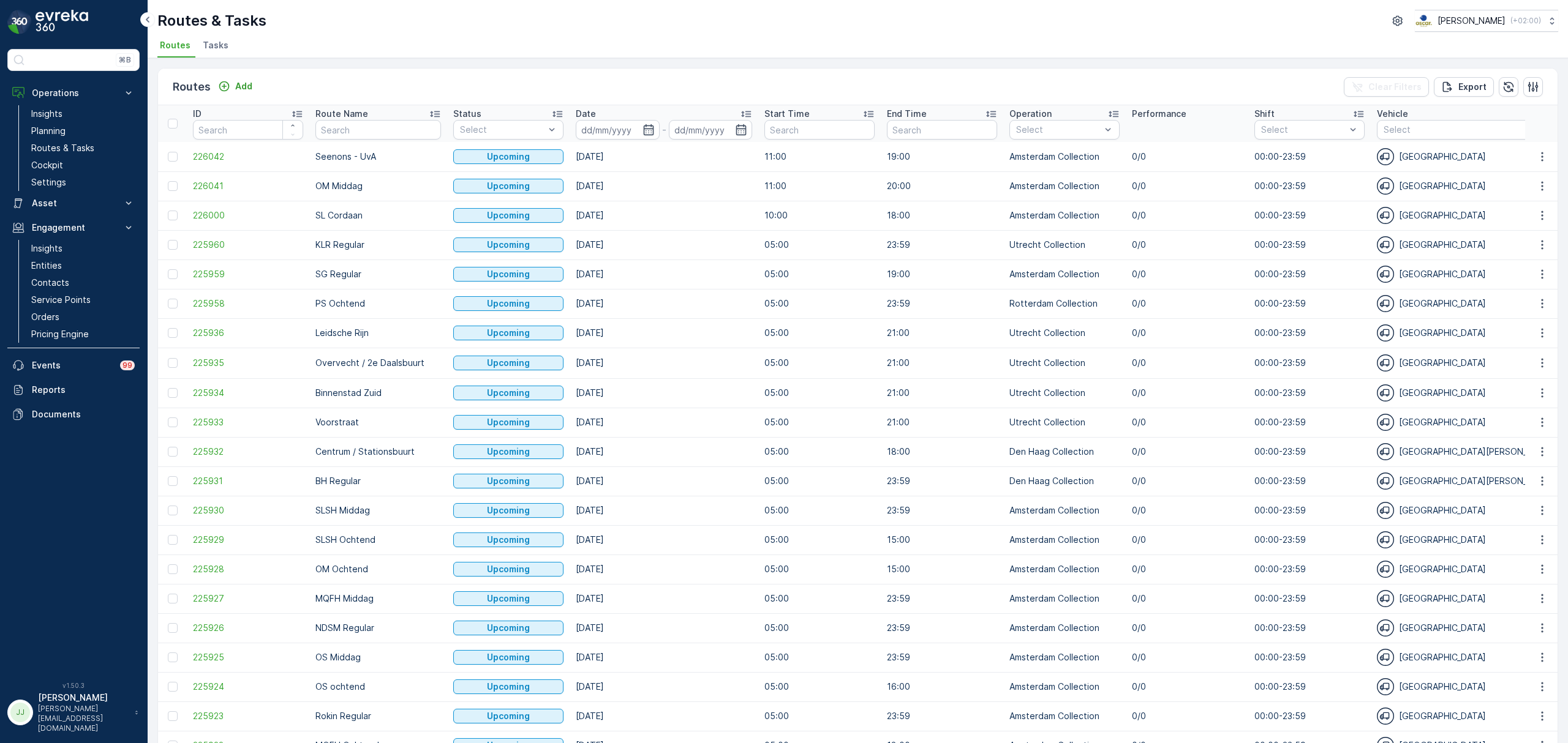
click at [217, 49] on span "Tasks" at bounding box center [216, 46] width 26 height 12
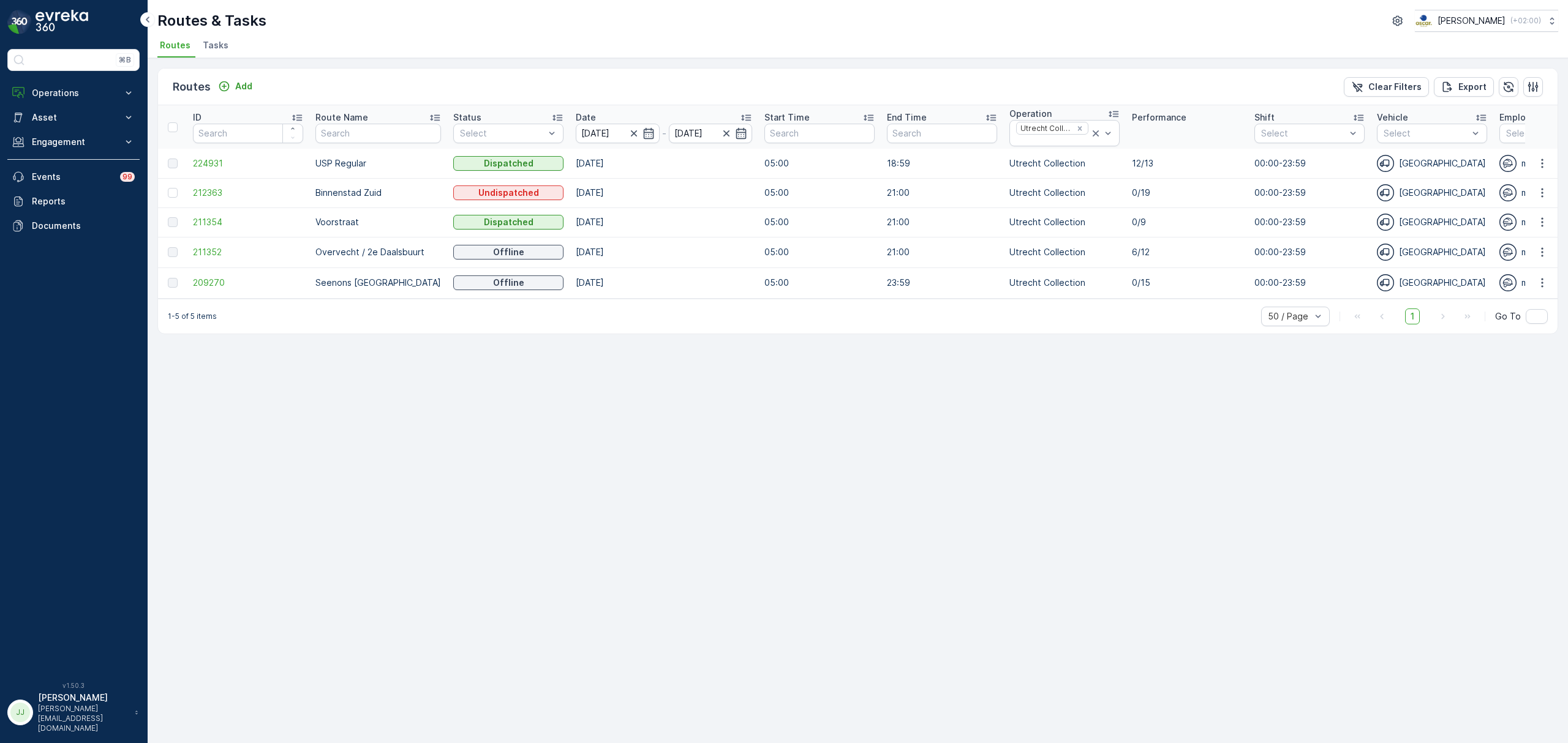
click at [219, 47] on span "Tasks" at bounding box center [216, 46] width 26 height 12
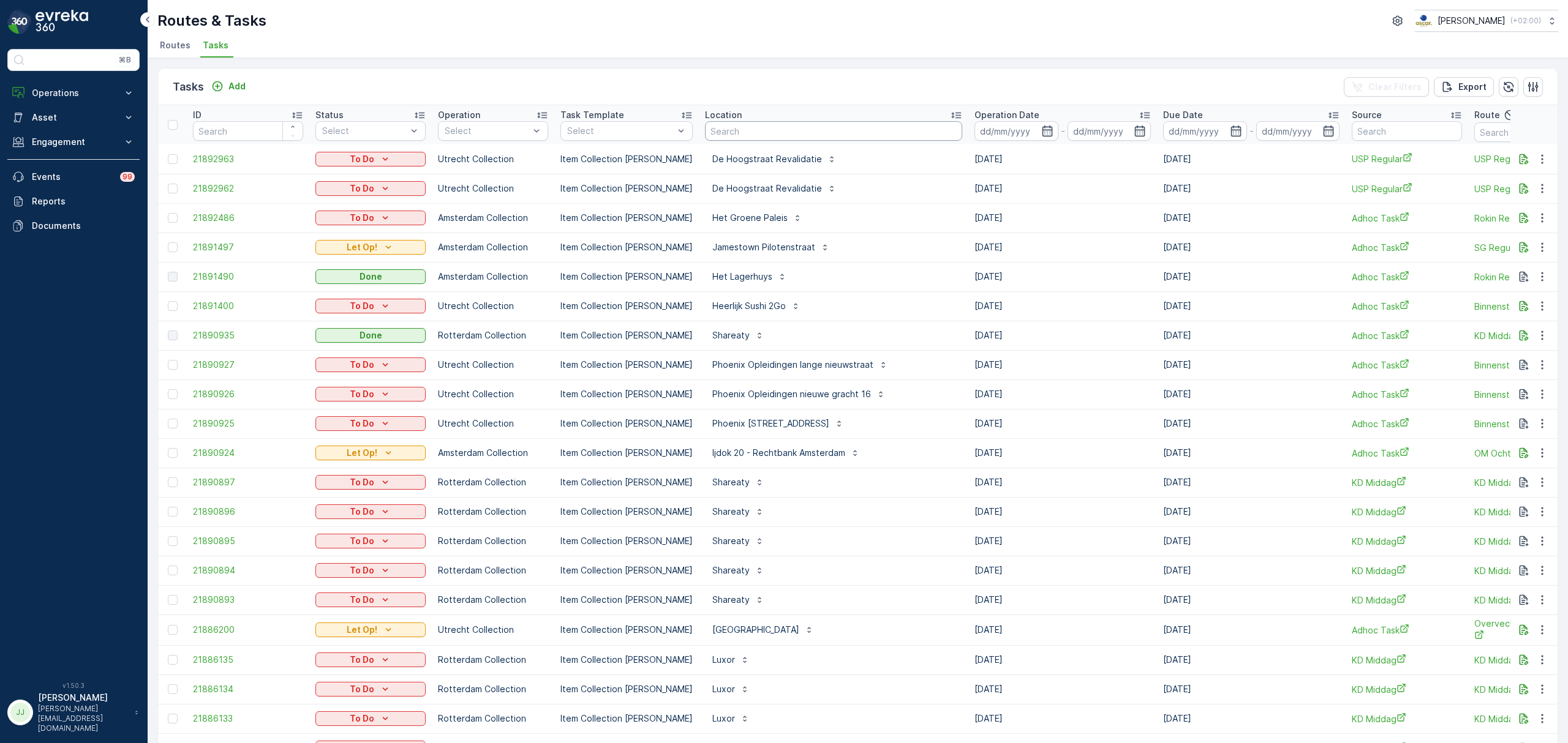
click at [772, 133] on input "text" at bounding box center [833, 131] width 257 height 20
type input "consious hotel"
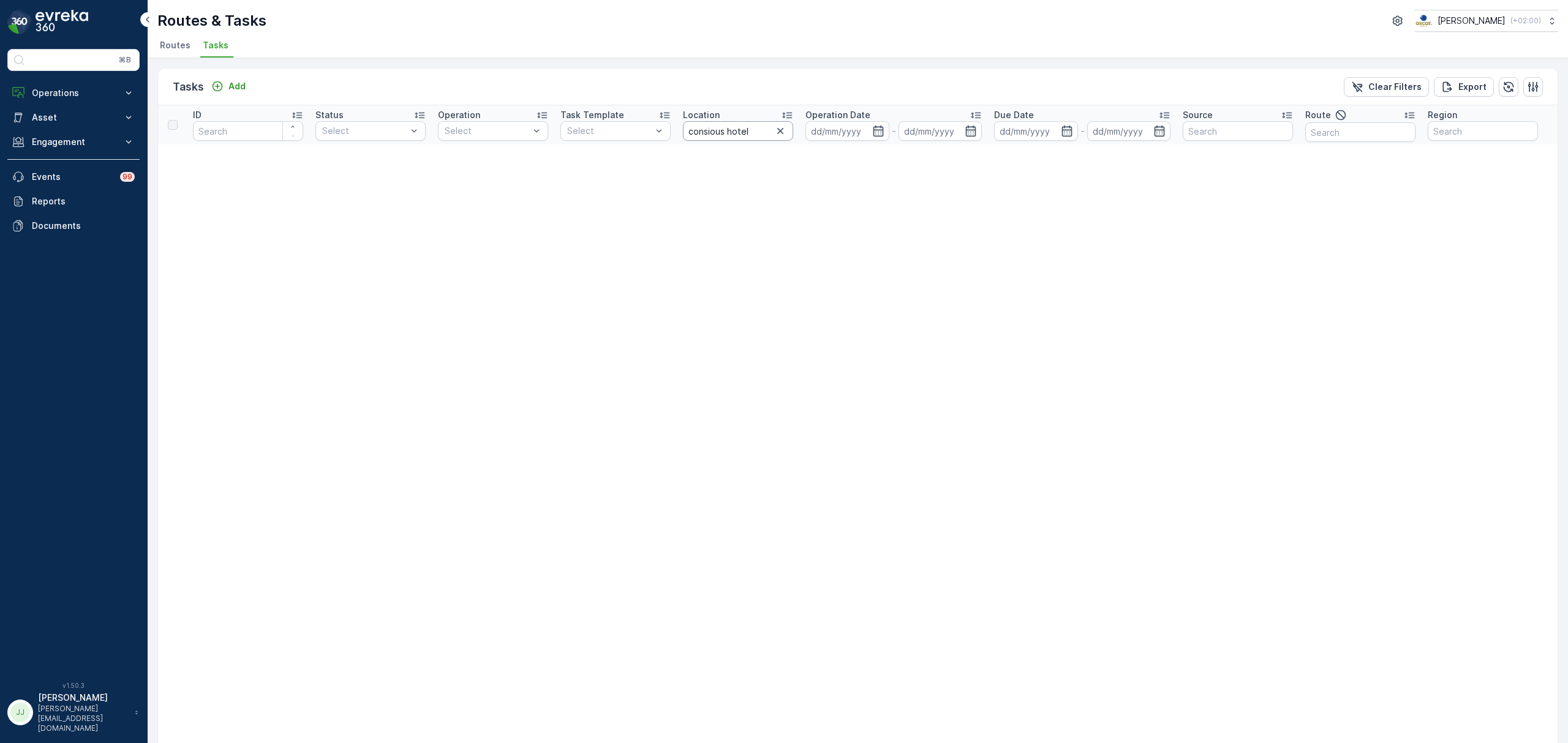
click at [708, 126] on input "consious hotel" at bounding box center [738, 131] width 110 height 20
type input "conscious hotel"
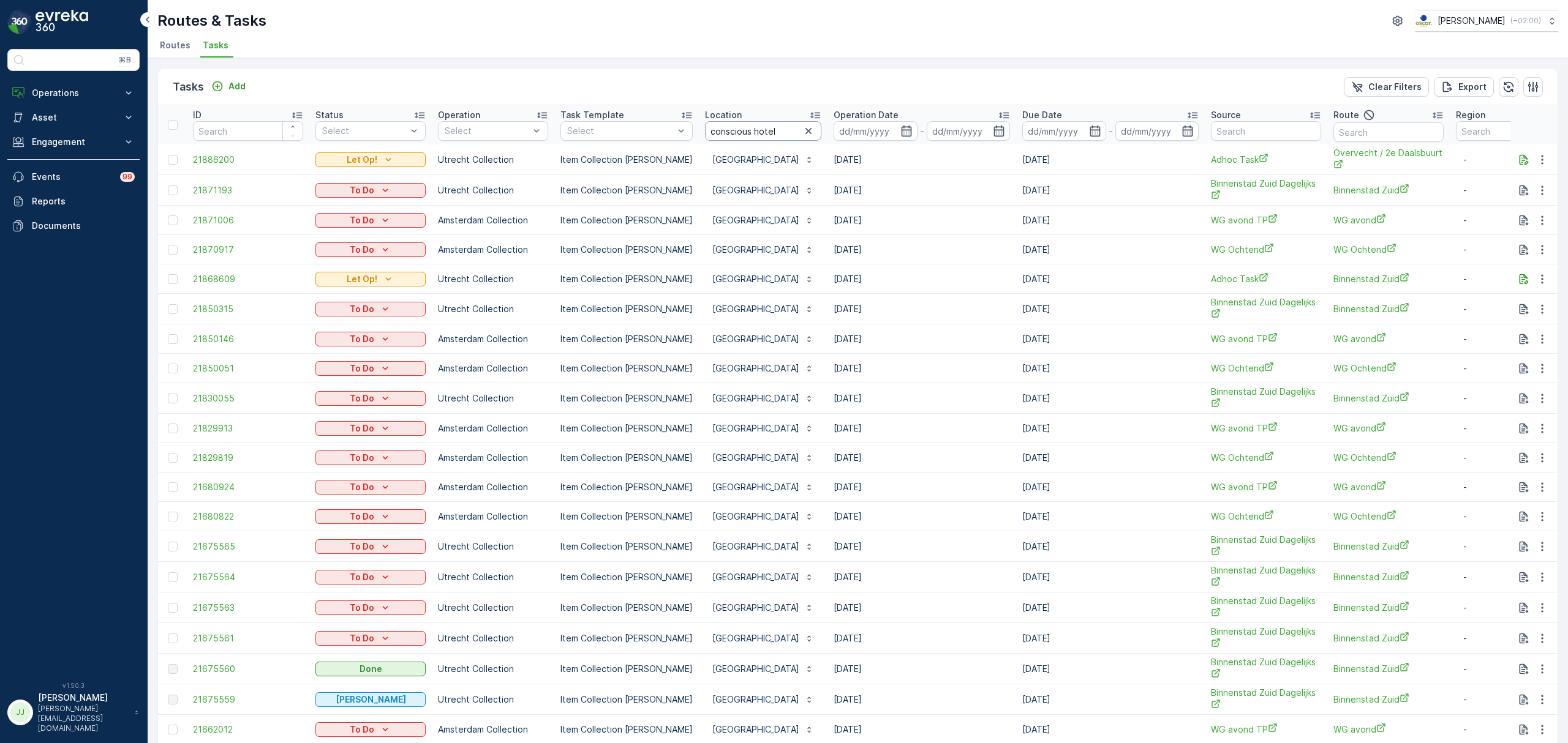
click at [786, 126] on input "conscious hotel" at bounding box center [763, 131] width 116 height 20
type input "conscious hotel utrecht"
